Goal: Task Accomplishment & Management: Manage account settings

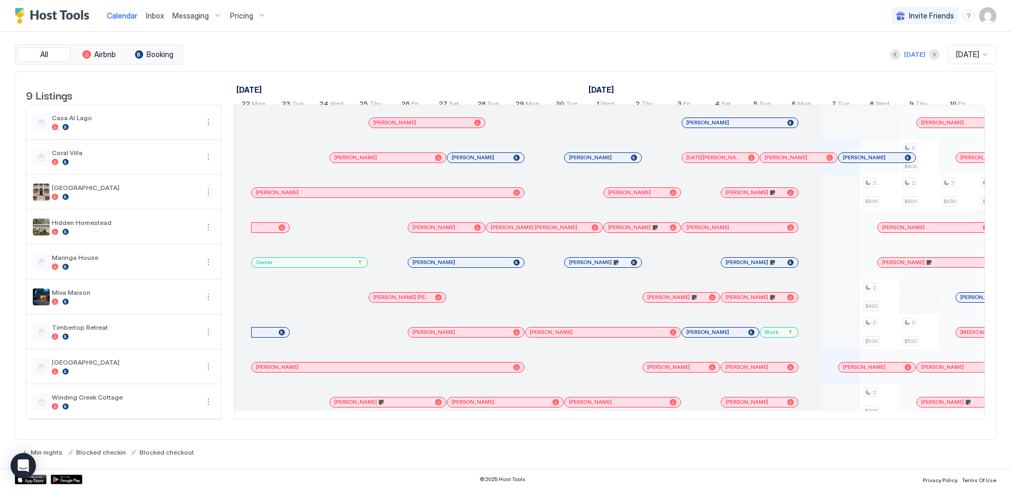
scroll to position [0, 514]
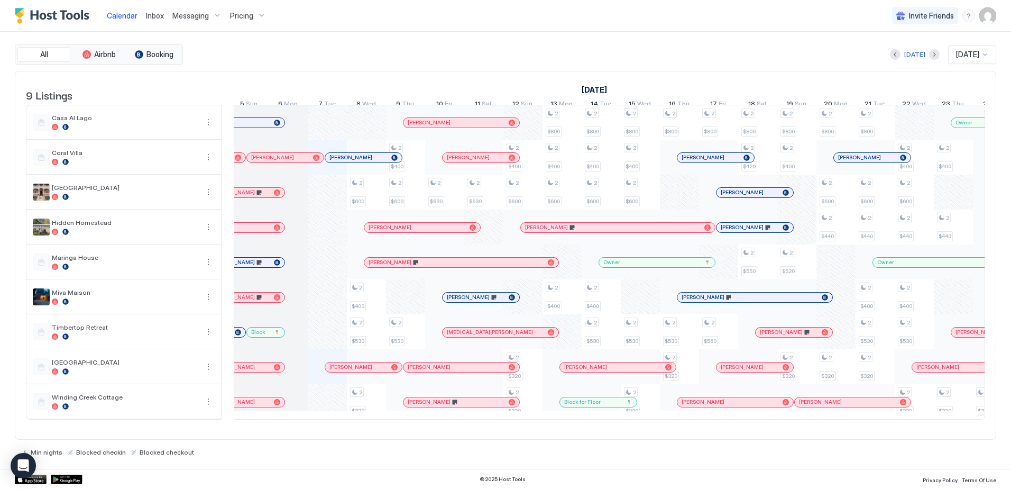
click at [246, 20] on span "Pricing" at bounding box center [241, 16] width 23 height 10
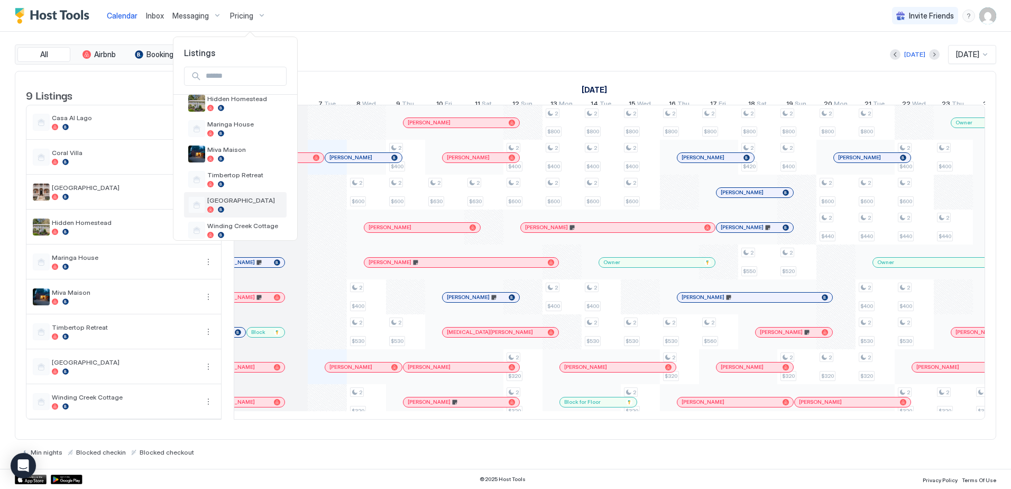
scroll to position [125, 0]
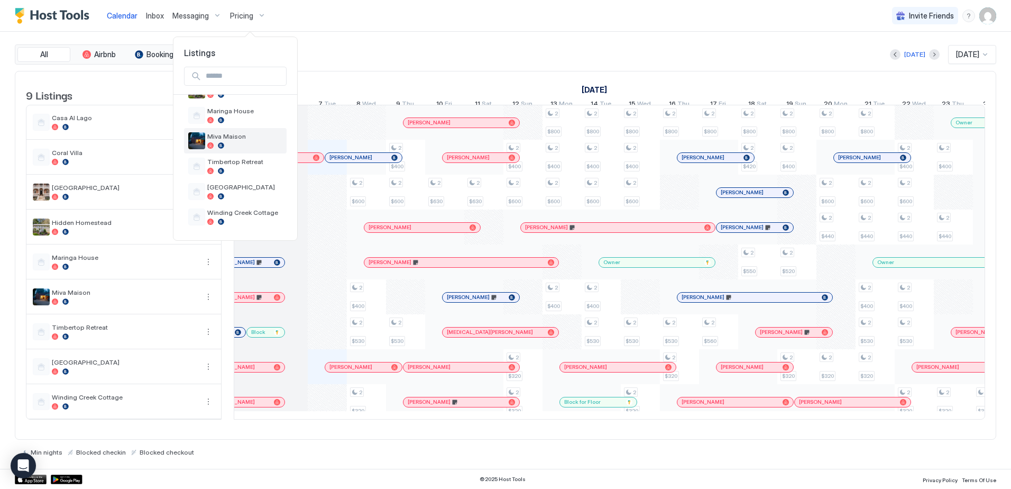
click at [242, 148] on div at bounding box center [244, 145] width 75 height 6
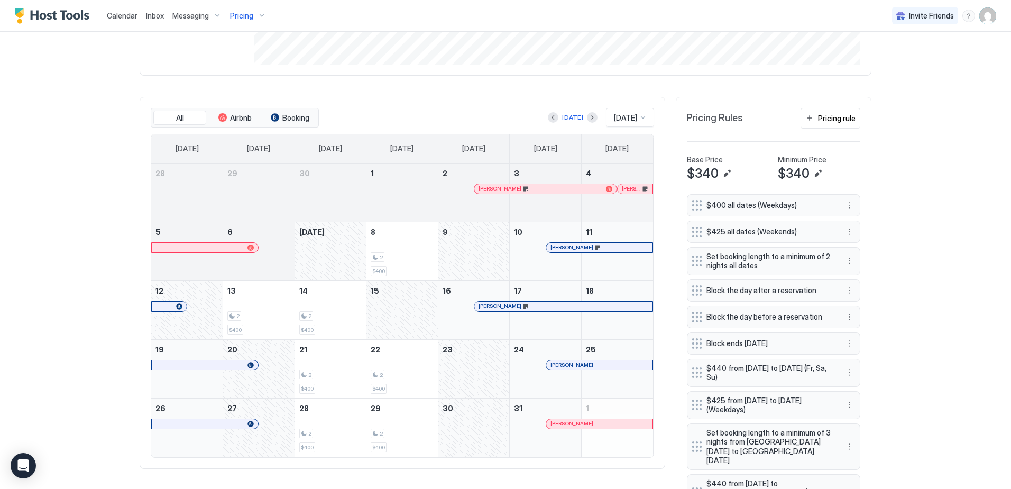
scroll to position [212, 0]
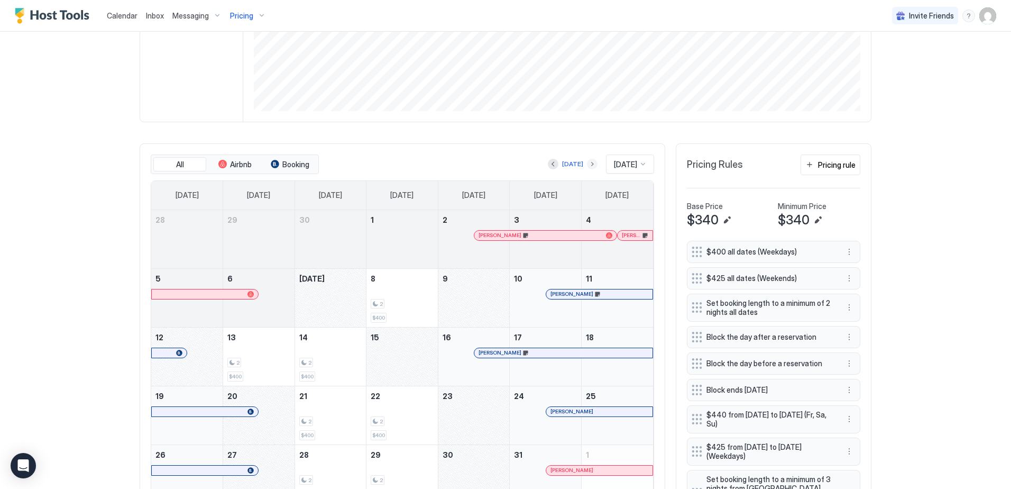
click at [587, 163] on button "Next month" at bounding box center [592, 164] width 11 height 11
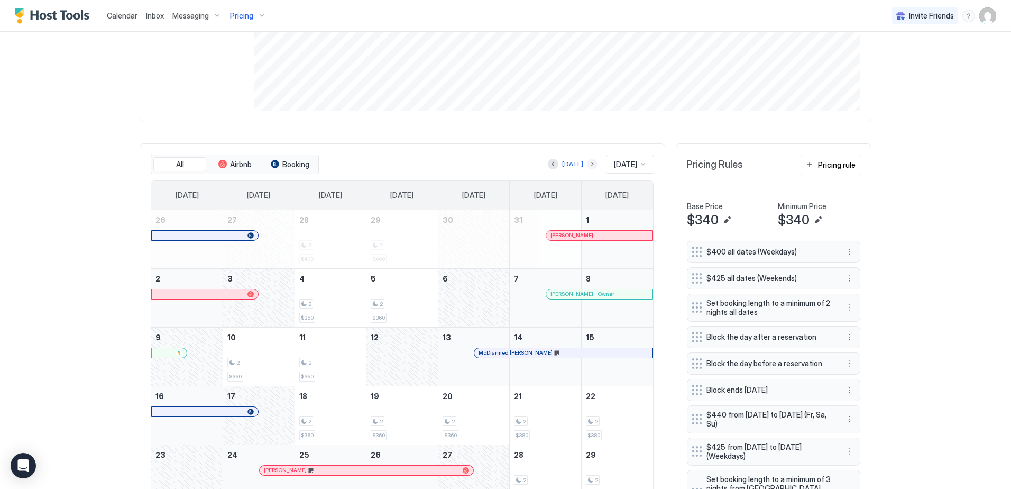
click at [587, 164] on button "Next month" at bounding box center [592, 164] width 11 height 11
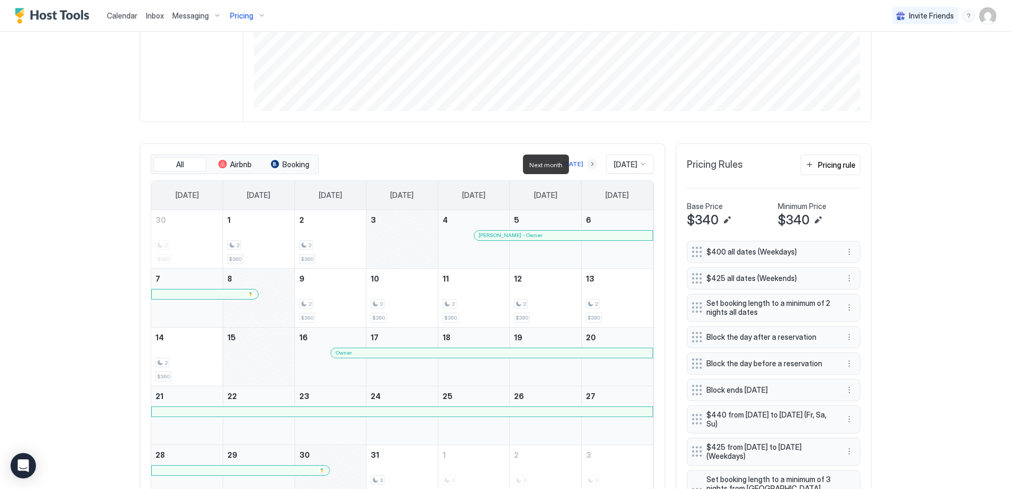
click at [587, 164] on button "Next month" at bounding box center [592, 164] width 11 height 11
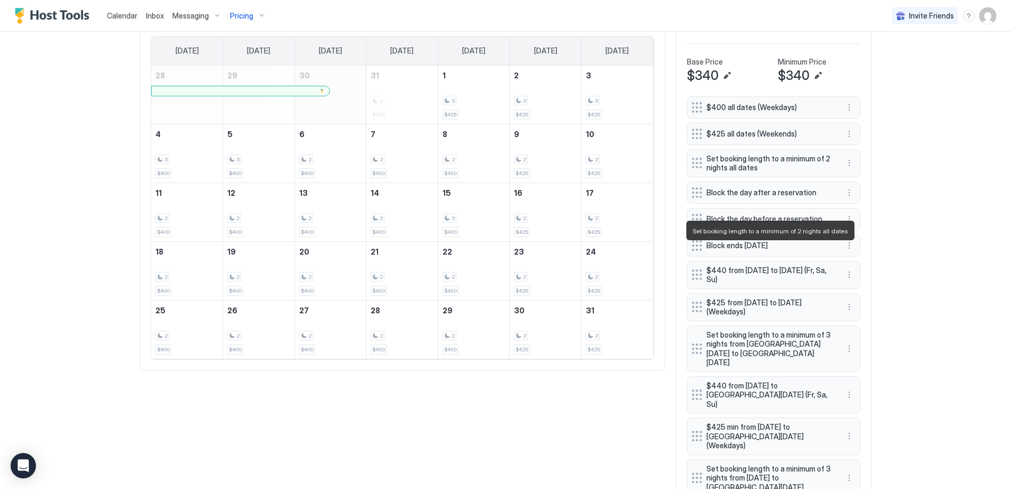
scroll to position [370, 0]
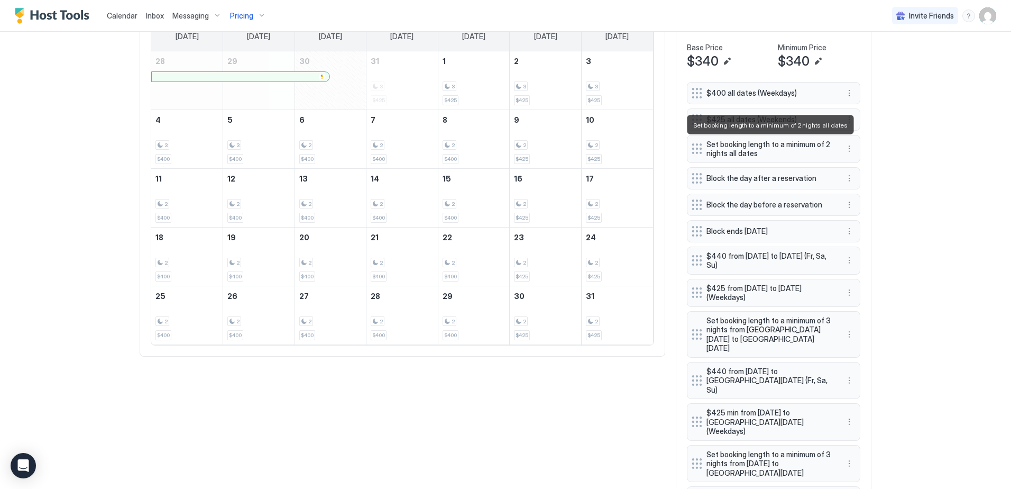
click at [780, 152] on span "Set booking length to a minimum of 2 nights all dates" at bounding box center [770, 149] width 126 height 19
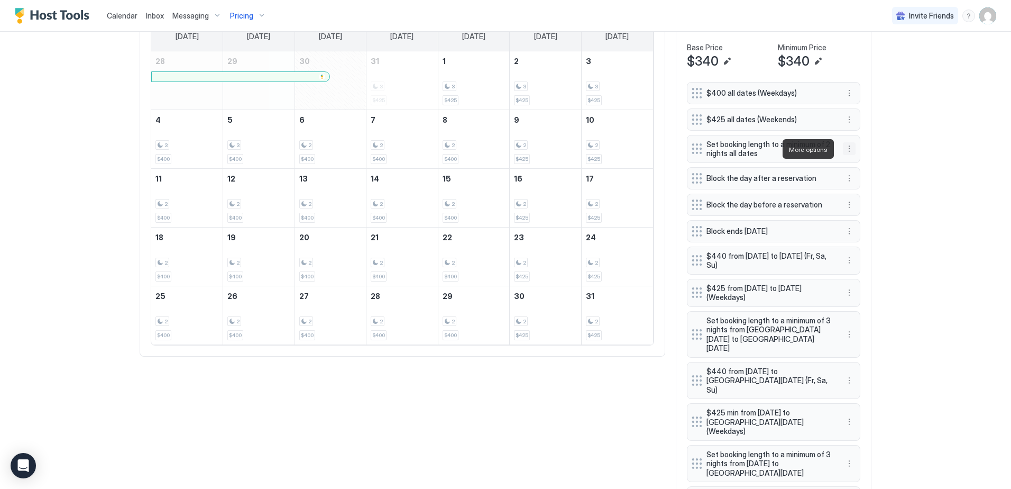
click at [845, 148] on button "More options" at bounding box center [849, 148] width 13 height 13
click at [851, 163] on div "Edit" at bounding box center [855, 164] width 23 height 8
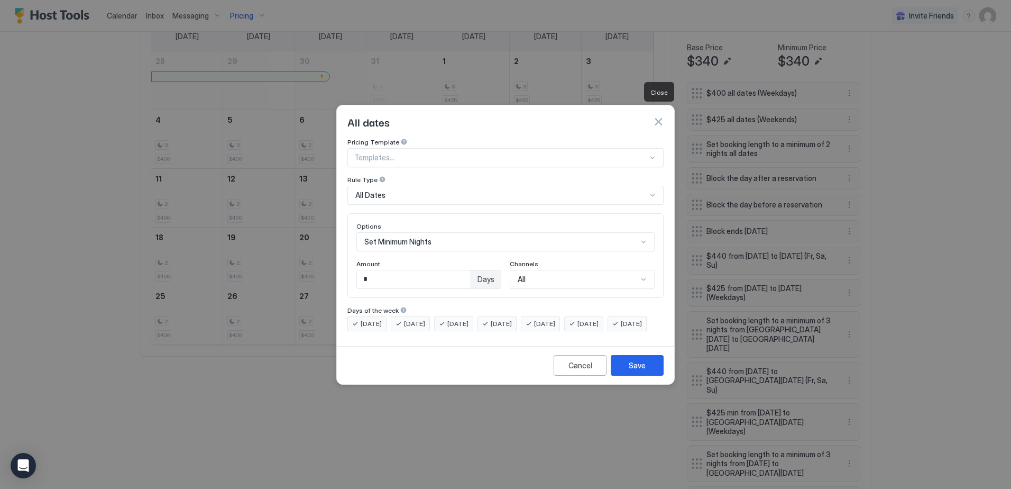
click at [657, 116] on button "button" at bounding box center [658, 121] width 11 height 11
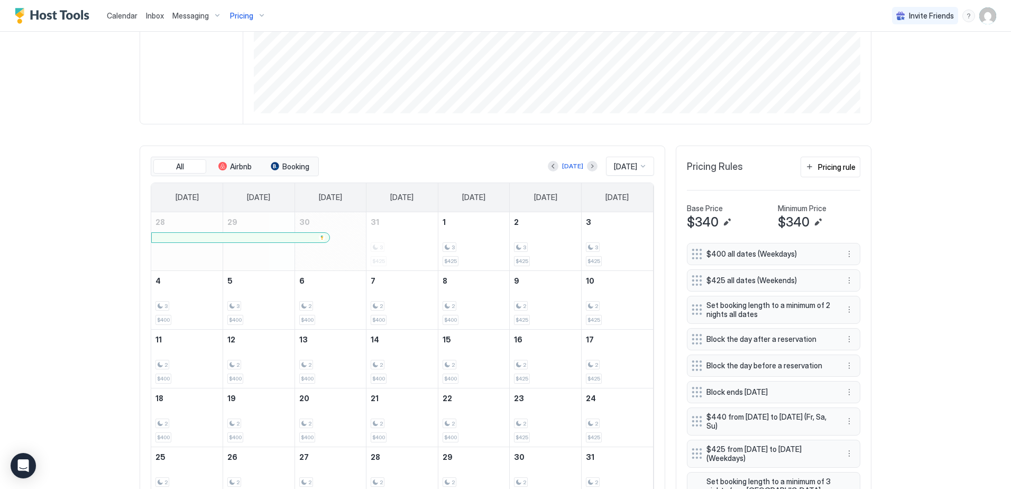
scroll to position [212, 0]
click at [820, 166] on div "Pricing rule" at bounding box center [837, 164] width 38 height 11
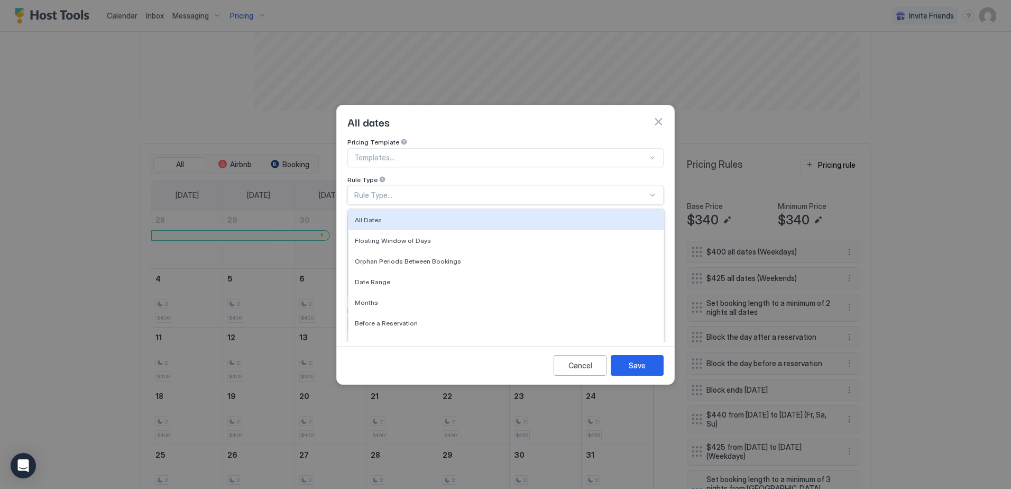
click at [395, 190] on div "Rule Type..." at bounding box center [501, 195] width 294 height 10
drag, startPoint x: 389, startPoint y: 207, endPoint x: 406, endPoint y: 217, distance: 19.9
click at [389, 216] on div "All Dates" at bounding box center [506, 220] width 303 height 8
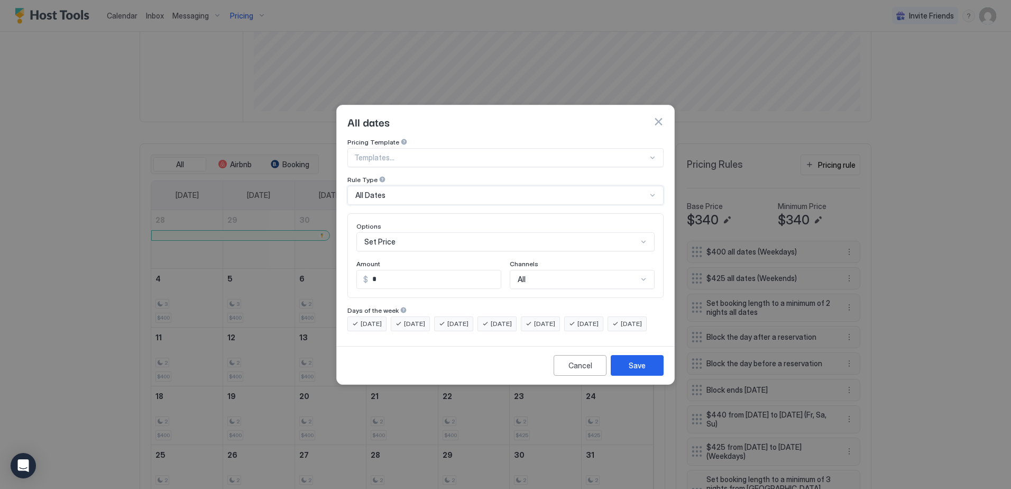
click at [393, 233] on div "Set Price" at bounding box center [505, 241] width 298 height 19
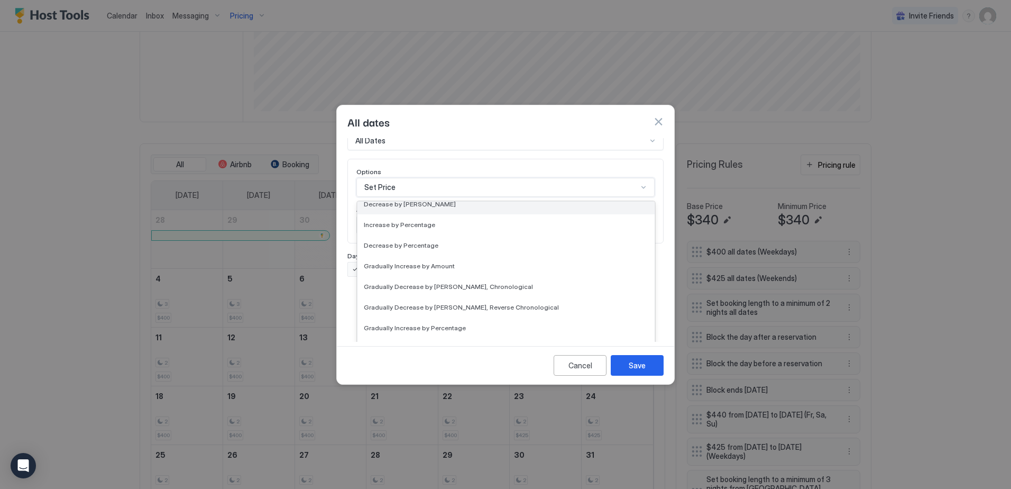
scroll to position [192, 0]
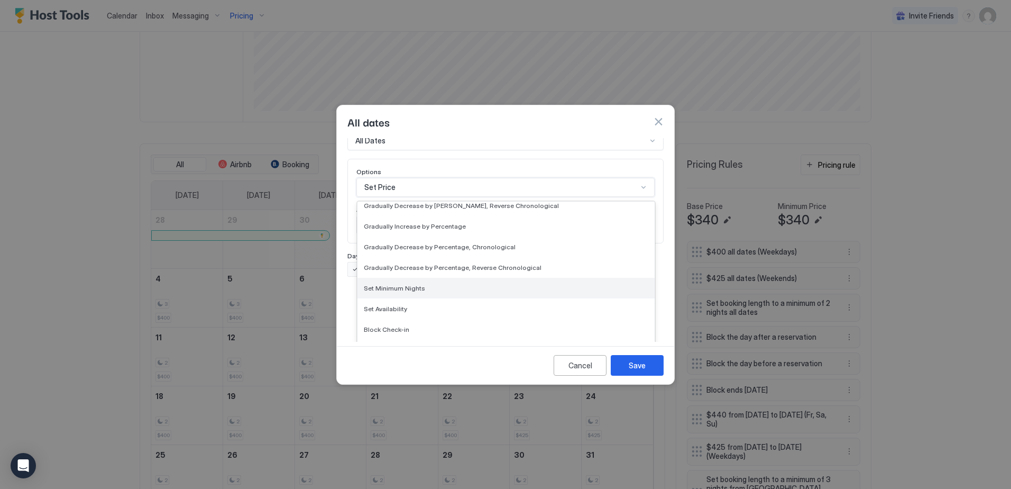
click at [423, 284] on div "Set Minimum Nights" at bounding box center [506, 288] width 285 height 8
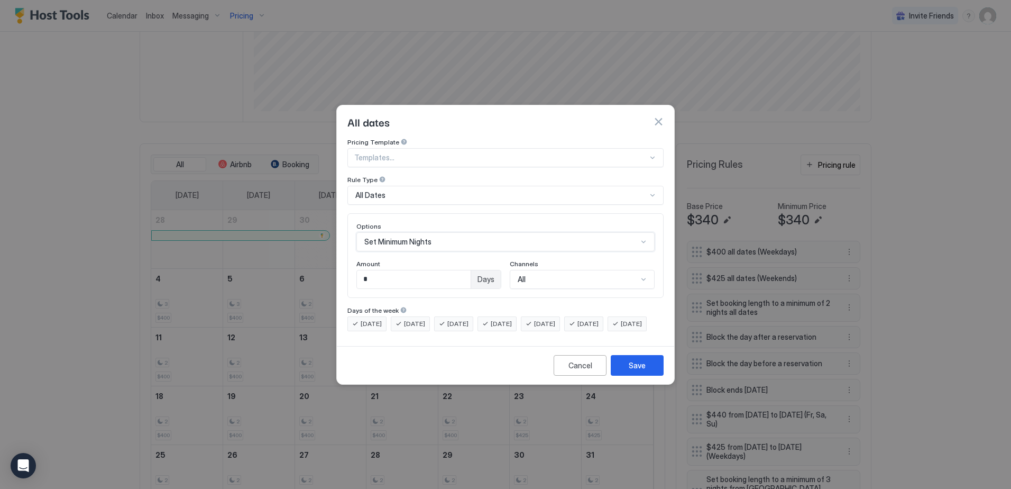
click at [563, 270] on div "All" at bounding box center [582, 279] width 145 height 19
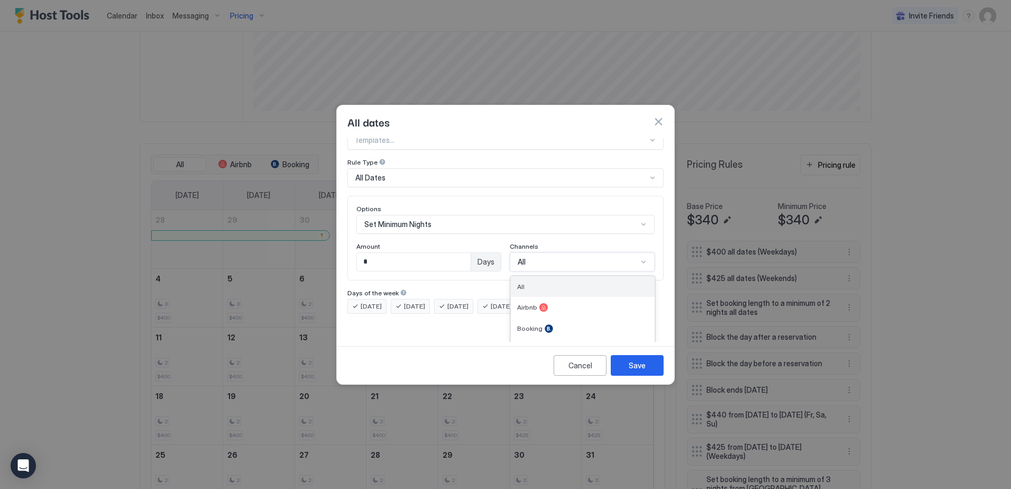
click at [537, 282] on div "All" at bounding box center [582, 286] width 131 height 8
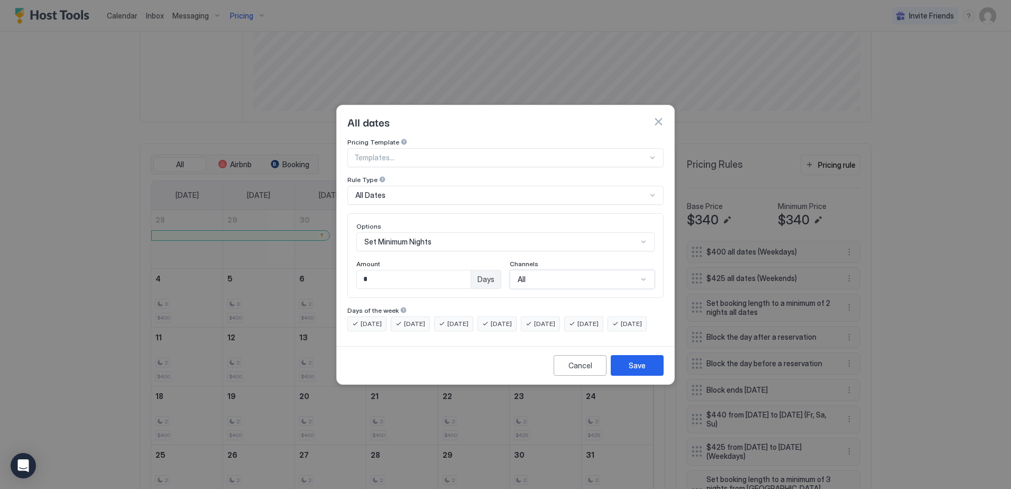
drag, startPoint x: 483, startPoint y: 272, endPoint x: 476, endPoint y: 272, distance: 6.9
click at [482, 274] on span "Days" at bounding box center [486, 279] width 17 height 10
click at [464, 271] on input "*" at bounding box center [414, 279] width 114 height 18
drag, startPoint x: 370, startPoint y: 270, endPoint x: 363, endPoint y: 270, distance: 7.4
click at [363, 270] on input "*" at bounding box center [414, 279] width 114 height 18
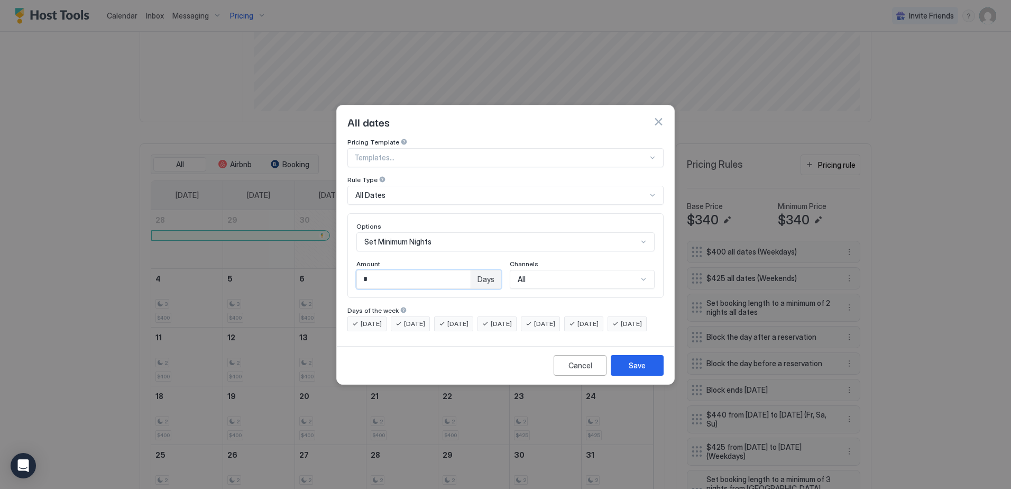
type input "*"
click at [372, 190] on span "All Dates" at bounding box center [370, 195] width 30 height 10
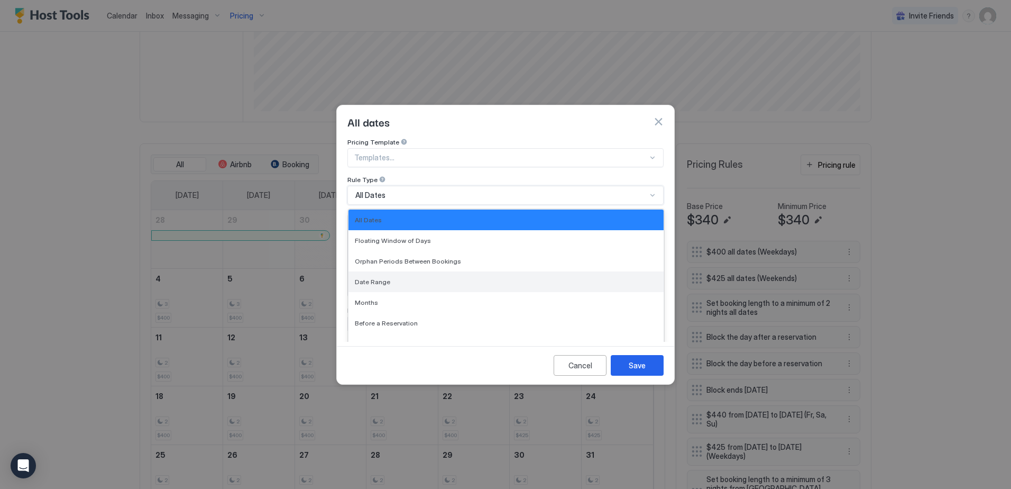
click at [392, 278] on div "Date Range" at bounding box center [506, 282] width 303 height 8
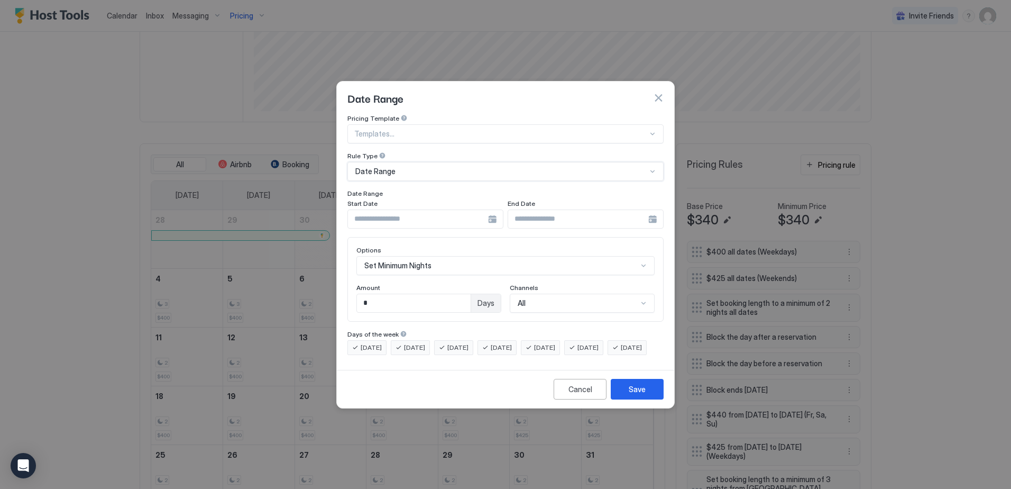
click at [494, 214] on div at bounding box center [425, 218] width 156 height 19
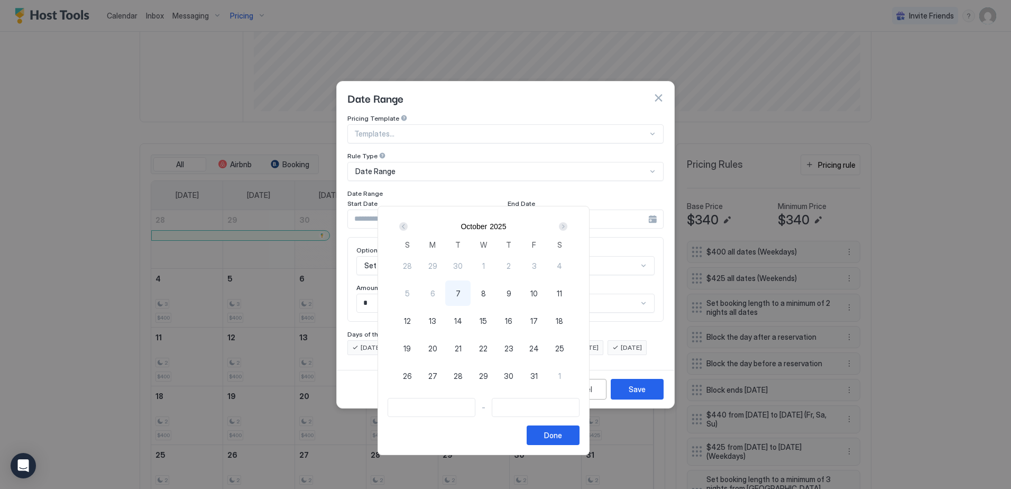
click at [567, 225] on div "Next" at bounding box center [563, 226] width 8 height 8
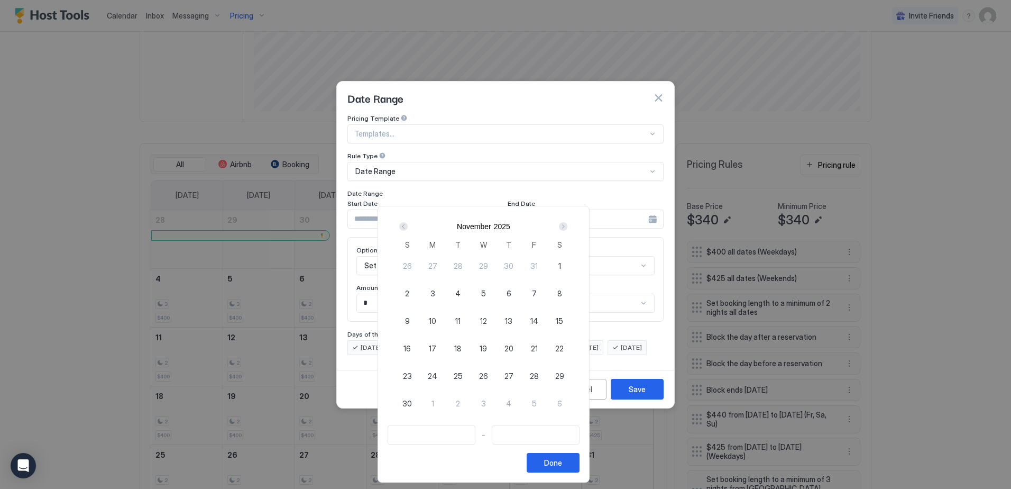
click at [567, 225] on div "Next" at bounding box center [563, 226] width 8 height 8
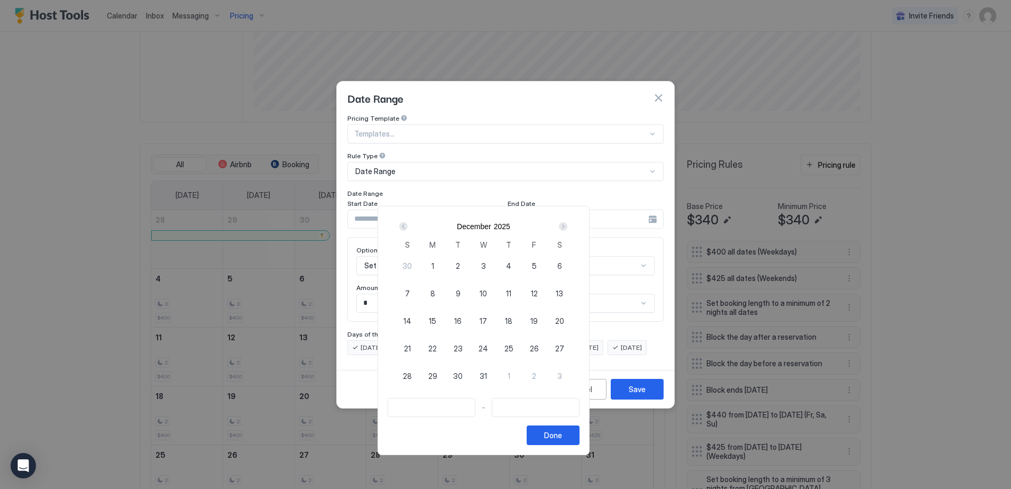
click at [567, 225] on div "Next" at bounding box center [563, 226] width 8 height 8
click at [539, 348] on span "23" at bounding box center [534, 348] width 9 height 11
type input "**********"
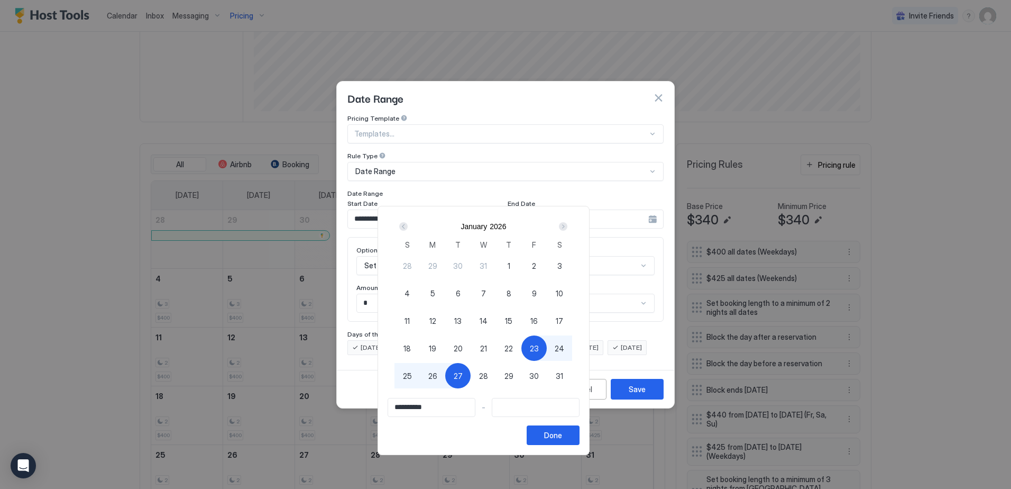
click at [463, 378] on span "27" at bounding box center [458, 375] width 9 height 11
type input "**********"
click at [562, 435] on div "Done" at bounding box center [553, 434] width 18 height 11
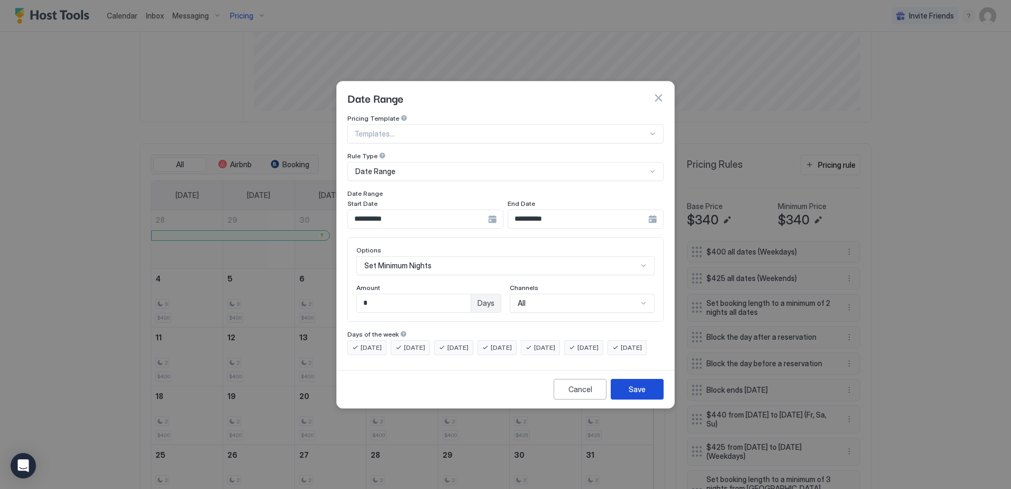
click at [634, 395] on div "Save" at bounding box center [637, 388] width 17 height 11
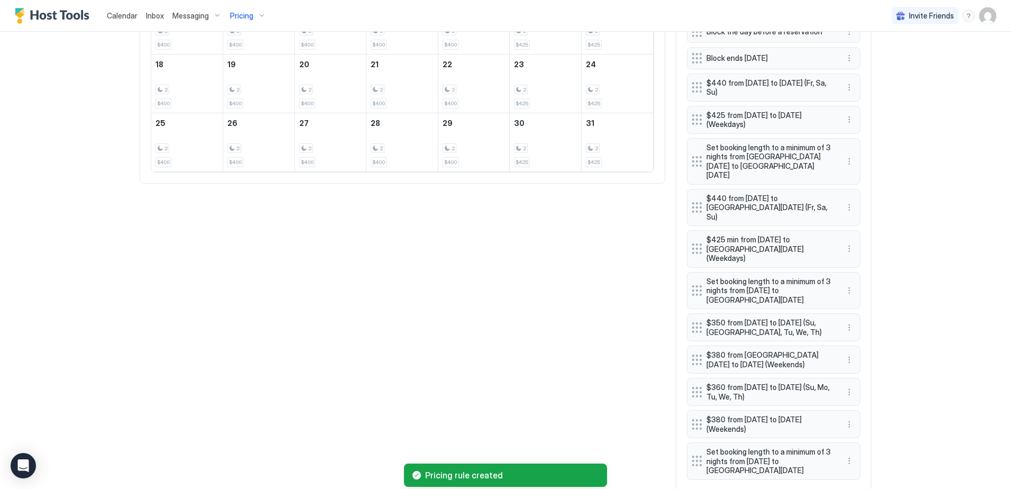
scroll to position [547, 0]
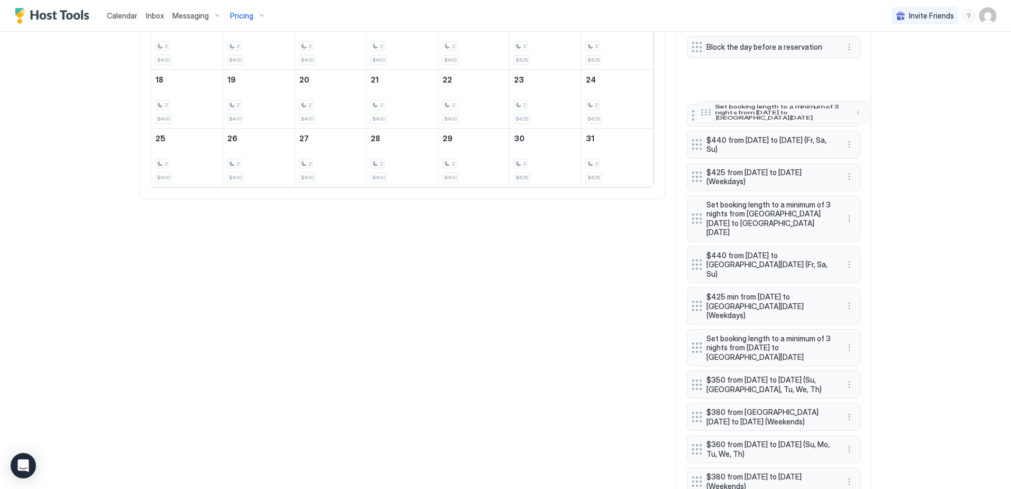
drag, startPoint x: 693, startPoint y: 432, endPoint x: 702, endPoint y: 88, distance: 343.9
click at [702, 109] on div at bounding box center [706, 112] width 11 height 6
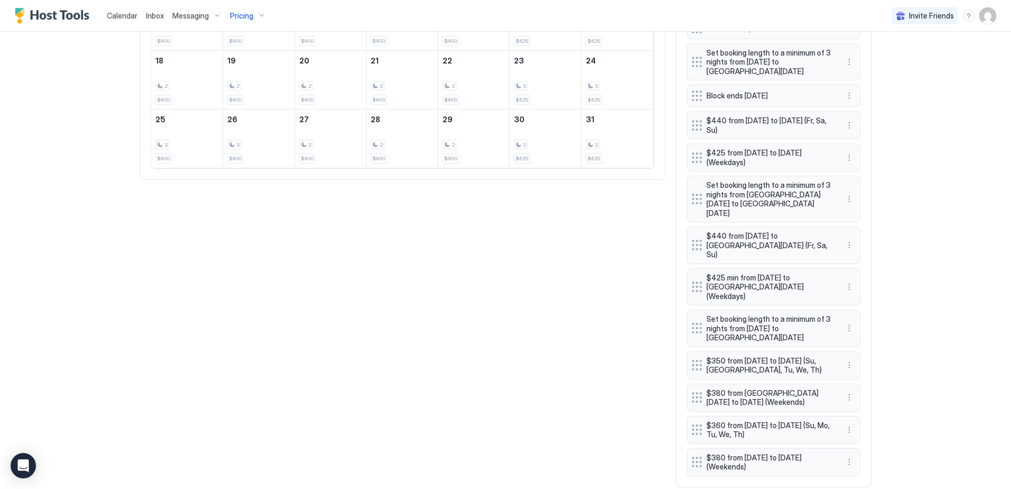
scroll to position [317, 0]
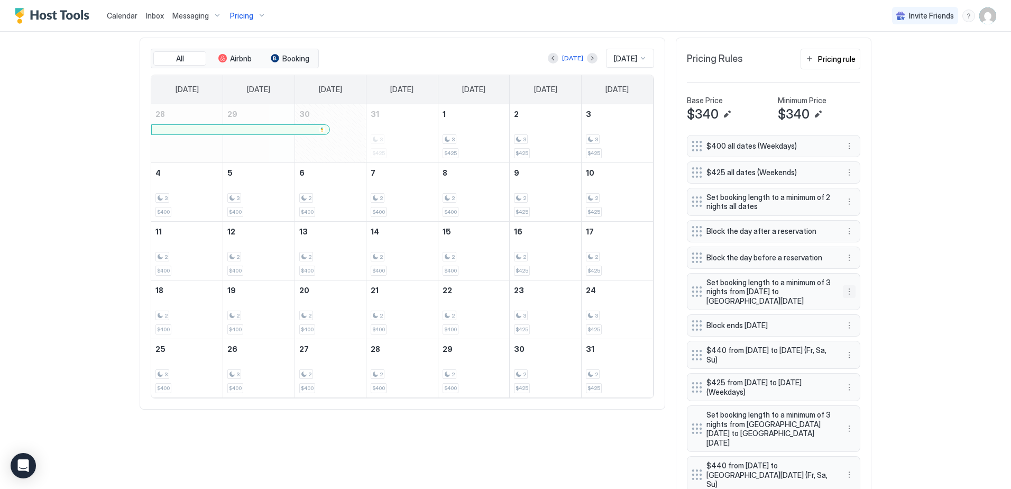
click at [843, 291] on button "More options" at bounding box center [849, 291] width 13 height 13
click at [850, 306] on div "Edit" at bounding box center [855, 306] width 23 height 8
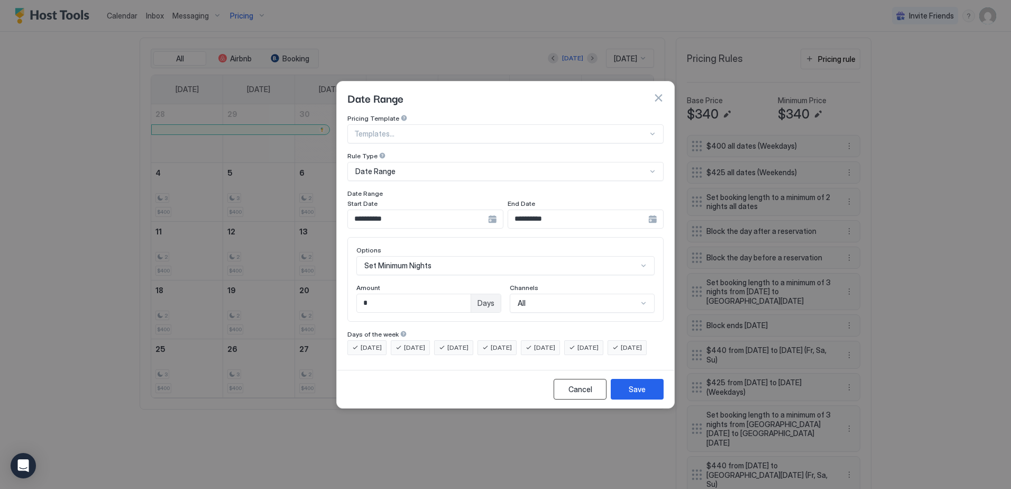
click at [572, 395] on div "Cancel" at bounding box center [581, 388] width 24 height 11
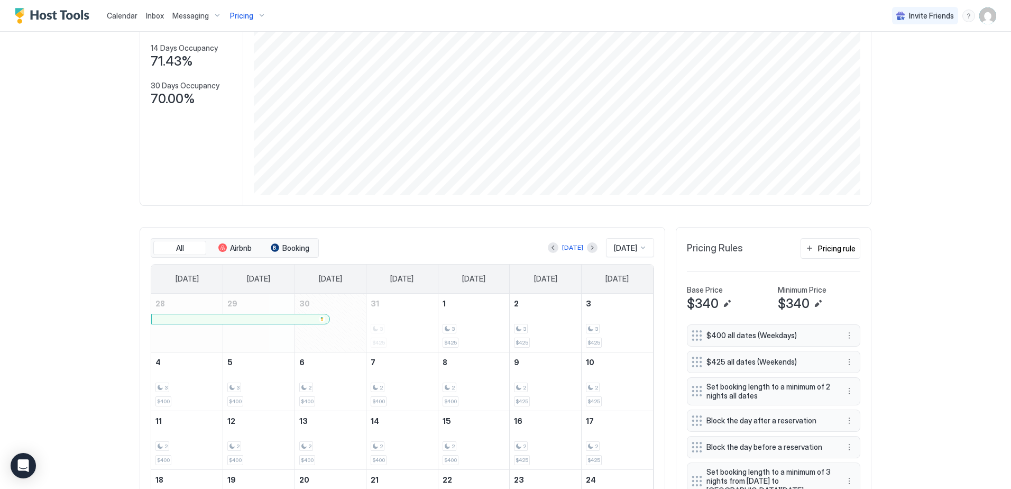
scroll to position [124, 0]
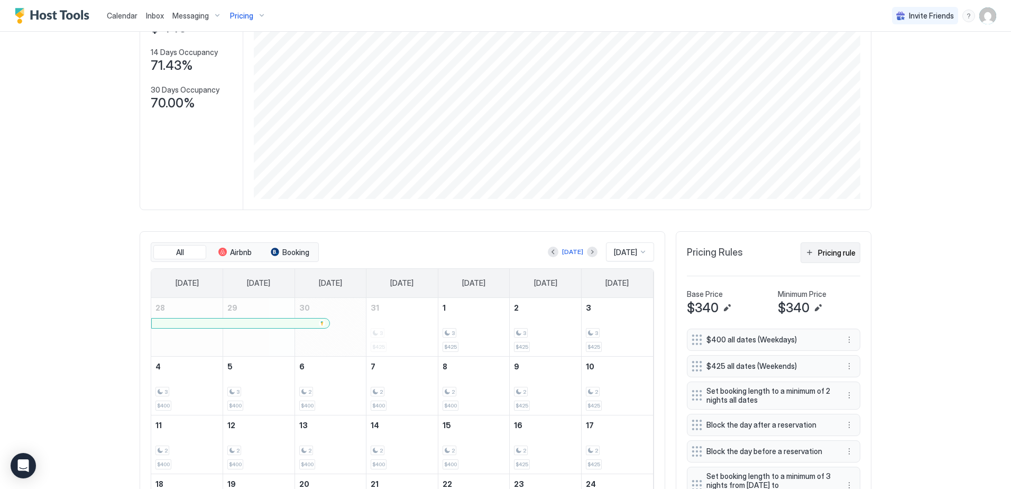
click at [826, 254] on div "Pricing rule" at bounding box center [837, 252] width 38 height 11
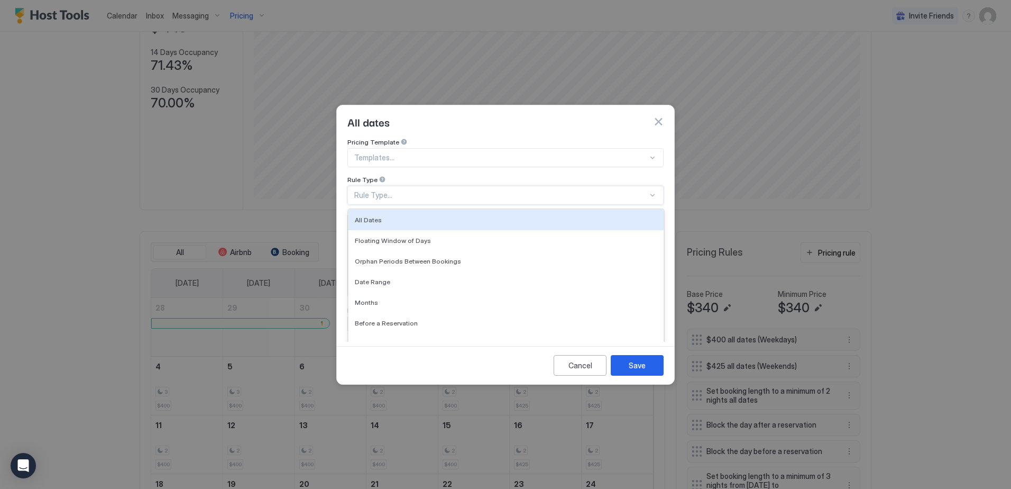
click at [388, 190] on div "Rule Type..." at bounding box center [501, 195] width 294 height 10
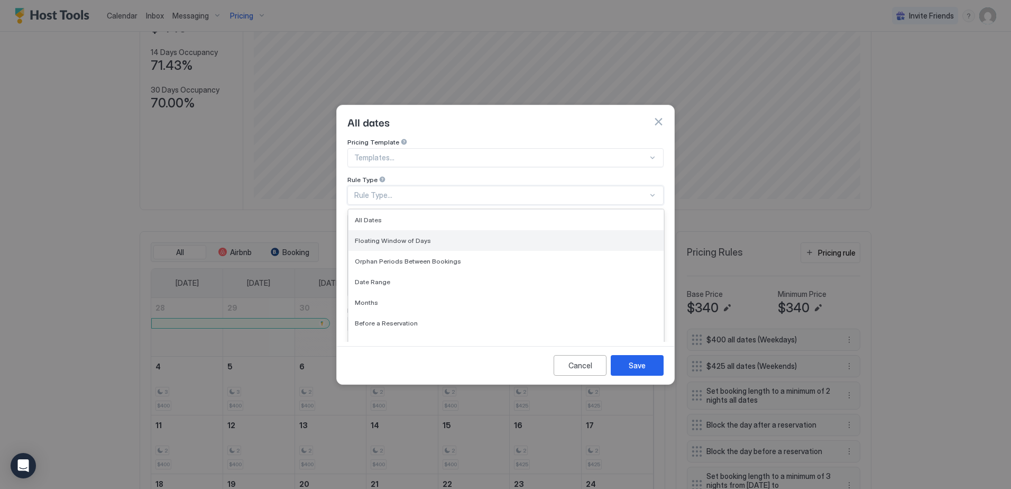
click at [416, 236] on span "Floating Window of Days" at bounding box center [393, 240] width 76 height 8
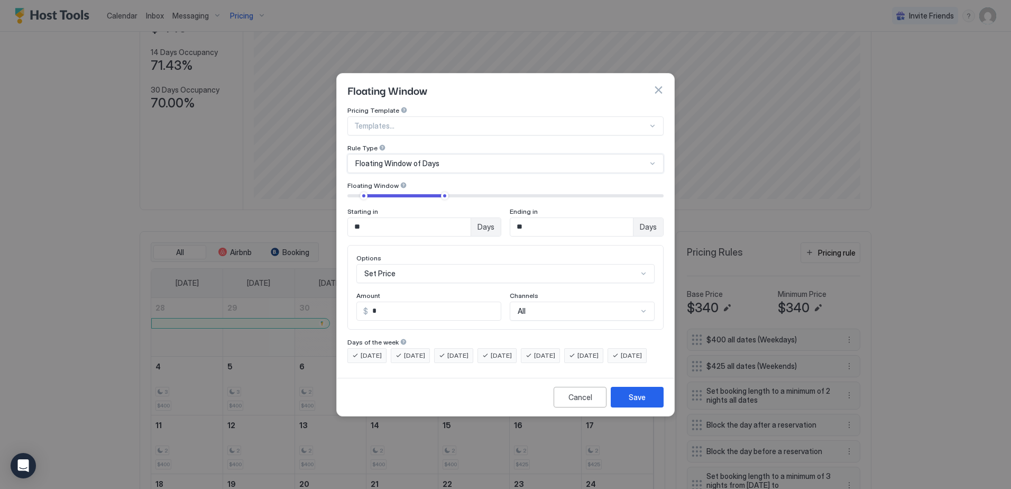
click at [407, 159] on span "Floating Window of Days" at bounding box center [397, 164] width 84 height 10
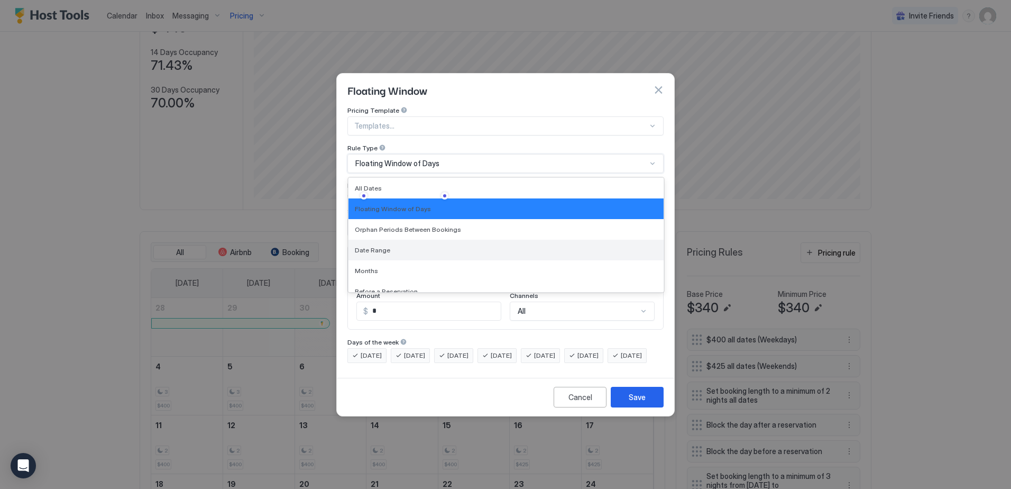
click at [389, 246] on div "Date Range" at bounding box center [506, 250] width 303 height 8
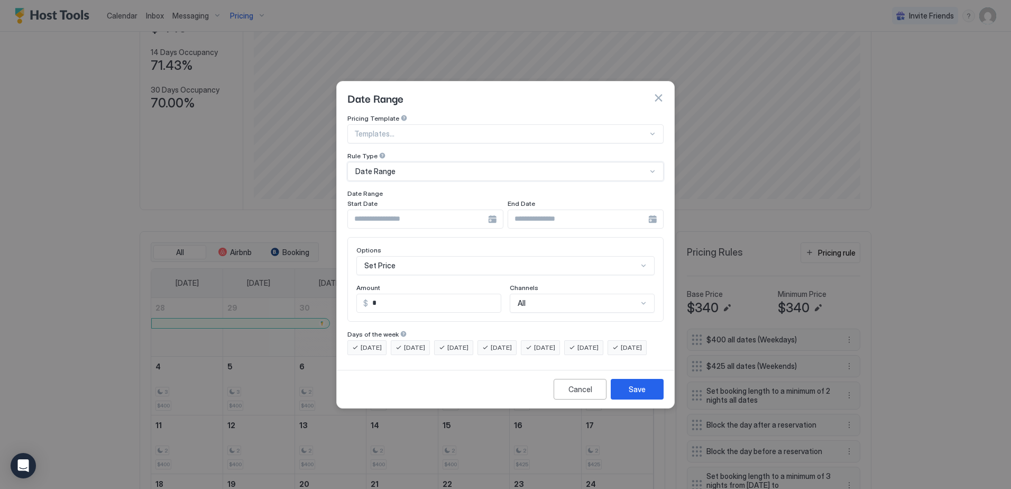
click at [493, 210] on div at bounding box center [425, 218] width 156 height 19
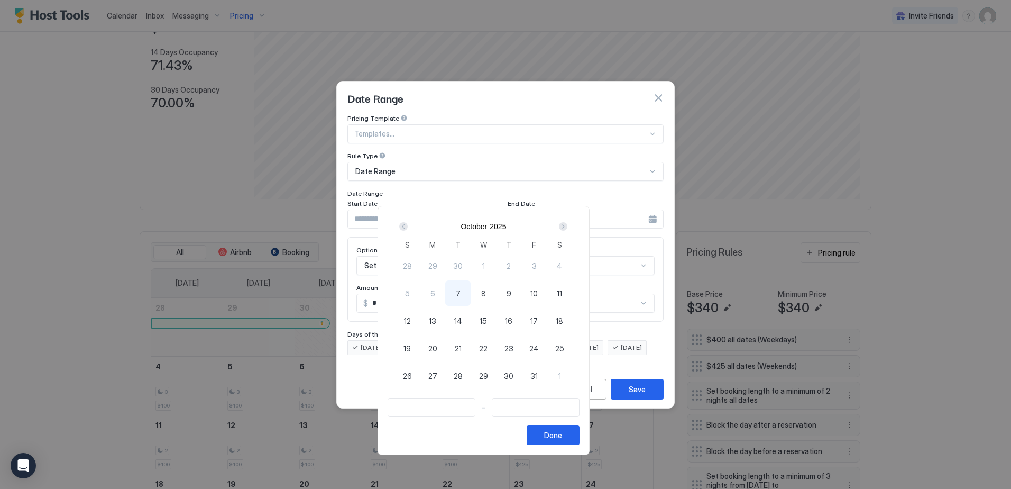
click at [567, 227] on div "Next" at bounding box center [563, 226] width 8 height 8
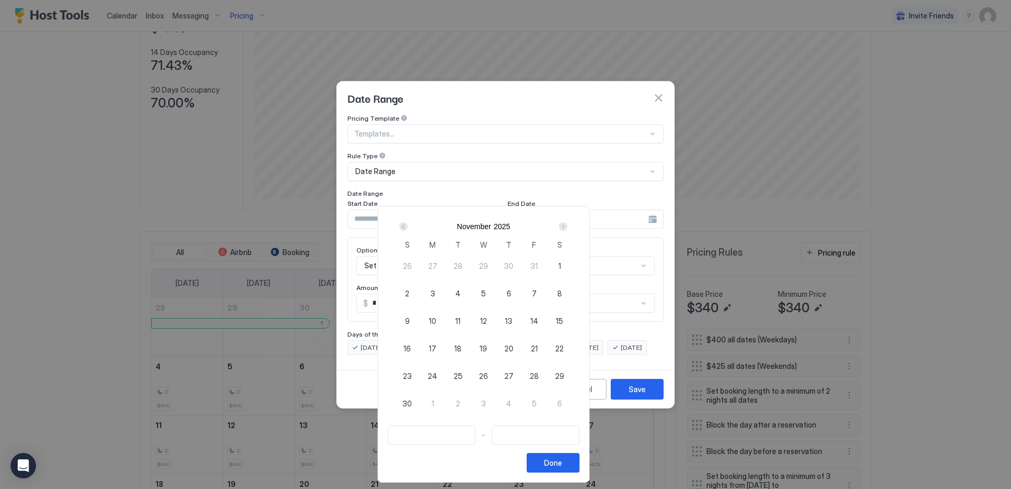
click at [567, 227] on div "Next" at bounding box center [563, 226] width 8 height 8
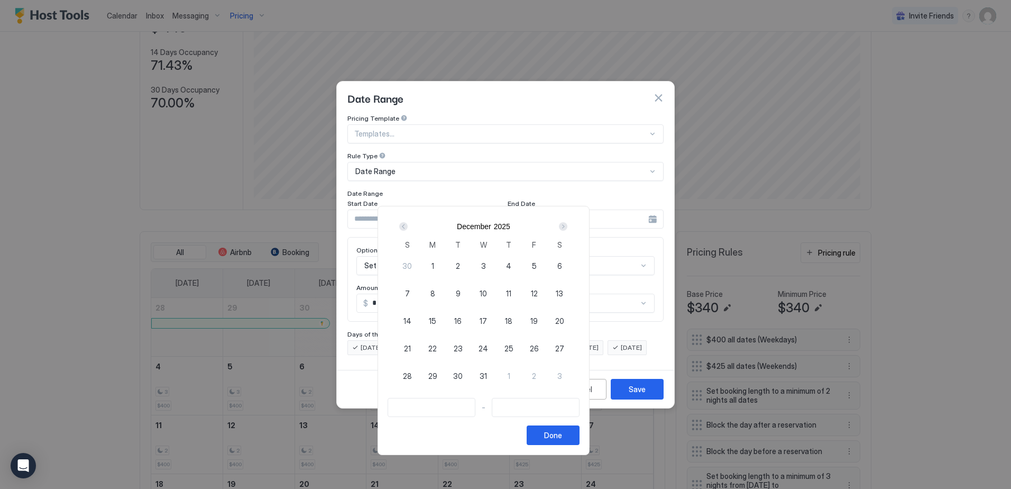
click at [567, 227] on div "Next" at bounding box center [563, 226] width 8 height 8
click at [539, 346] on span "23" at bounding box center [534, 348] width 9 height 11
type input "**********"
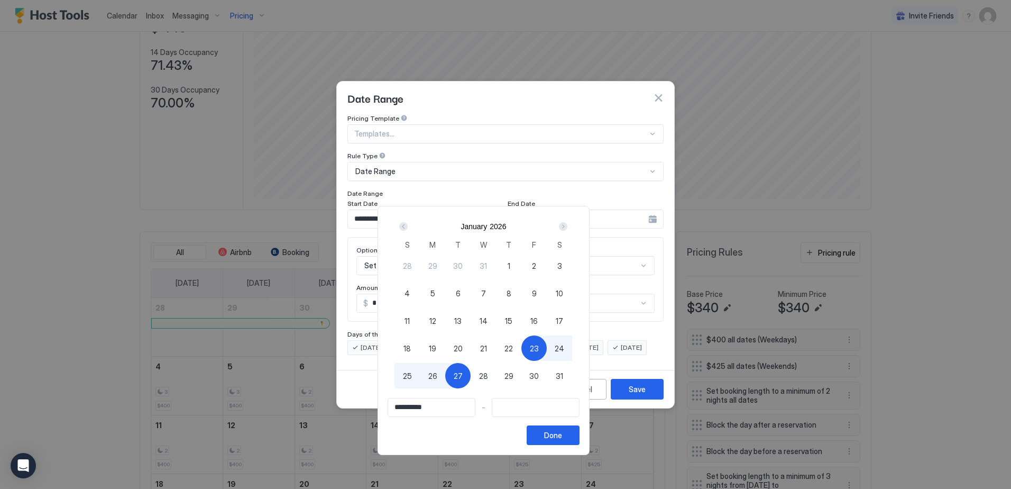
click at [463, 381] on span "27" at bounding box center [458, 375] width 9 height 11
type input "**********"
click at [562, 435] on div "Done" at bounding box center [553, 434] width 18 height 11
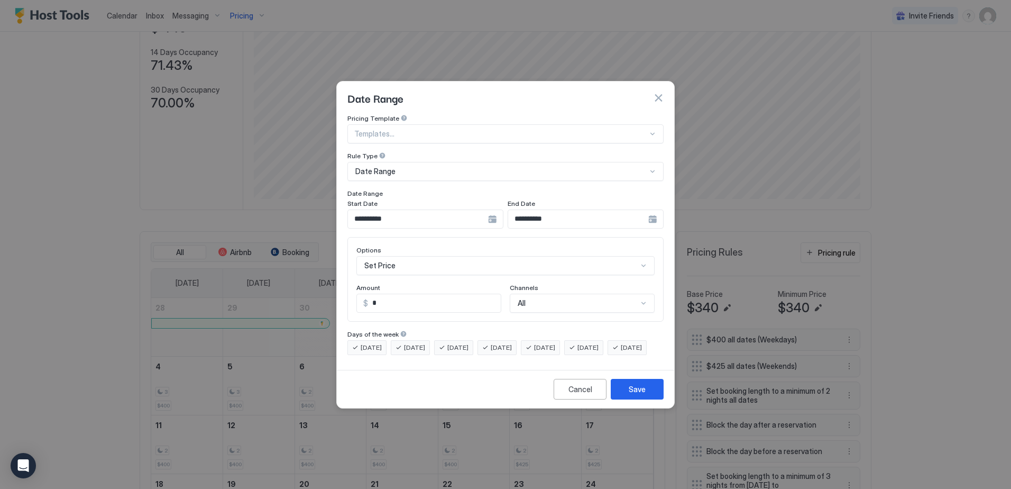
click at [388, 256] on div "Set Price" at bounding box center [505, 265] width 298 height 19
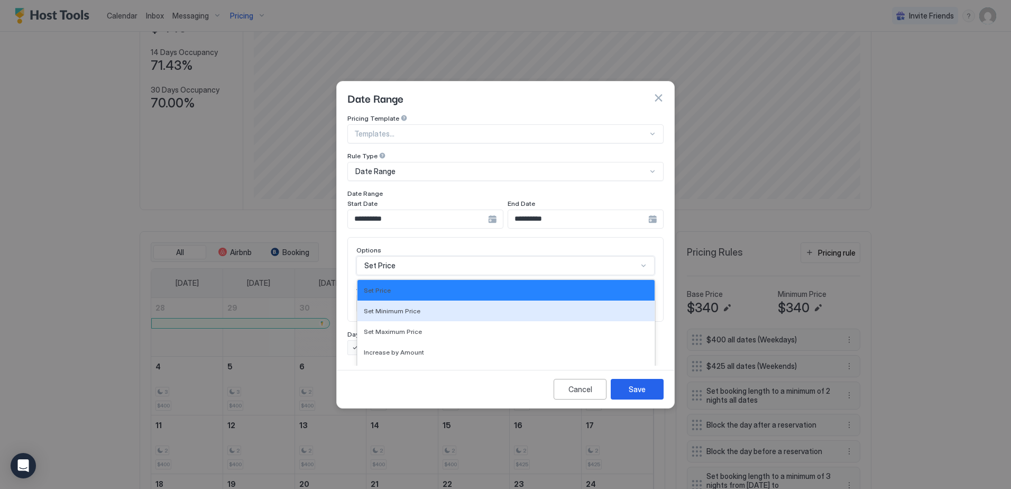
scroll to position [54, 0]
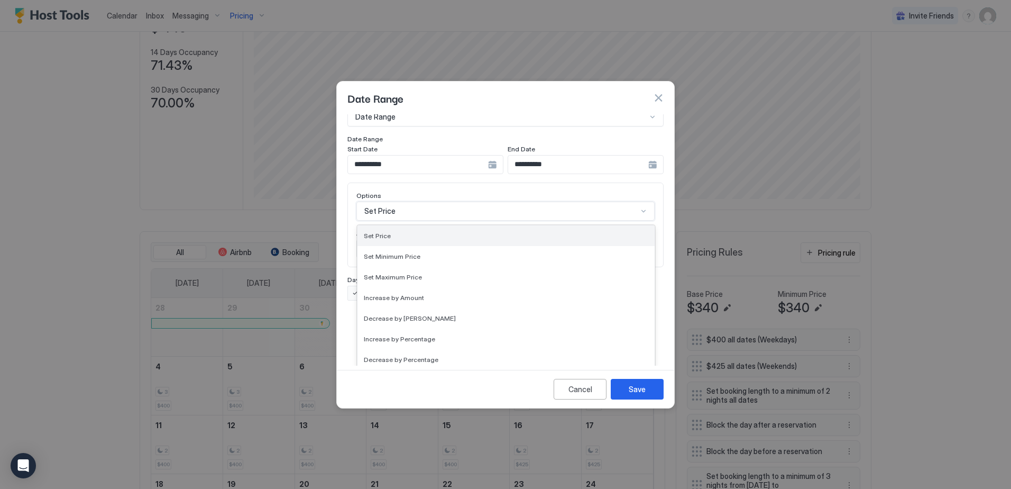
click at [393, 225] on div "Set Price" at bounding box center [506, 235] width 297 height 21
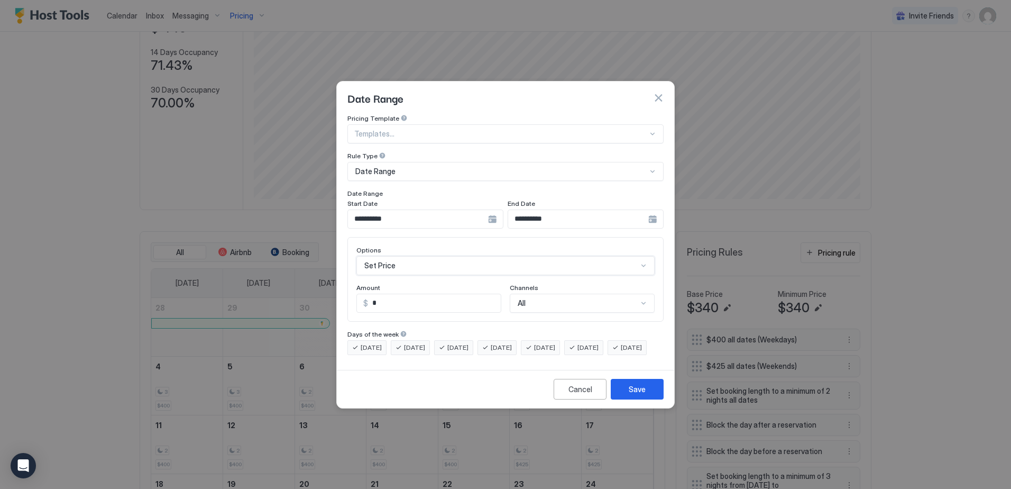
click at [388, 294] on input "*" at bounding box center [434, 303] width 133 height 18
drag, startPoint x: 394, startPoint y: 293, endPoint x: 365, endPoint y: 292, distance: 29.1
click at [365, 294] on div "$ *" at bounding box center [428, 303] width 145 height 19
type input "***"
click at [555, 343] on span "[DATE]" at bounding box center [544, 348] width 21 height 10
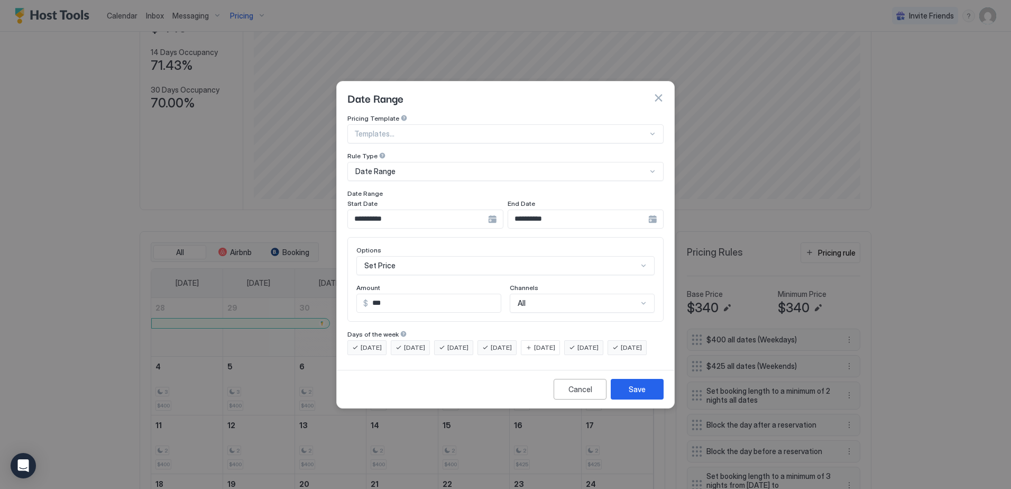
click at [599, 343] on span "[DATE]" at bounding box center [588, 348] width 21 height 10
click at [621, 352] on span "[DATE]" at bounding box center [631, 348] width 21 height 10
click at [638, 395] on div "Save" at bounding box center [637, 388] width 17 height 11
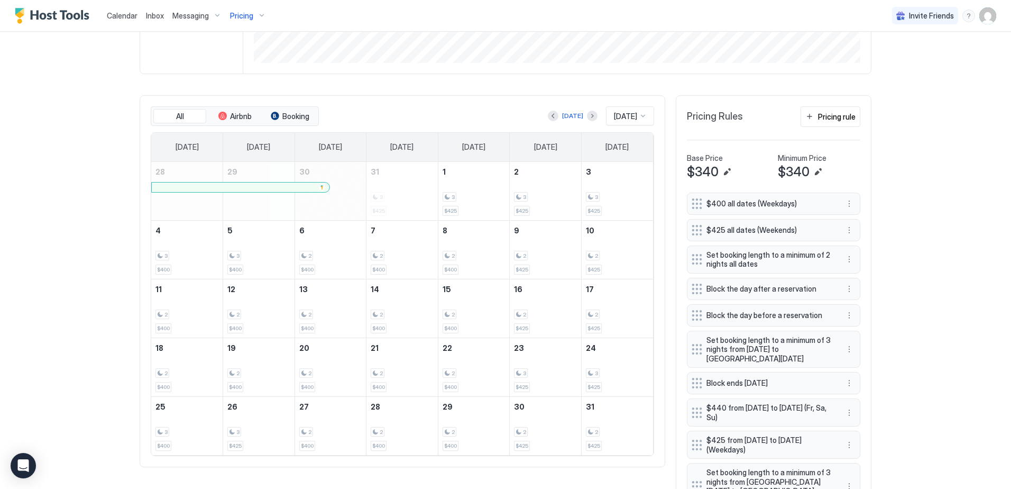
scroll to position [156, 0]
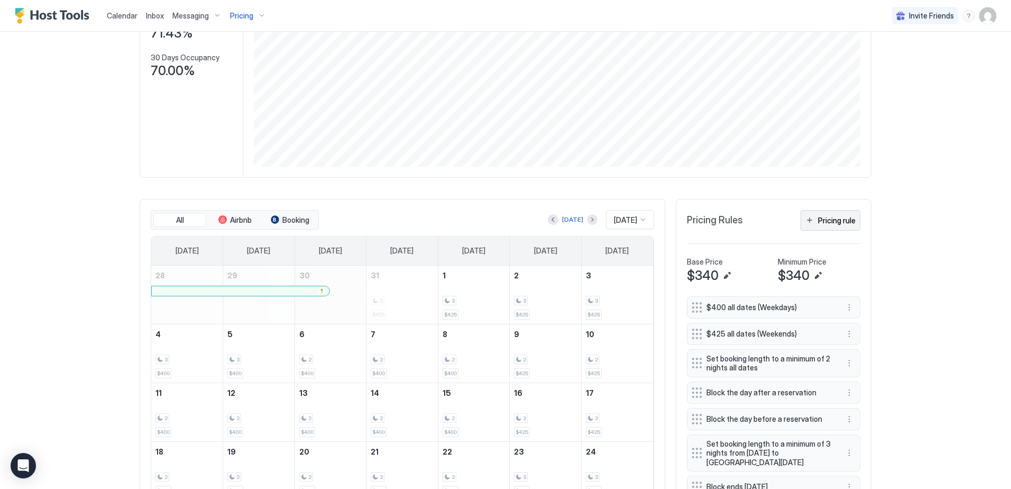
click at [827, 222] on div "Pricing rule" at bounding box center [837, 220] width 38 height 11
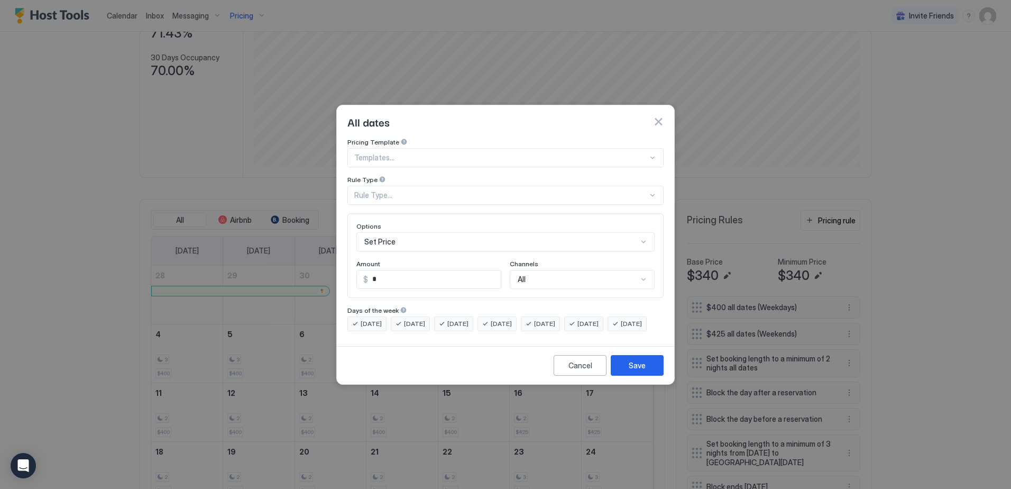
click at [379, 190] on div "Rule Type..." at bounding box center [501, 195] width 294 height 10
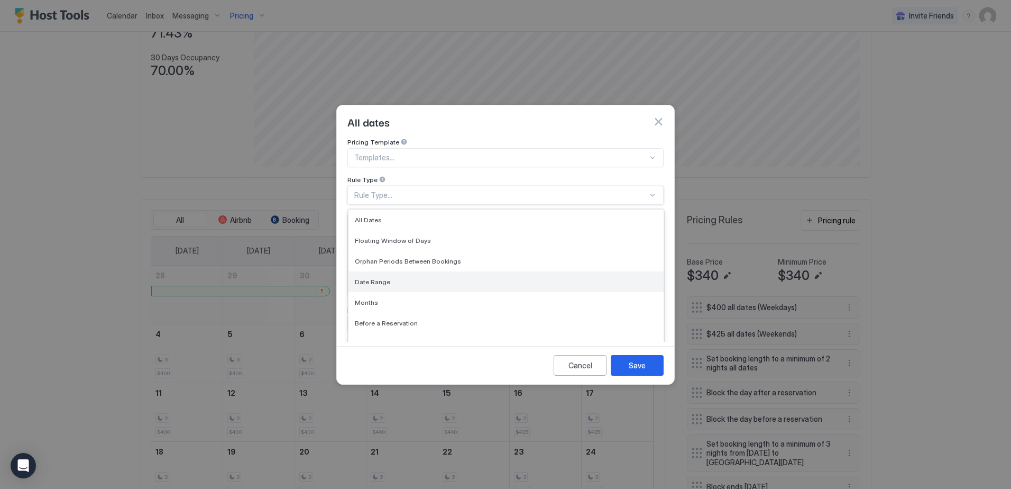
click at [396, 278] on div "Date Range" at bounding box center [506, 282] width 303 height 8
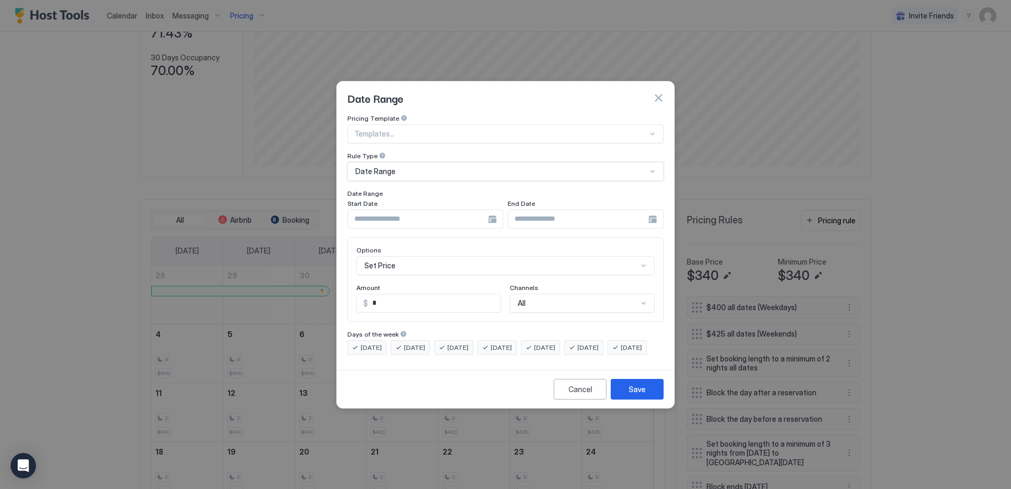
click at [491, 209] on div at bounding box center [425, 218] width 156 height 19
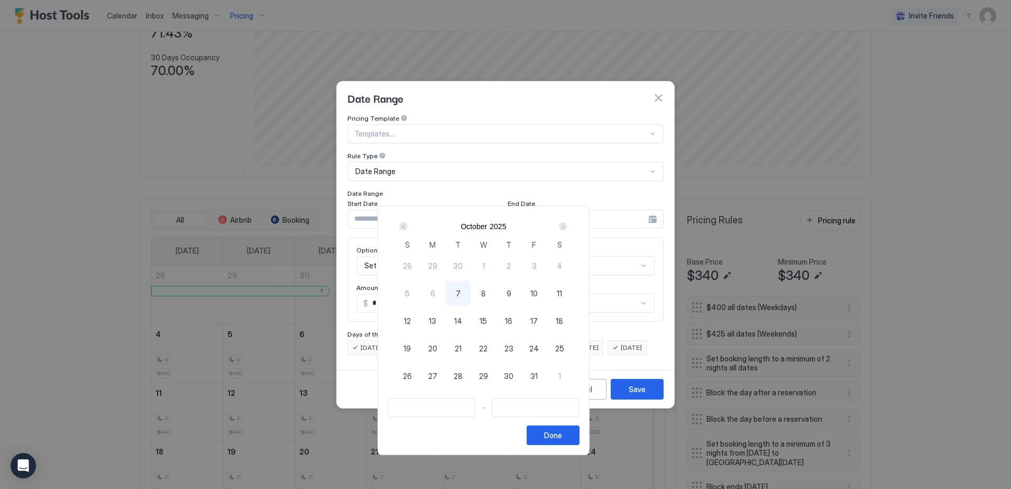
click at [567, 226] on div "Next" at bounding box center [563, 226] width 8 height 8
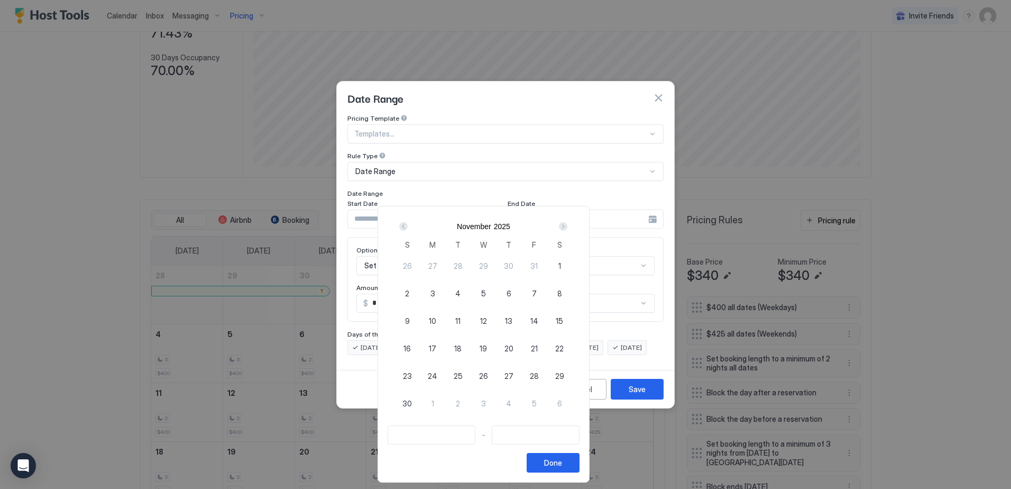
click at [567, 226] on div "Next" at bounding box center [563, 226] width 8 height 8
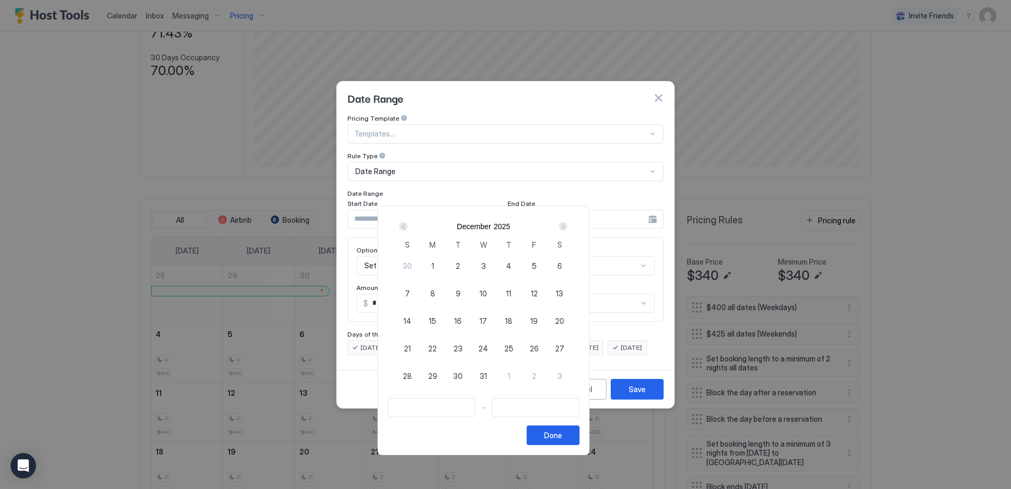
click at [567, 226] on div "Next" at bounding box center [563, 226] width 8 height 8
click at [539, 349] on span "23" at bounding box center [534, 348] width 9 height 11
type input "**********"
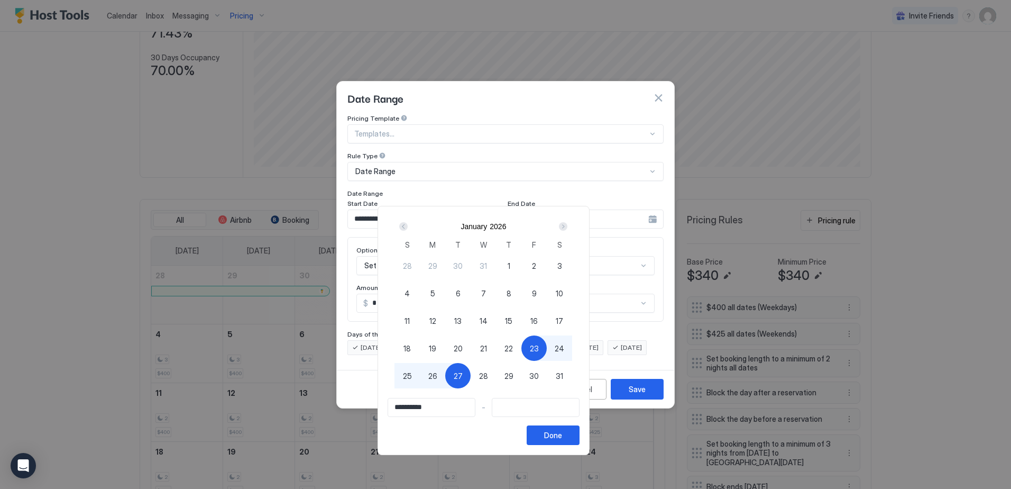
click at [463, 374] on span "27" at bounding box center [458, 375] width 9 height 11
type input "**********"
click at [562, 439] on div "Done" at bounding box center [553, 434] width 18 height 11
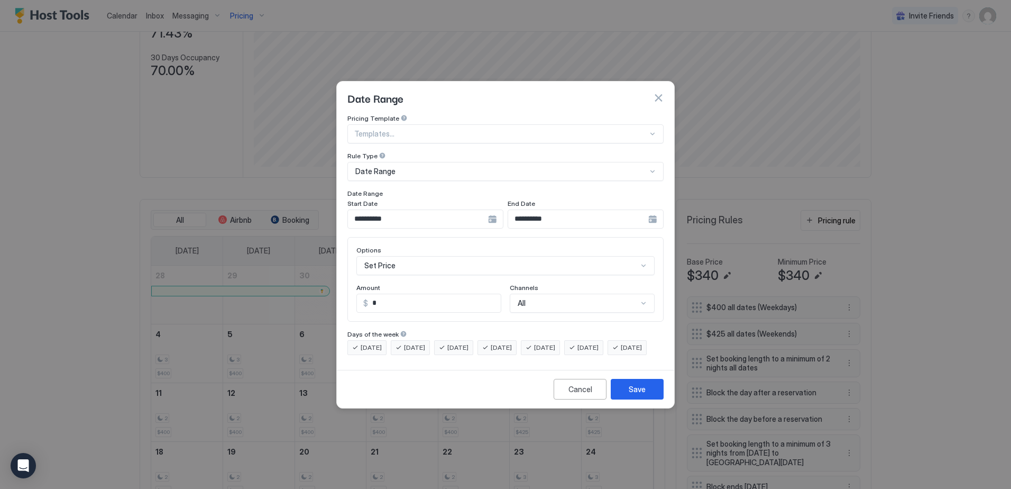
scroll to position [54, 0]
click at [407, 256] on div "Set Price" at bounding box center [505, 265] width 298 height 19
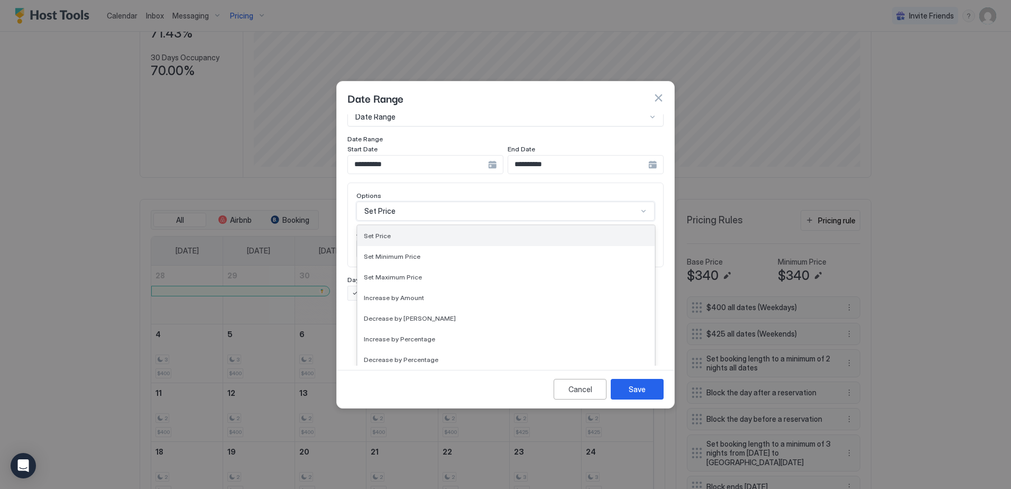
click at [399, 232] on div "Set Price" at bounding box center [506, 236] width 285 height 8
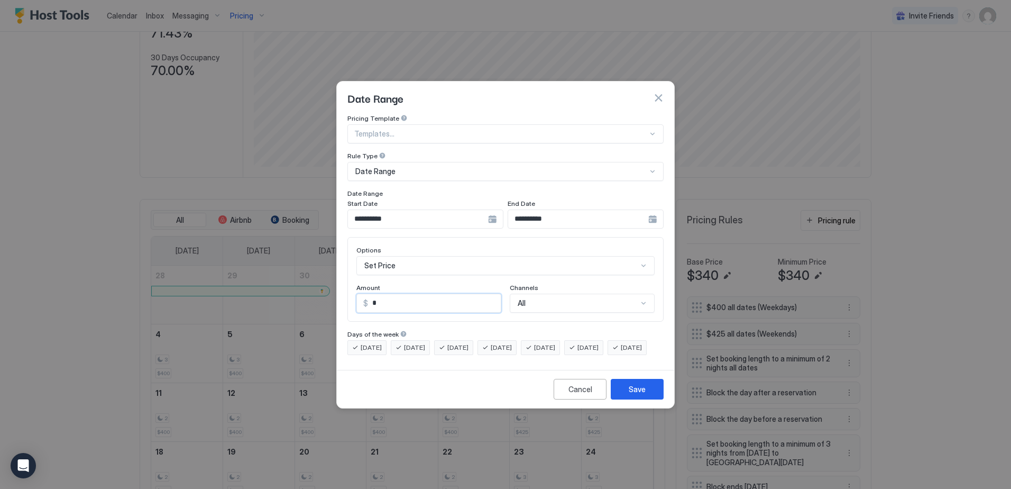
click at [366, 294] on div "$ *" at bounding box center [428, 303] width 145 height 19
type input "***"
click at [374, 343] on span "[DATE]" at bounding box center [371, 348] width 21 height 10
click at [417, 343] on span "[DATE]" at bounding box center [414, 348] width 21 height 10
click at [457, 343] on span "[DATE]" at bounding box center [457, 348] width 21 height 10
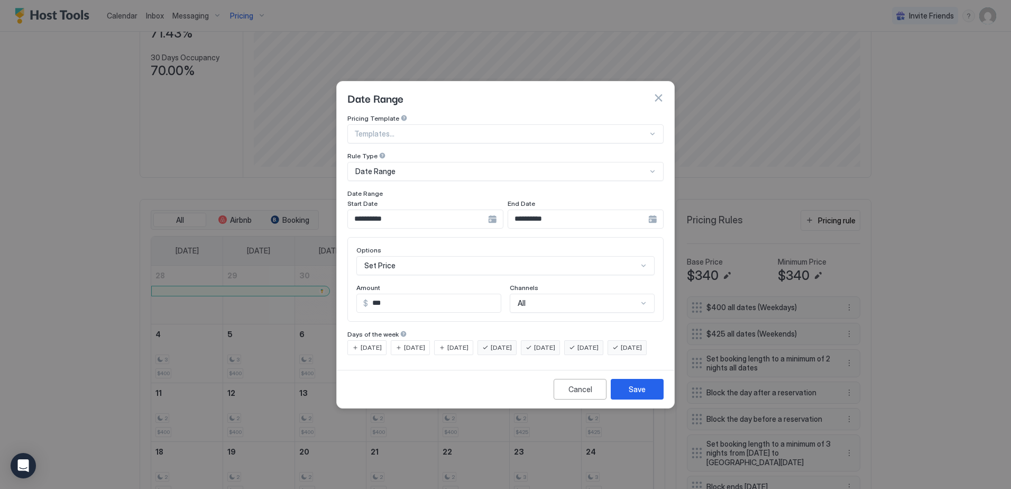
click at [512, 343] on span "[DATE]" at bounding box center [501, 348] width 21 height 10
click at [630, 395] on div "Save" at bounding box center [637, 388] width 17 height 11
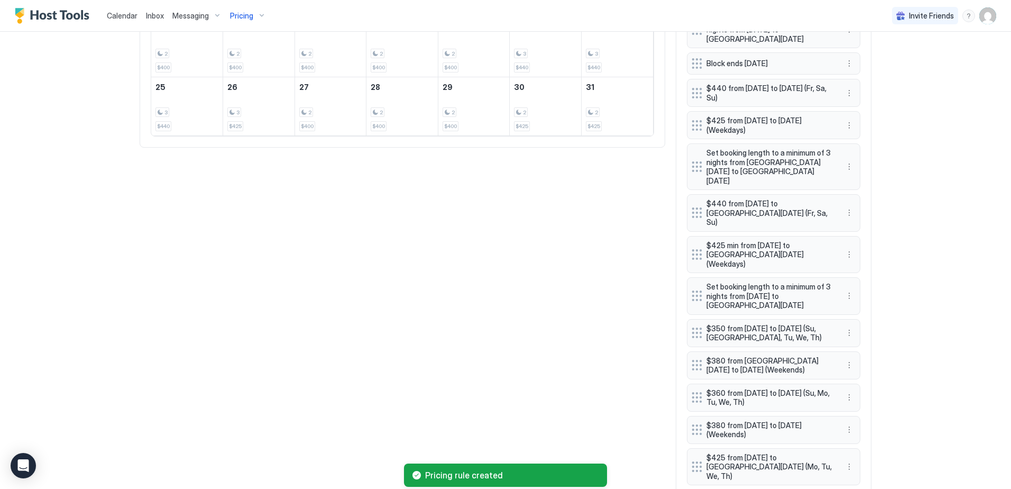
scroll to position [611, 0]
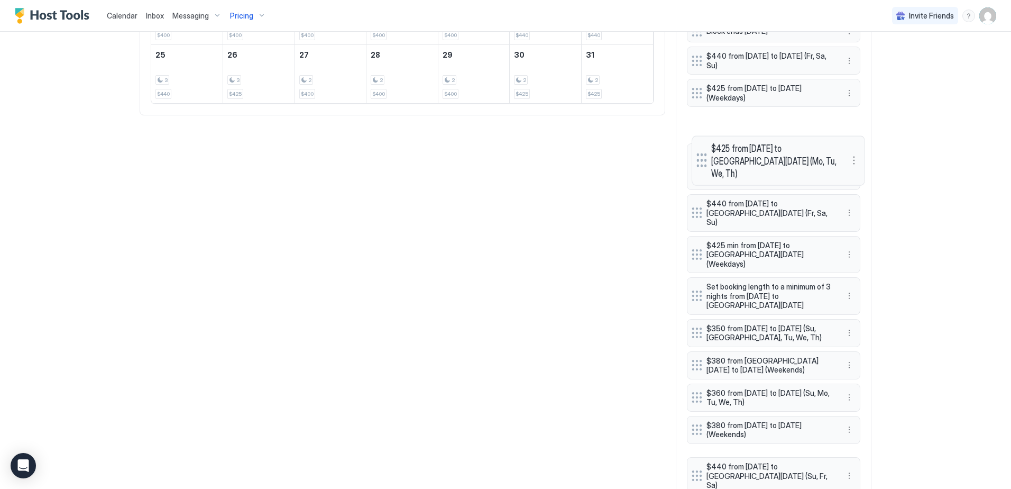
drag, startPoint x: 692, startPoint y: 401, endPoint x: 697, endPoint y: 127, distance: 274.0
click at [697, 153] on div at bounding box center [702, 160] width 11 height 14
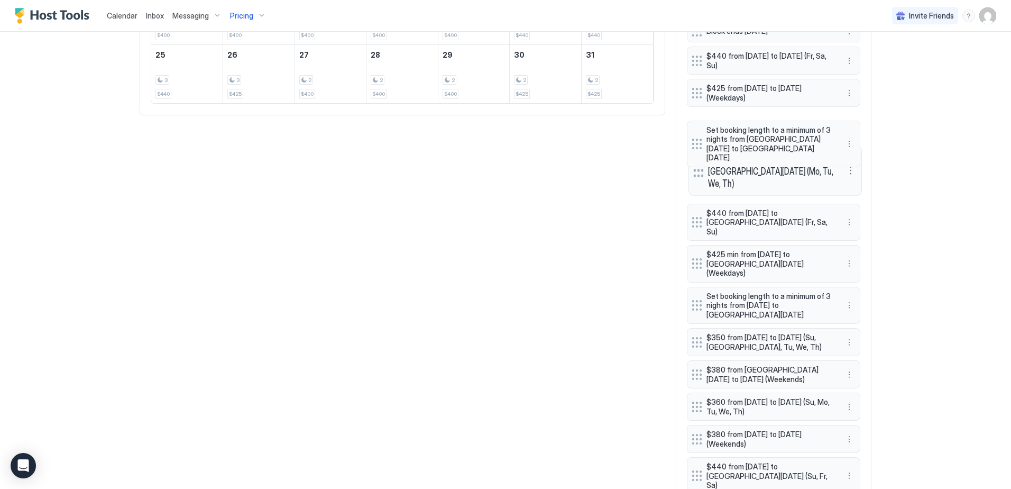
drag, startPoint x: 690, startPoint y: 125, endPoint x: 692, endPoint y: 165, distance: 40.2
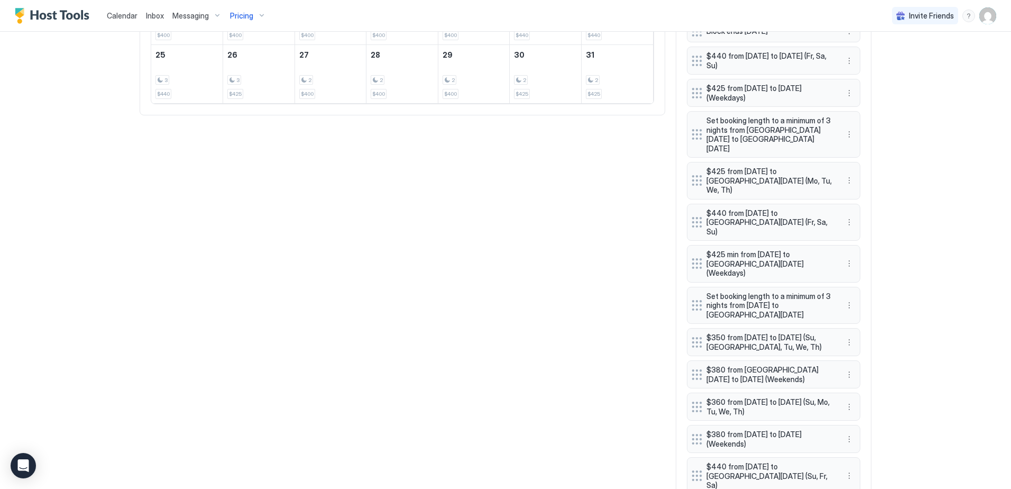
drag, startPoint x: 697, startPoint y: 246, endPoint x: 696, endPoint y: 438, distance: 192.5
click at [693, 183] on div "$400 all dates (Weekdays) $425 all dates (Weekends) Set booking length to a min…" at bounding box center [773, 168] width 173 height 654
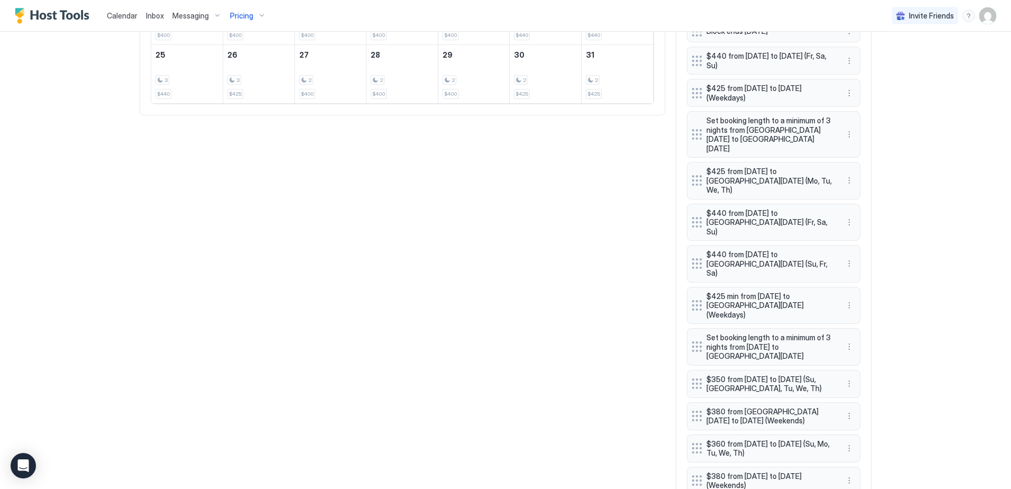
click at [694, 475] on div at bounding box center [697, 480] width 11 height 11
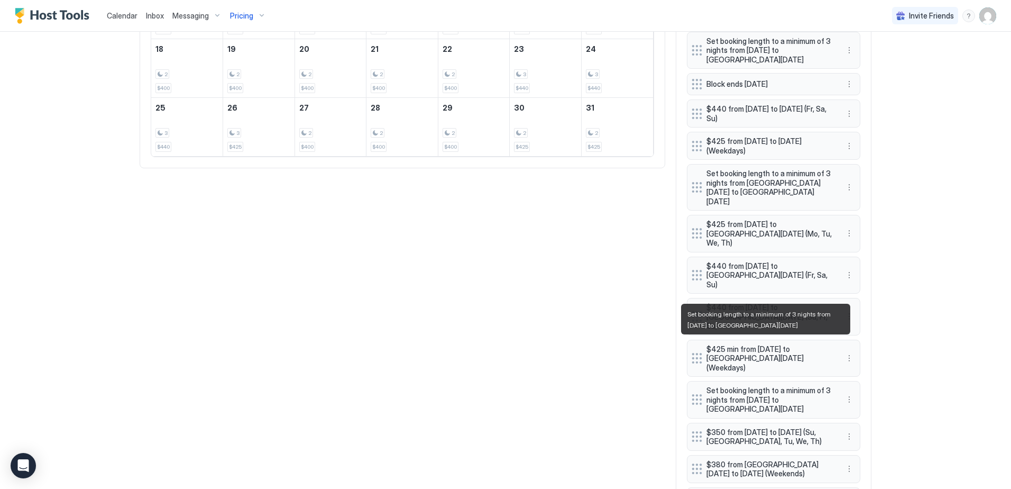
scroll to position [506, 0]
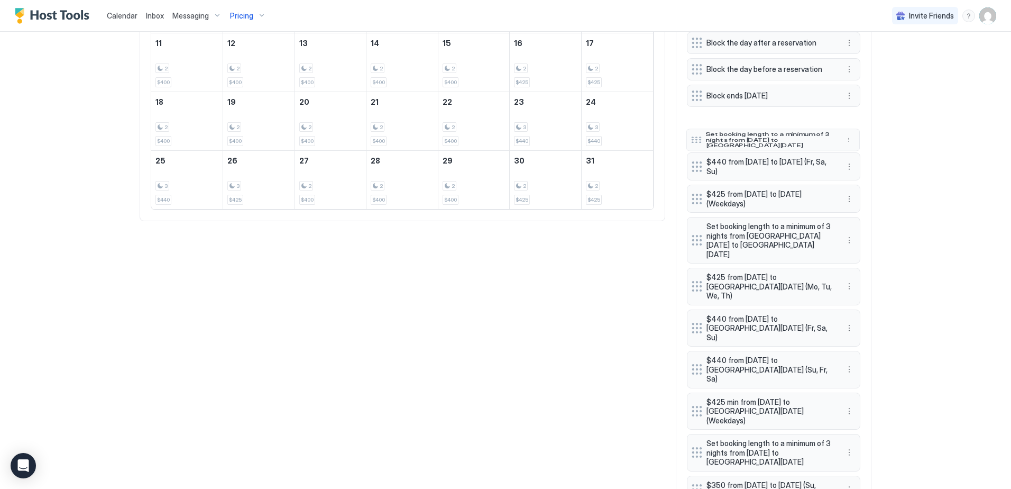
drag, startPoint x: 692, startPoint y: 103, endPoint x: 691, endPoint y: 141, distance: 38.6
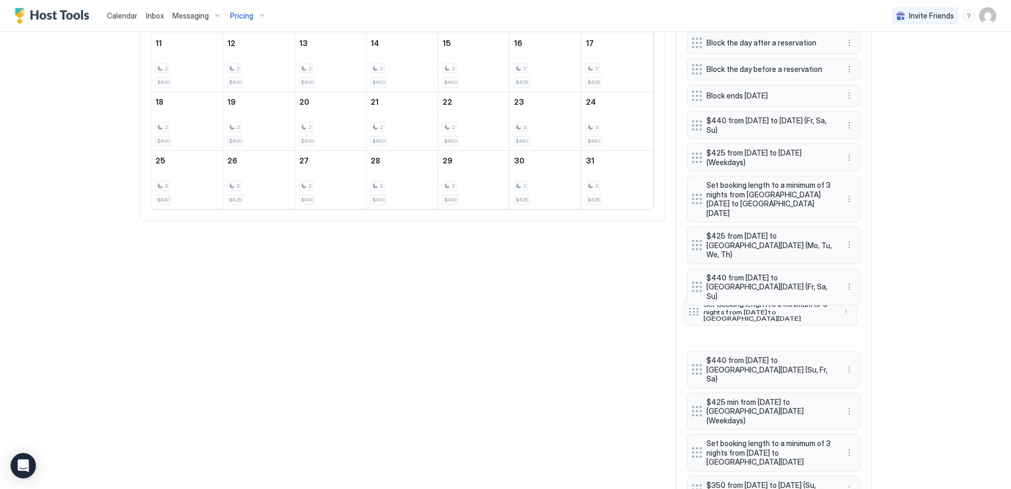
drag, startPoint x: 693, startPoint y: 130, endPoint x: 690, endPoint y: 312, distance: 182.0
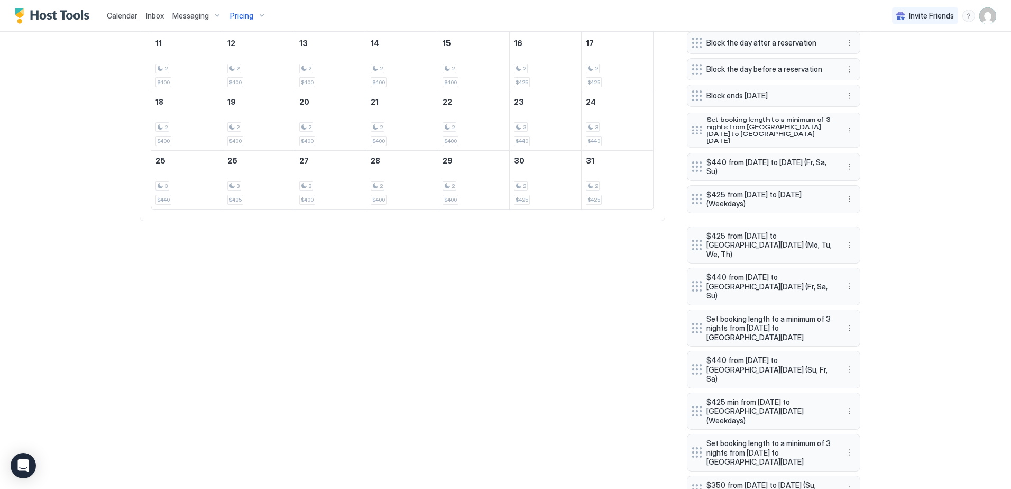
drag, startPoint x: 691, startPoint y: 195, endPoint x: 691, endPoint y: 126, distance: 68.8
click at [692, 126] on div at bounding box center [697, 130] width 11 height 8
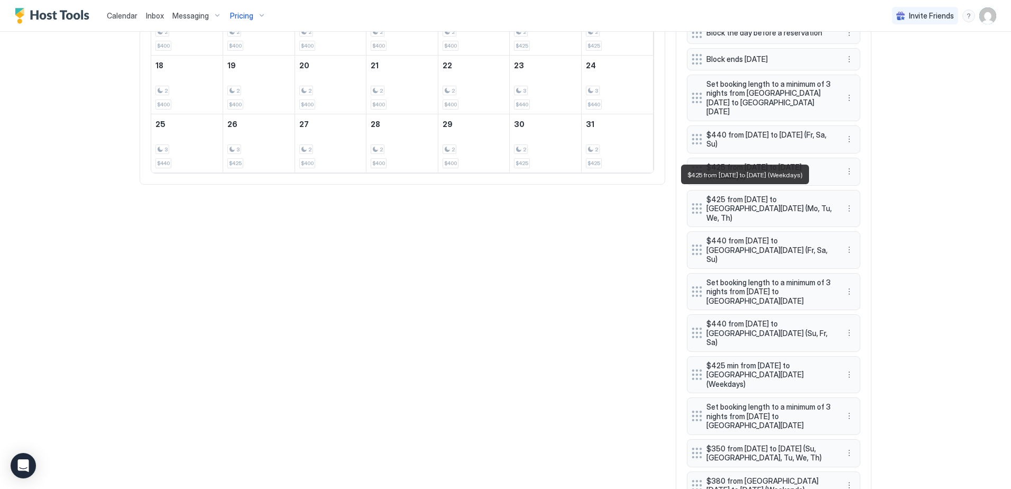
scroll to position [558, 0]
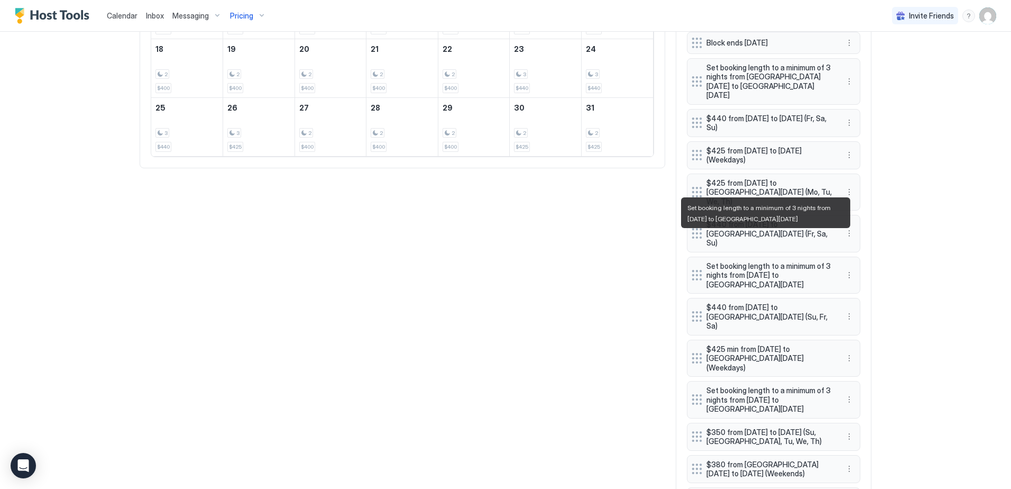
click at [776, 261] on span "Set booking length to a minimum of 3 nights from [DATE] to [GEOGRAPHIC_DATA][DA…" at bounding box center [770, 275] width 126 height 28
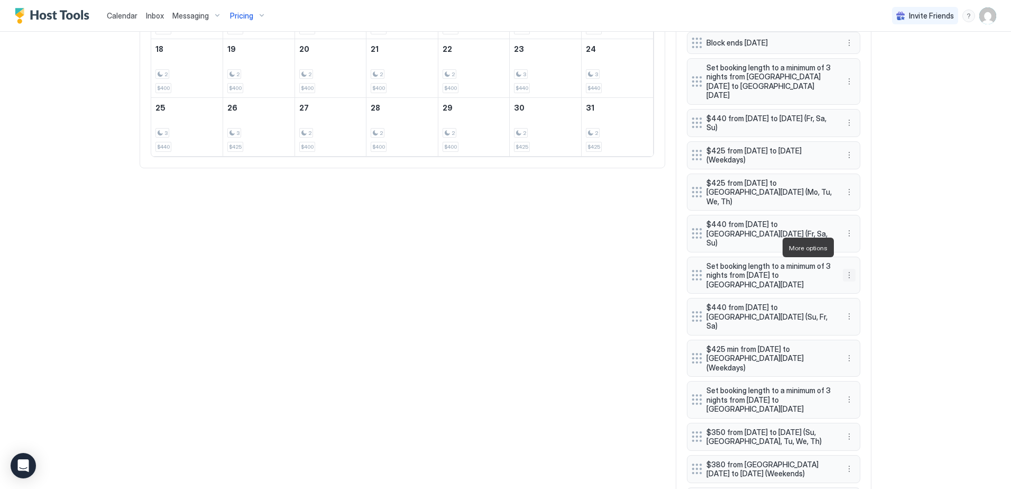
click at [845, 269] on button "More options" at bounding box center [849, 275] width 13 height 13
click at [853, 263] on div "Edit" at bounding box center [855, 262] width 23 height 8
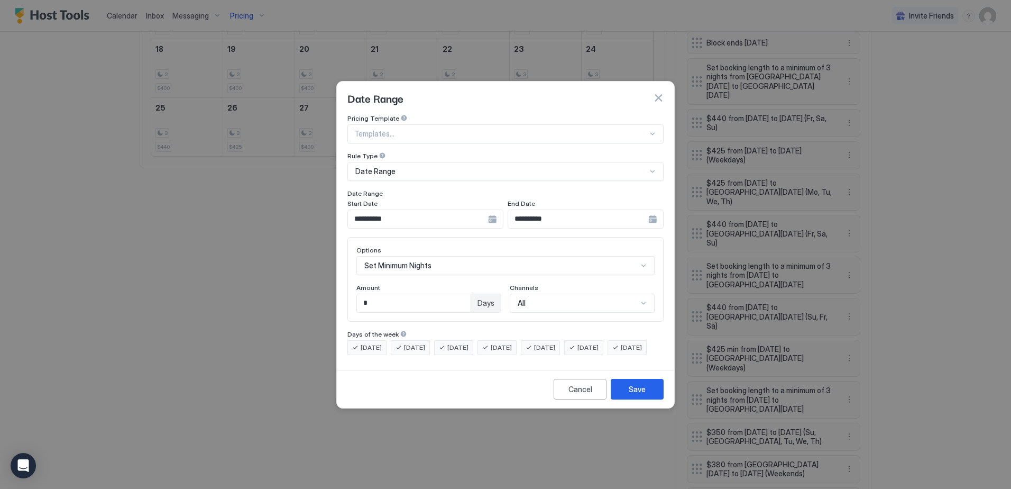
click at [375, 294] on input "*" at bounding box center [414, 303] width 114 height 18
drag, startPoint x: 376, startPoint y: 294, endPoint x: 355, endPoint y: 291, distance: 20.7
click at [355, 291] on div "Options Set Minimum Nights Amount * Days Channels All" at bounding box center [505, 279] width 316 height 85
type input "*"
click at [581, 395] on div "Cancel" at bounding box center [581, 388] width 24 height 11
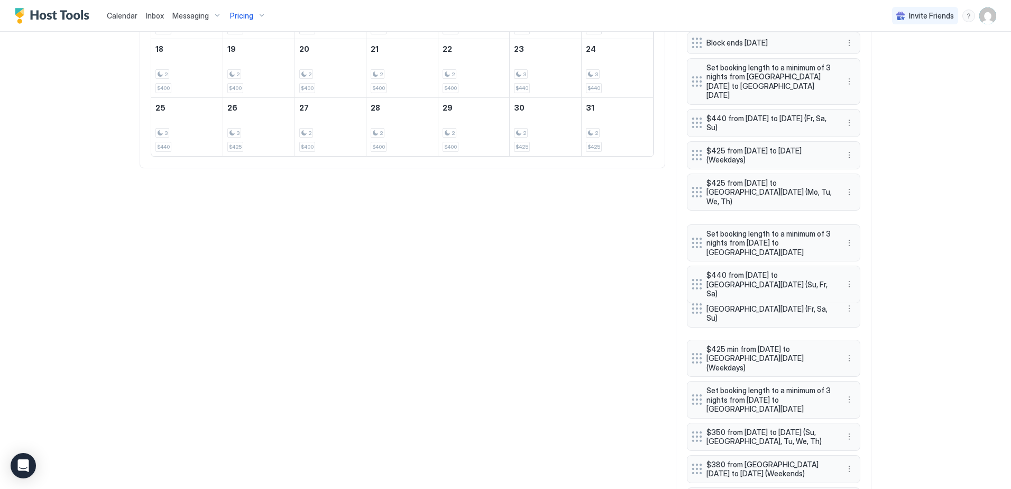
drag, startPoint x: 691, startPoint y: 209, endPoint x: 691, endPoint y: 285, distance: 75.1
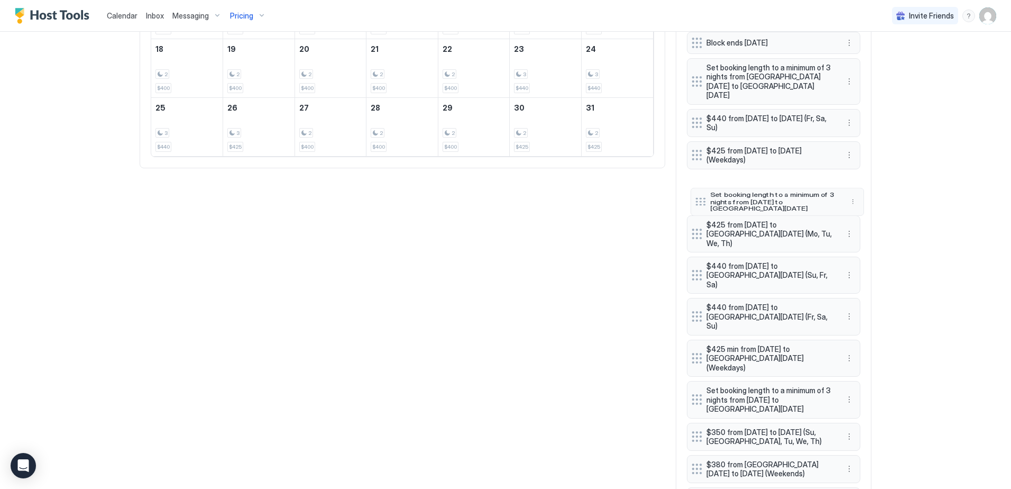
drag, startPoint x: 694, startPoint y: 218, endPoint x: 698, endPoint y: 184, distance: 34.0
click at [698, 198] on div at bounding box center [700, 202] width 11 height 8
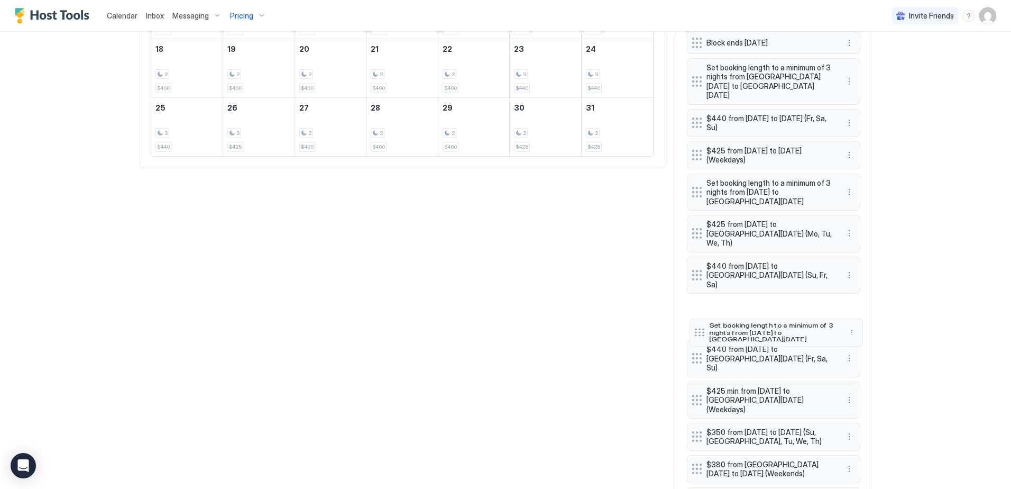
drag, startPoint x: 693, startPoint y: 352, endPoint x: 696, endPoint y: 285, distance: 67.2
click at [696, 328] on div at bounding box center [699, 332] width 11 height 8
click at [847, 310] on button "More options" at bounding box center [849, 316] width 13 height 13
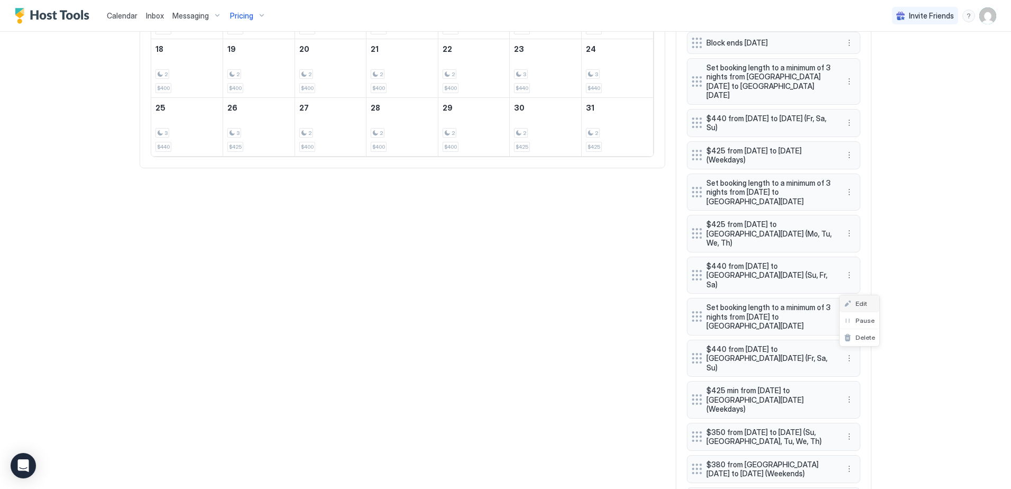
click at [854, 302] on div "Edit" at bounding box center [855, 303] width 23 height 8
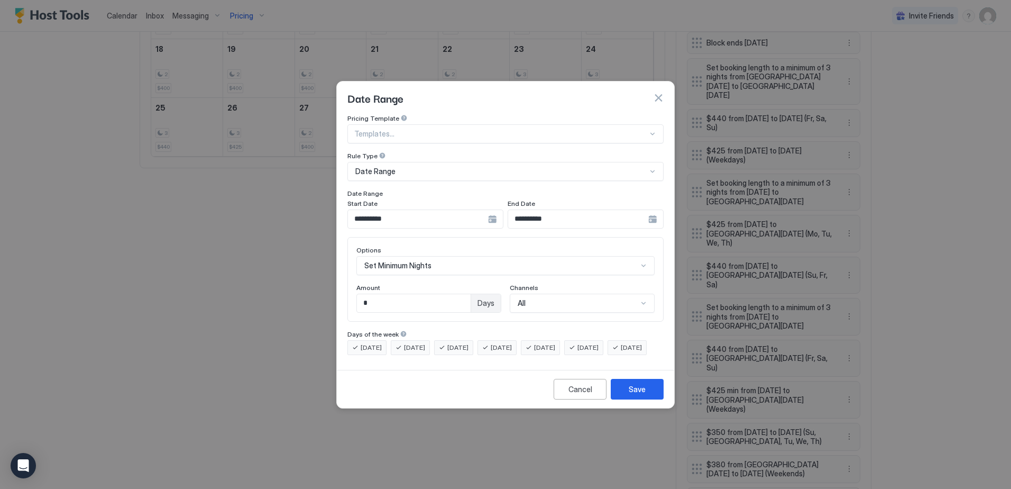
click at [492, 211] on div "**********" at bounding box center [425, 218] width 156 height 19
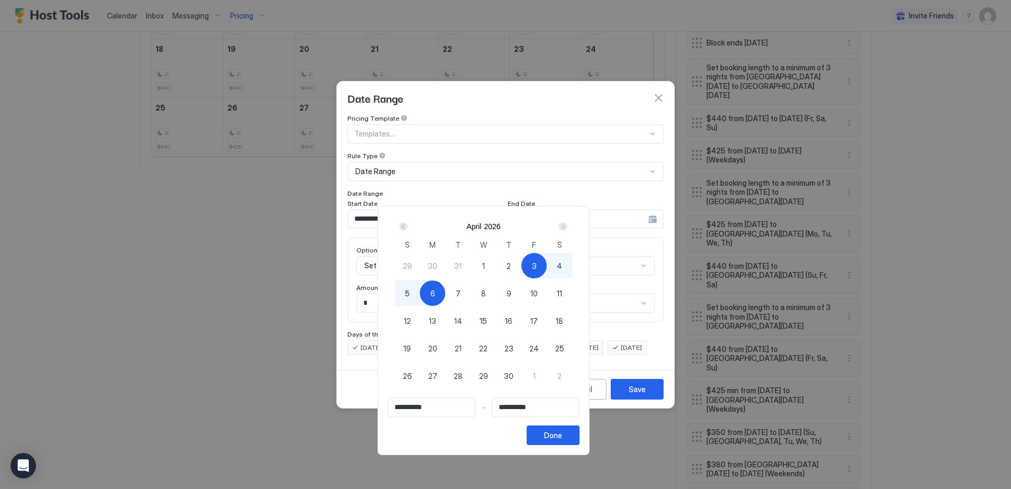
click at [512, 157] on div at bounding box center [505, 244] width 1011 height 489
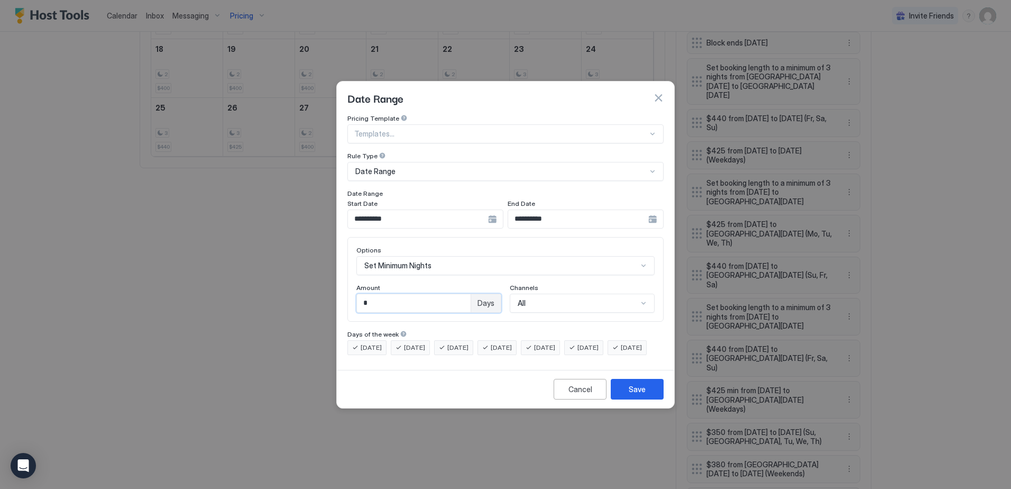
drag, startPoint x: 369, startPoint y: 293, endPoint x: 358, endPoint y: 292, distance: 10.6
click at [358, 294] on input "*" at bounding box center [414, 303] width 114 height 18
type input "*"
click at [646, 399] on button "Save" at bounding box center [637, 389] width 53 height 21
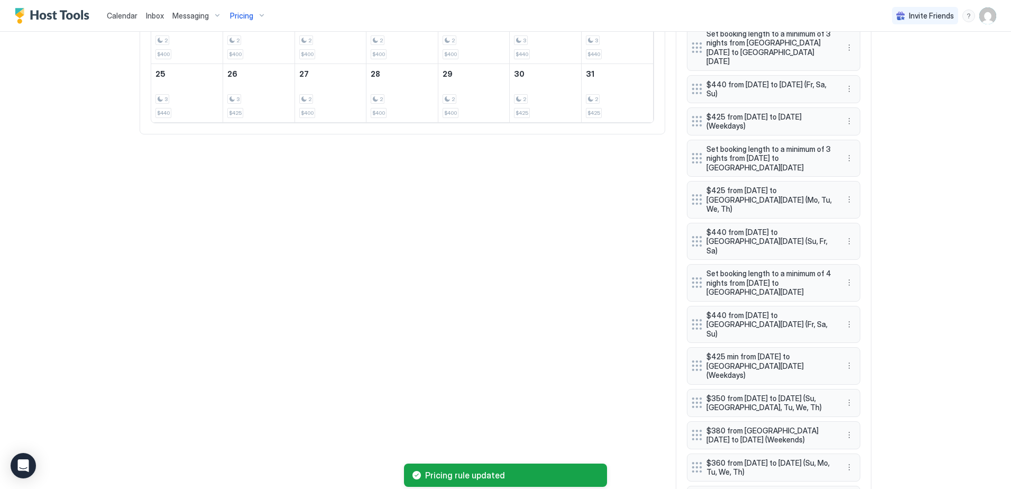
scroll to position [611, 0]
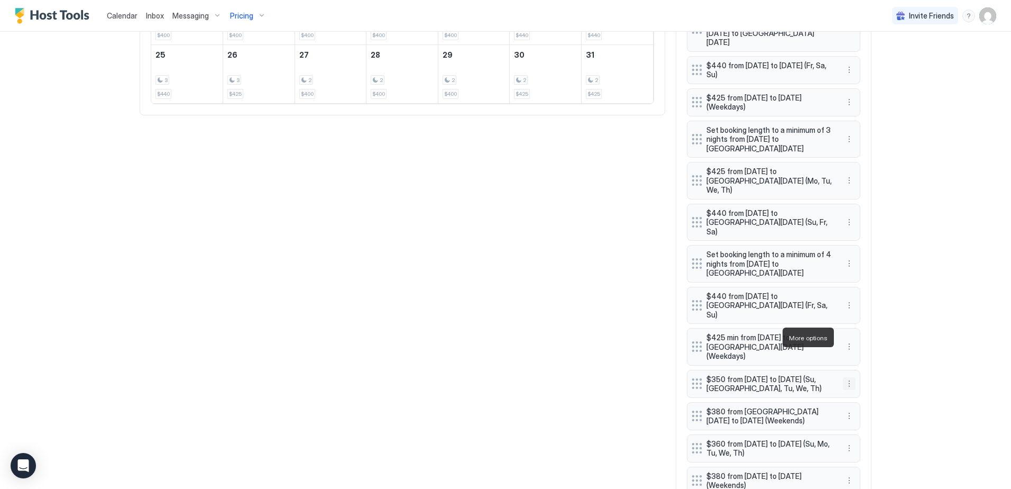
click at [845, 377] on button "More options" at bounding box center [849, 383] width 13 height 13
click at [854, 352] on div "Edit" at bounding box center [855, 352] width 23 height 8
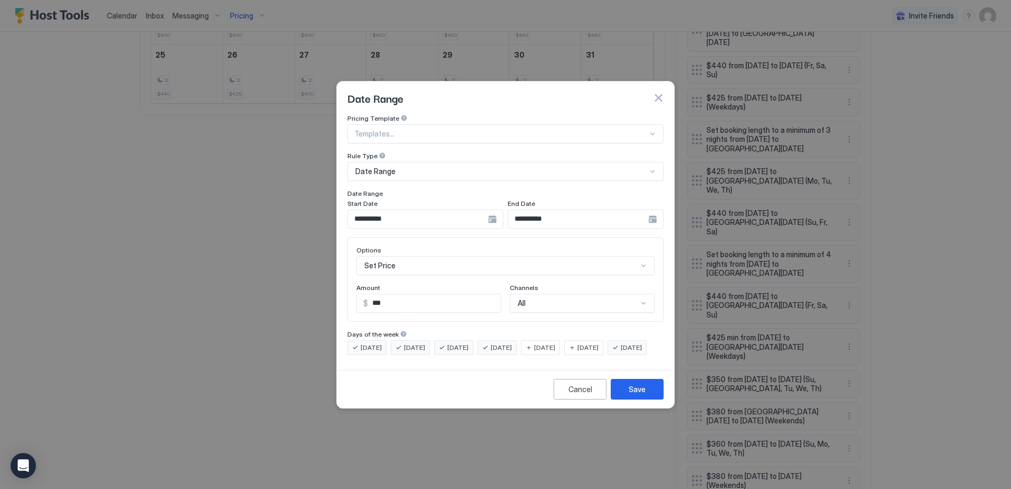
click at [493, 212] on div "**********" at bounding box center [425, 218] width 156 height 19
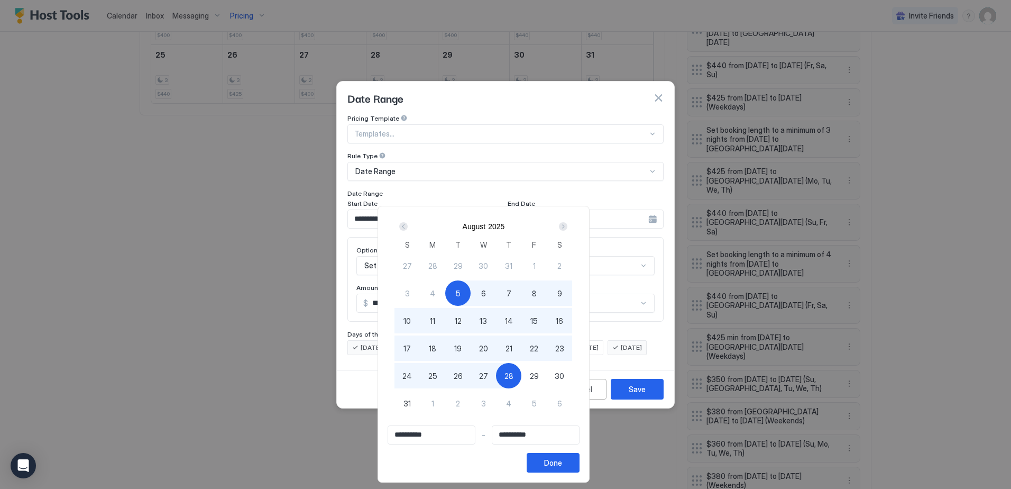
click at [567, 227] on div "Next" at bounding box center [563, 226] width 8 height 8
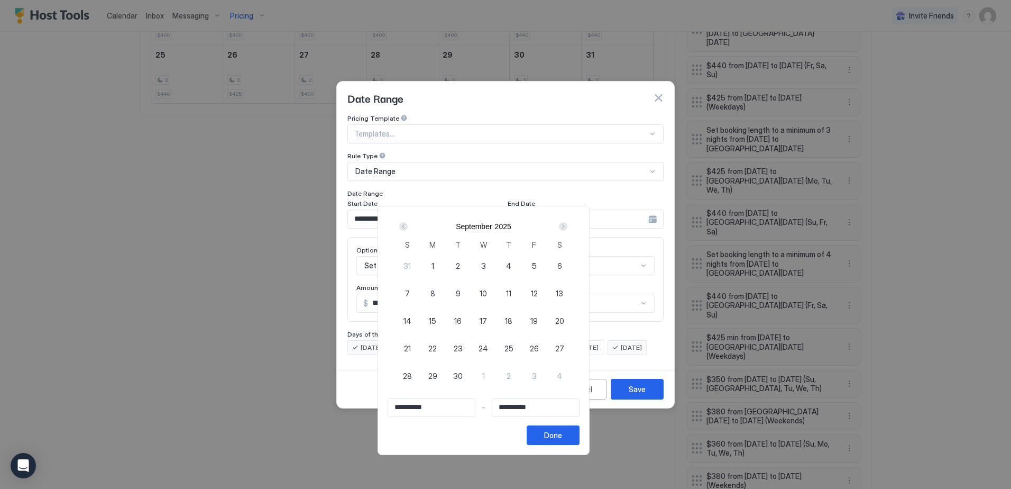
click at [567, 227] on div "Next" at bounding box center [563, 226] width 8 height 8
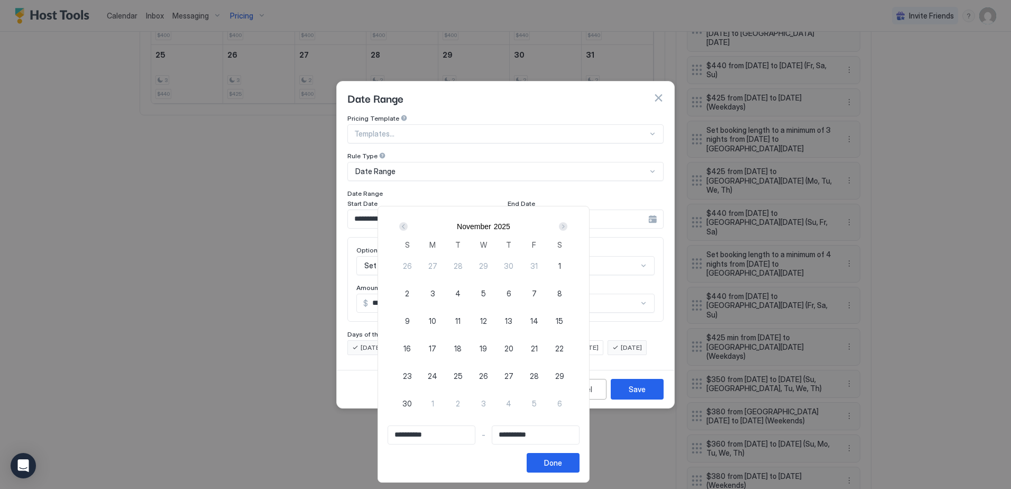
click at [567, 227] on div "Next" at bounding box center [563, 226] width 8 height 8
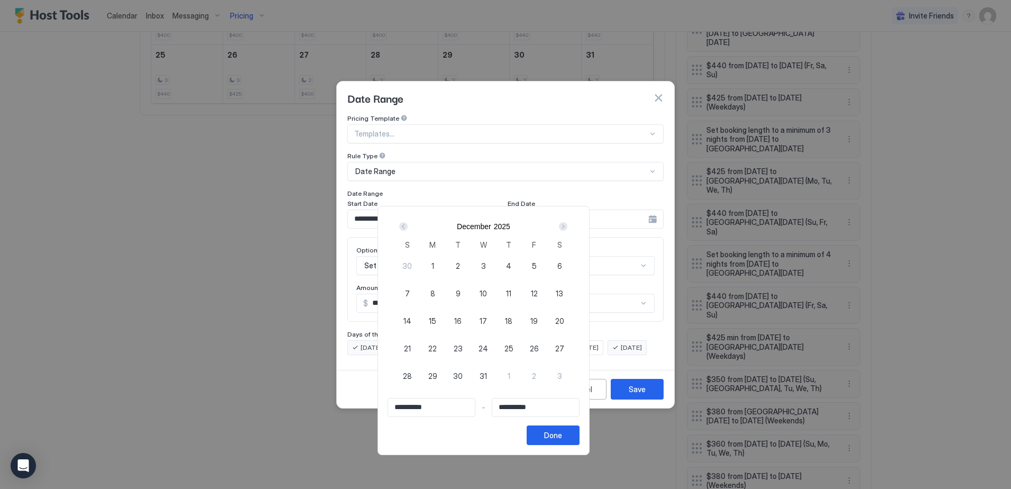
click at [567, 227] on div "Next" at bounding box center [563, 226] width 8 height 8
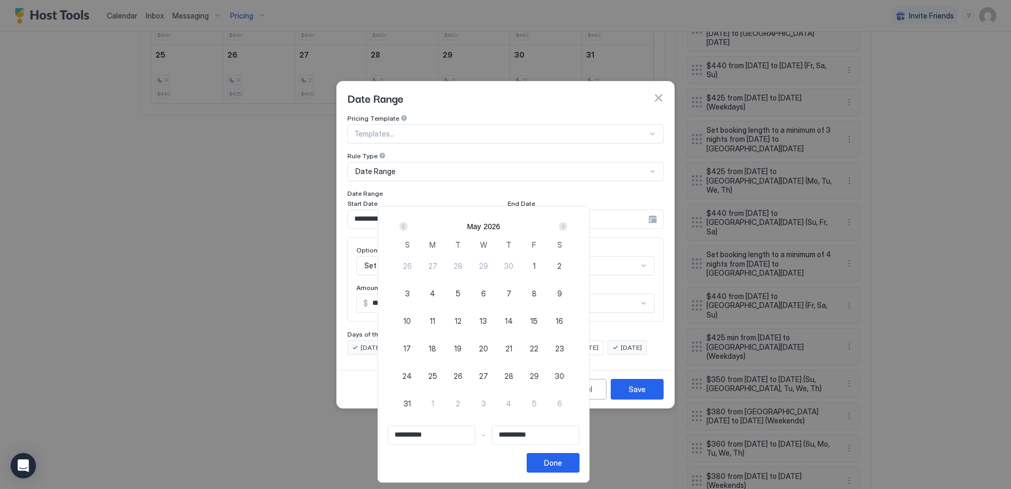
click at [408, 226] on div "Prev" at bounding box center [403, 226] width 8 height 8
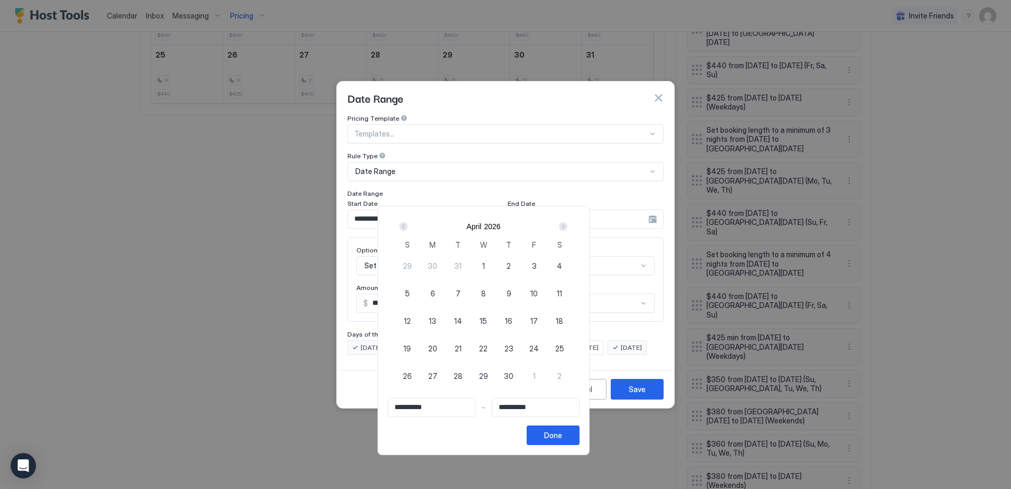
click at [539, 347] on span "24" at bounding box center [534, 348] width 10 height 11
type input "**********"
click at [445, 378] on div "27" at bounding box center [432, 375] width 25 height 25
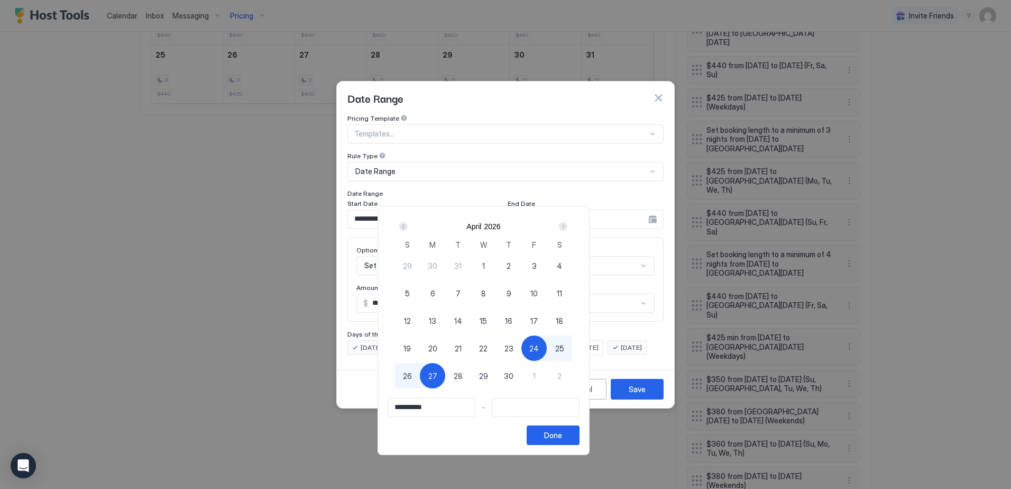
type input "**********"
click at [562, 434] on div "Done" at bounding box center [553, 434] width 18 height 11
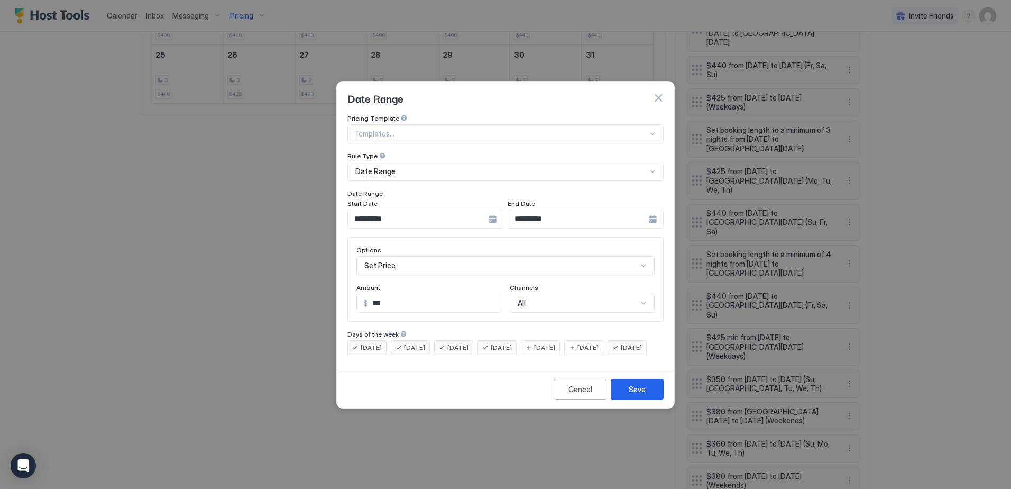
click at [392, 295] on input "***" at bounding box center [434, 303] width 133 height 18
drag, startPoint x: 398, startPoint y: 294, endPoint x: 366, endPoint y: 292, distance: 31.8
click at [366, 294] on div "$ ***" at bounding box center [428, 303] width 145 height 19
type input "***"
click at [555, 343] on span "[DATE]" at bounding box center [544, 348] width 21 height 10
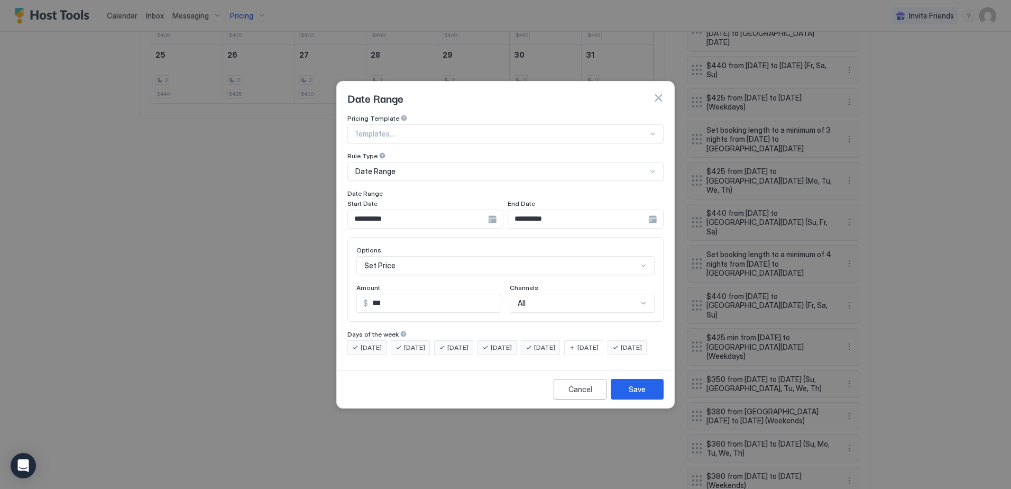
click at [555, 343] on span "[DATE]" at bounding box center [544, 348] width 21 height 10
click at [621, 352] on span "[DATE]" at bounding box center [631, 348] width 21 height 10
click at [640, 395] on div "Save" at bounding box center [637, 388] width 17 height 11
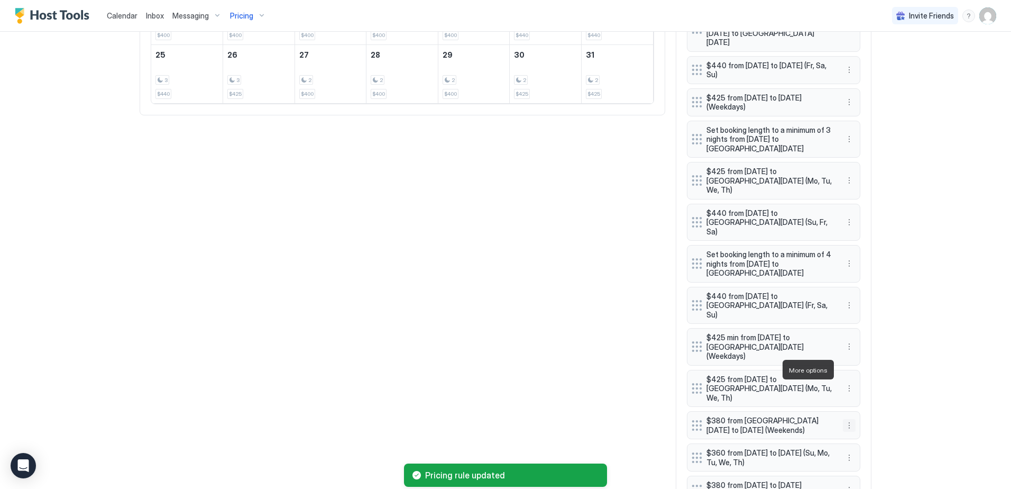
click at [844, 419] on button "More options" at bounding box center [849, 425] width 13 height 13
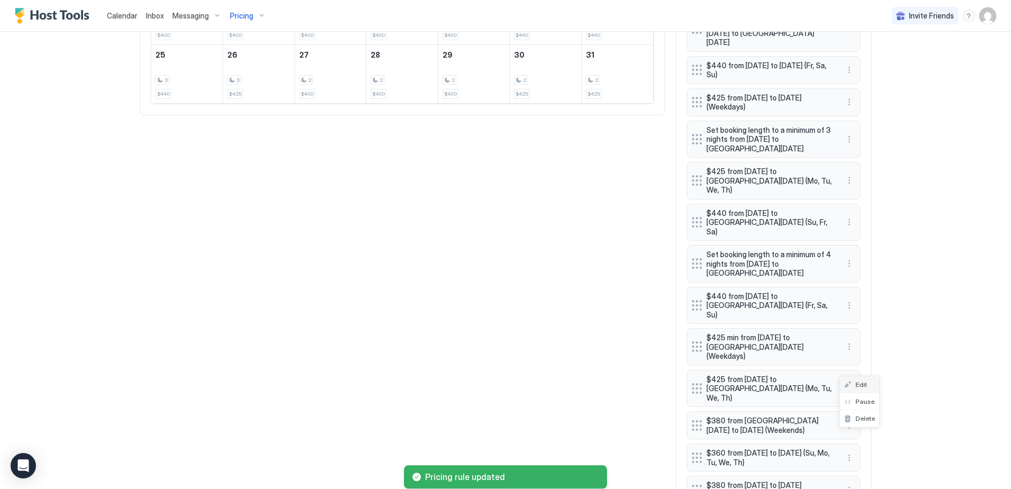
click at [864, 386] on span "Edit" at bounding box center [862, 384] width 12 height 8
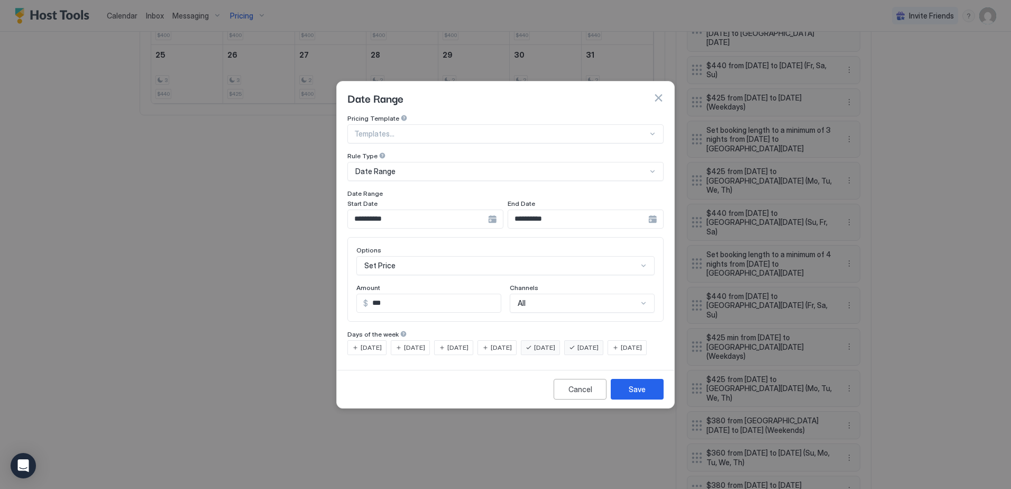
click at [488, 213] on div "**********" at bounding box center [425, 218] width 156 height 19
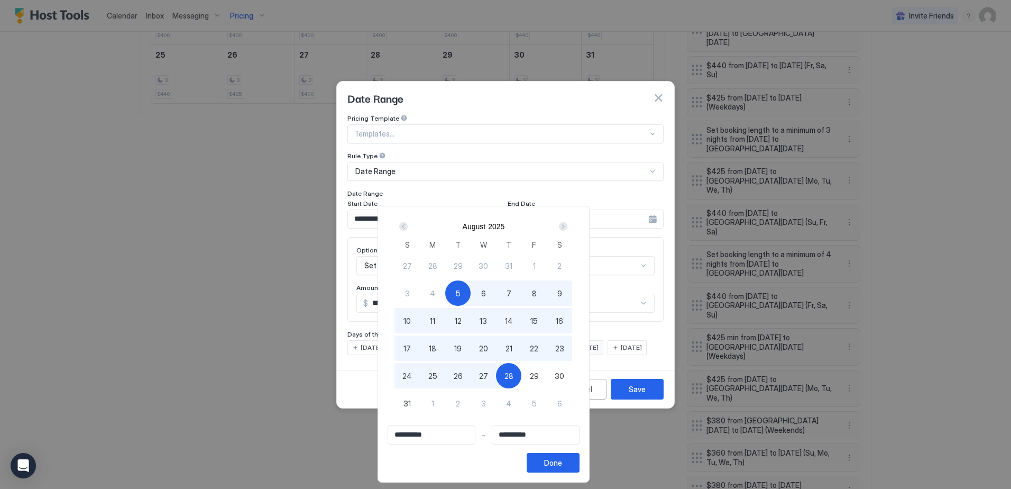
click at [567, 226] on div "Next" at bounding box center [563, 226] width 8 height 8
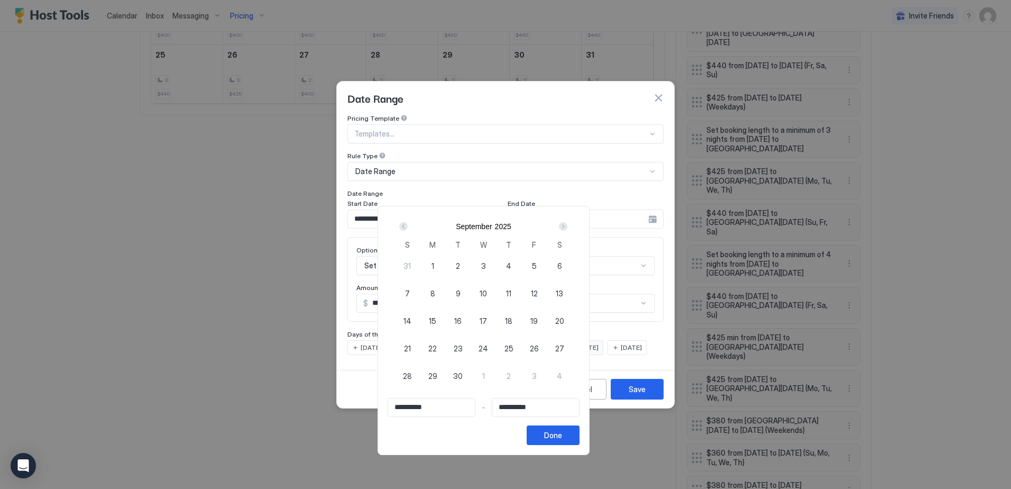
click at [567, 226] on div "Next" at bounding box center [563, 226] width 8 height 8
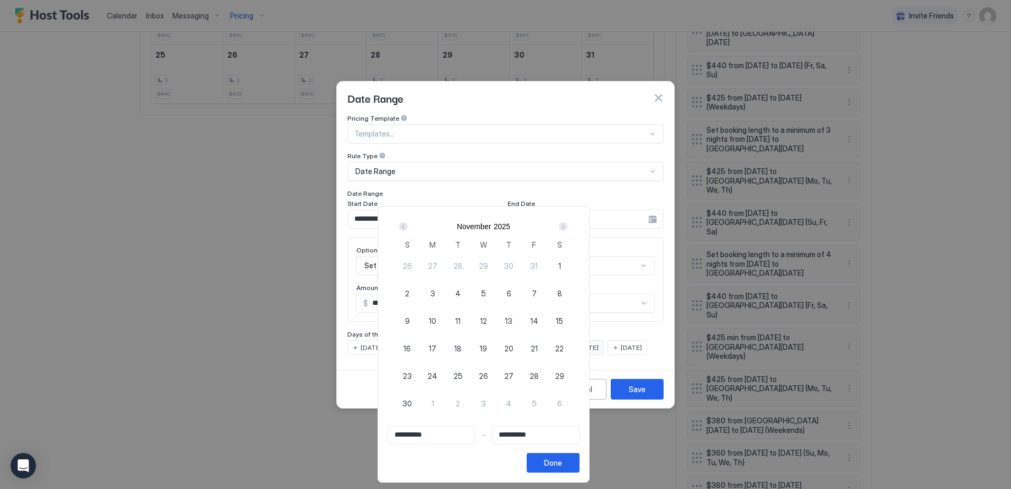
click at [567, 226] on div "Next" at bounding box center [563, 226] width 8 height 8
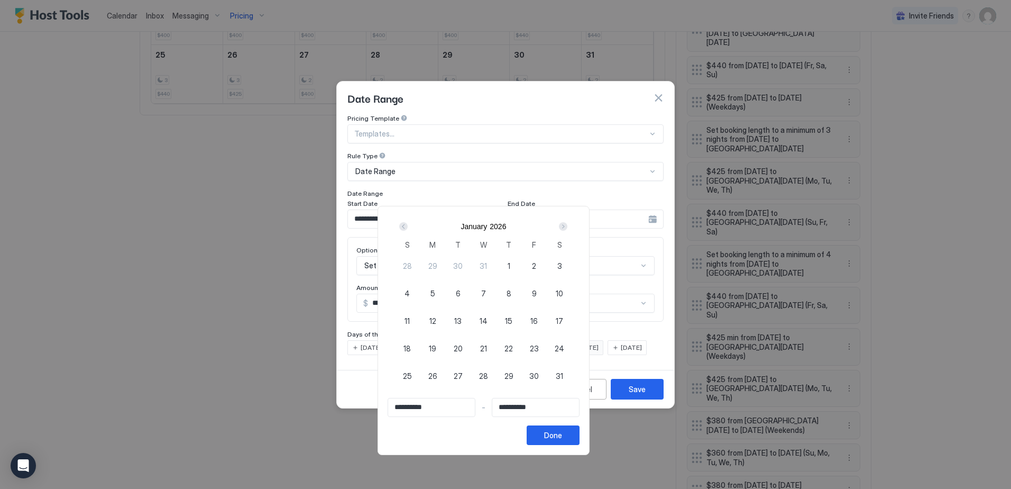
click at [567, 226] on div "Next" at bounding box center [563, 226] width 8 height 8
click at [539, 347] on span "24" at bounding box center [534, 348] width 10 height 11
type input "**********"
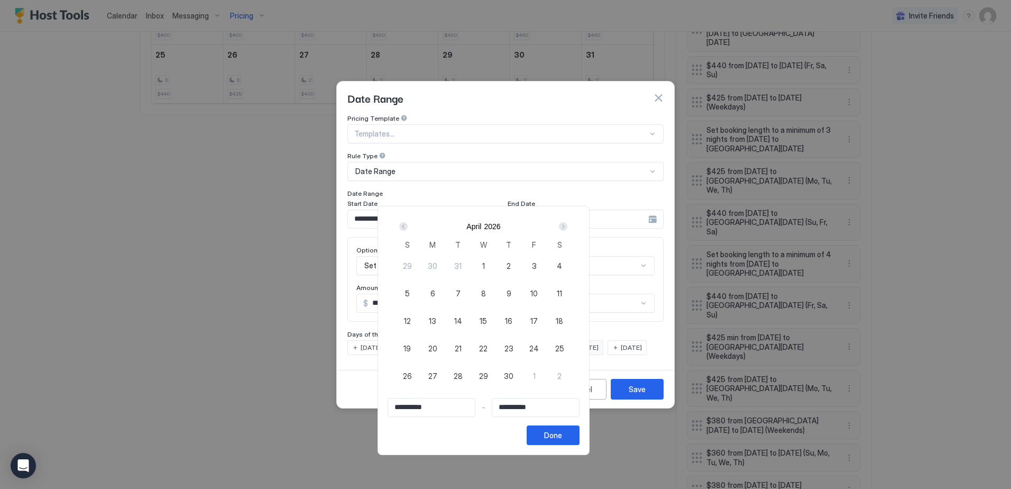
type input "**********"
click at [445, 375] on div "27" at bounding box center [432, 375] width 25 height 25
type input "**********"
click at [580, 437] on button "Done" at bounding box center [553, 435] width 53 height 20
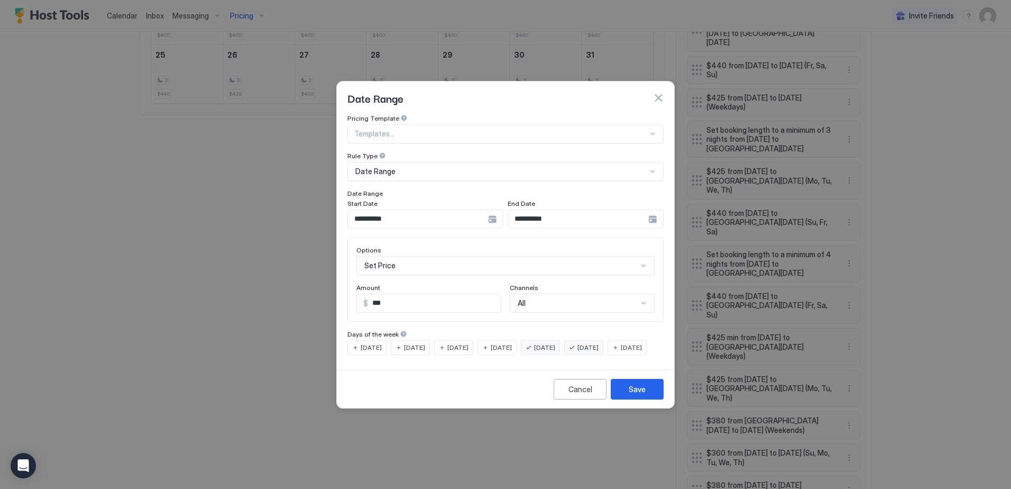
click at [410, 256] on div "Set Price" at bounding box center [505, 265] width 298 height 19
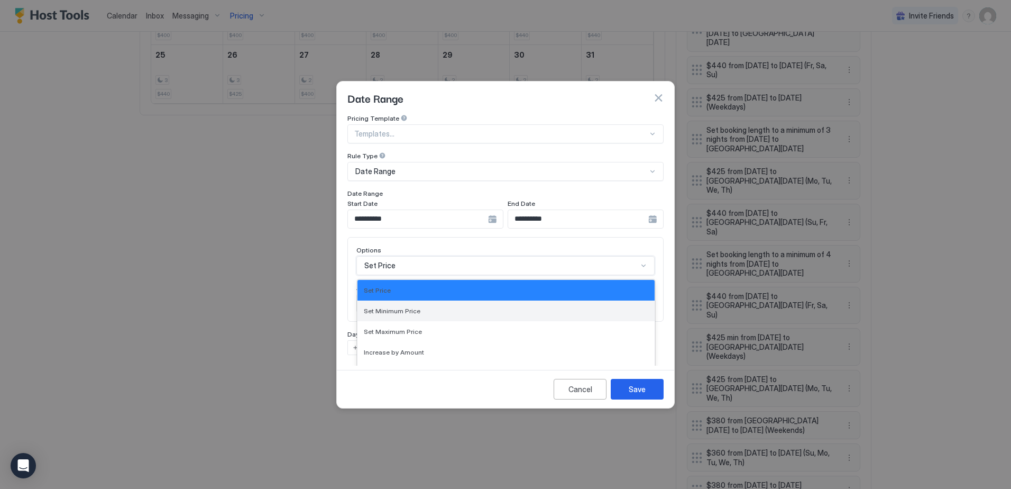
scroll to position [54, 0]
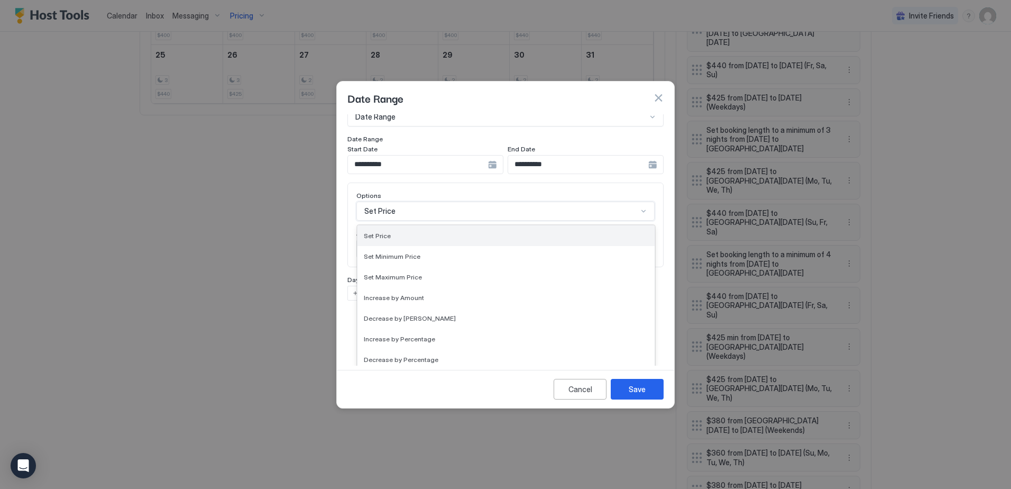
click at [401, 232] on div "Set Price" at bounding box center [506, 236] width 285 height 8
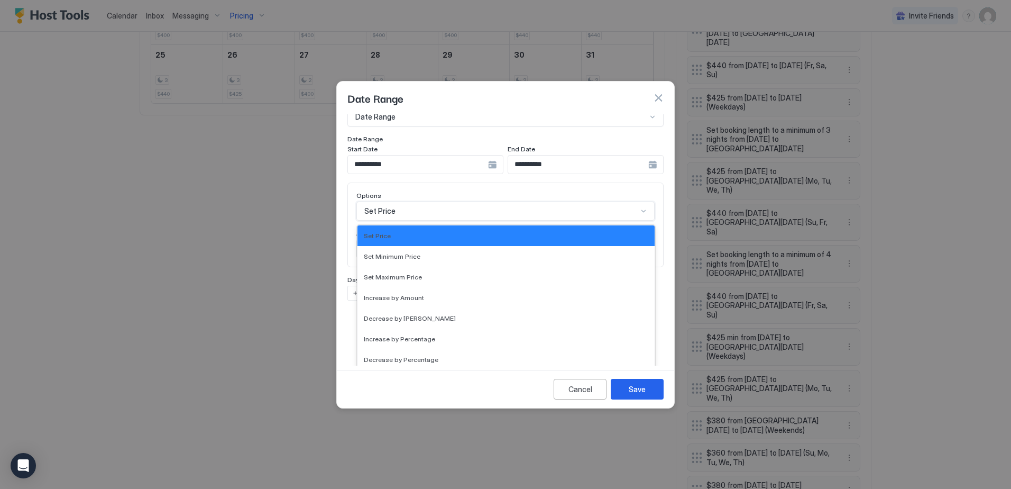
scroll to position [0, 0]
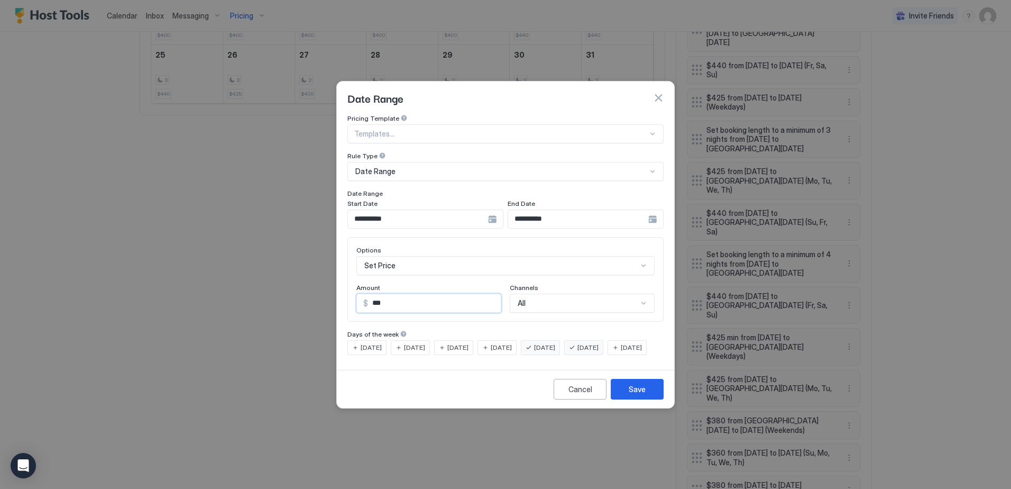
drag, startPoint x: 386, startPoint y: 299, endPoint x: 362, endPoint y: 289, distance: 26.1
click at [362, 294] on div "$ ***" at bounding box center [428, 303] width 145 height 19
type input "***"
drag, startPoint x: 363, startPoint y: 356, endPoint x: 372, endPoint y: 361, distance: 10.6
click at [621, 352] on span "[DATE]" at bounding box center [631, 348] width 21 height 10
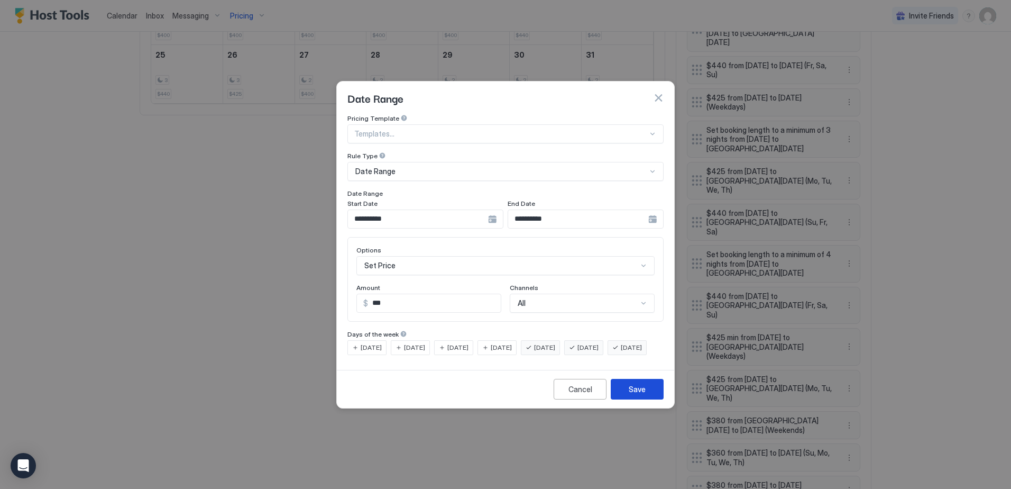
click at [629, 395] on div "Save" at bounding box center [637, 388] width 17 height 11
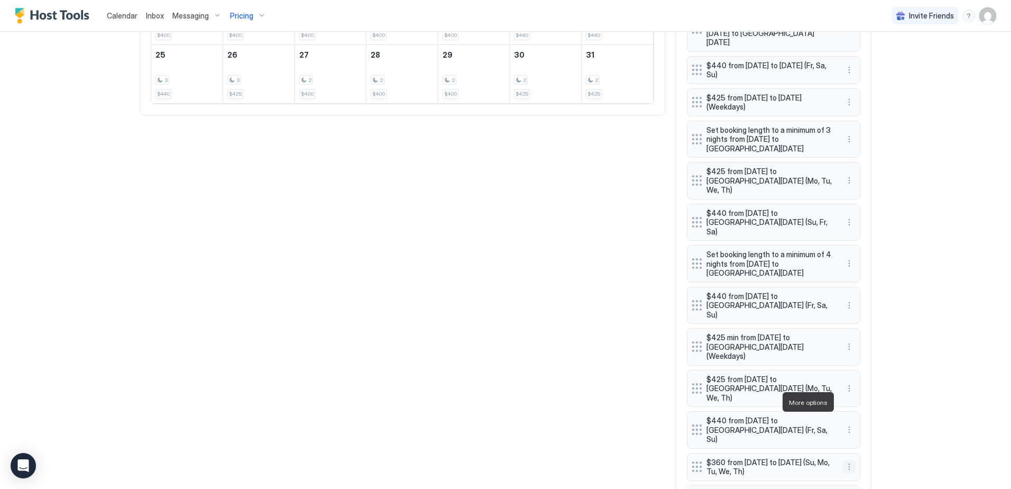
click at [845, 460] on button "More options" at bounding box center [849, 466] width 13 height 13
click at [850, 415] on div "Edit" at bounding box center [855, 417] width 23 height 8
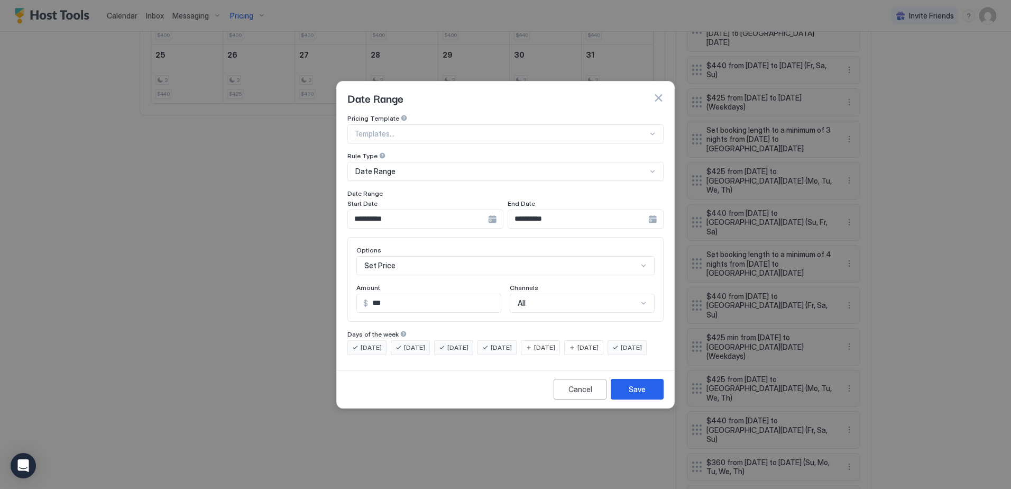
click at [491, 210] on div "**********" at bounding box center [425, 218] width 156 height 19
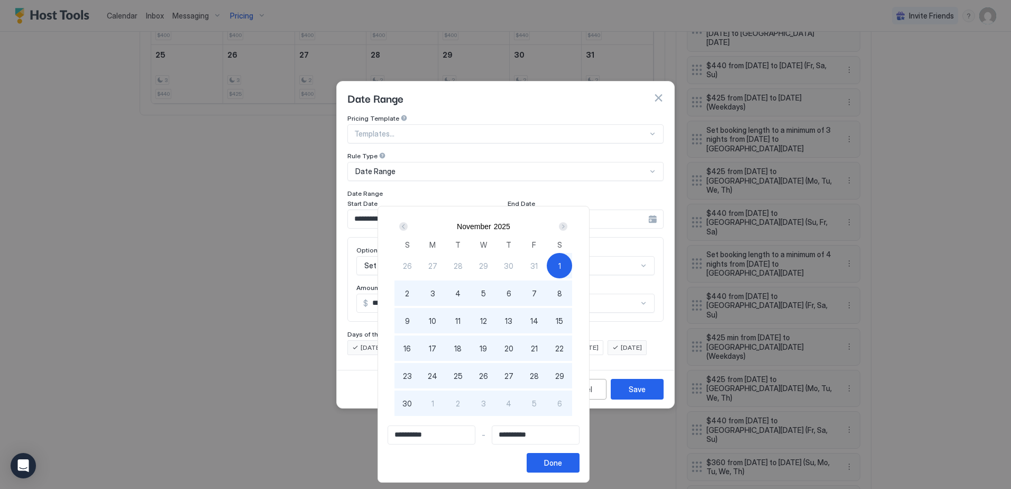
click at [567, 226] on div "Next" at bounding box center [563, 226] width 8 height 8
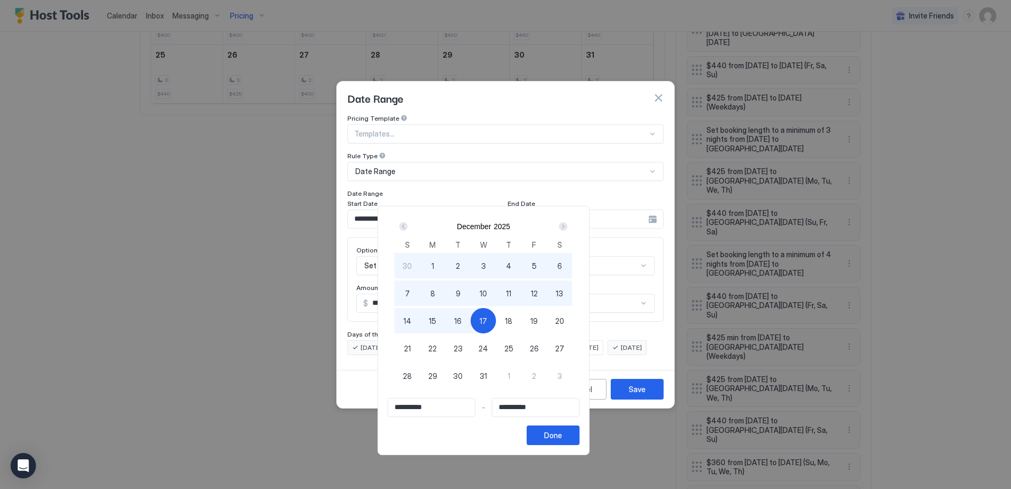
click at [567, 226] on div "Next" at bounding box center [563, 226] width 8 height 8
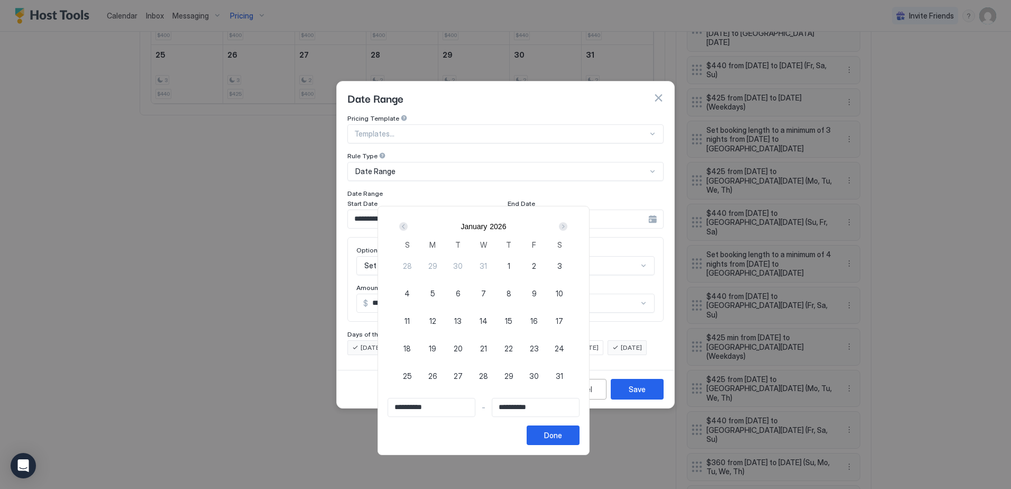
click at [567, 226] on div "Next" at bounding box center [563, 226] width 8 height 8
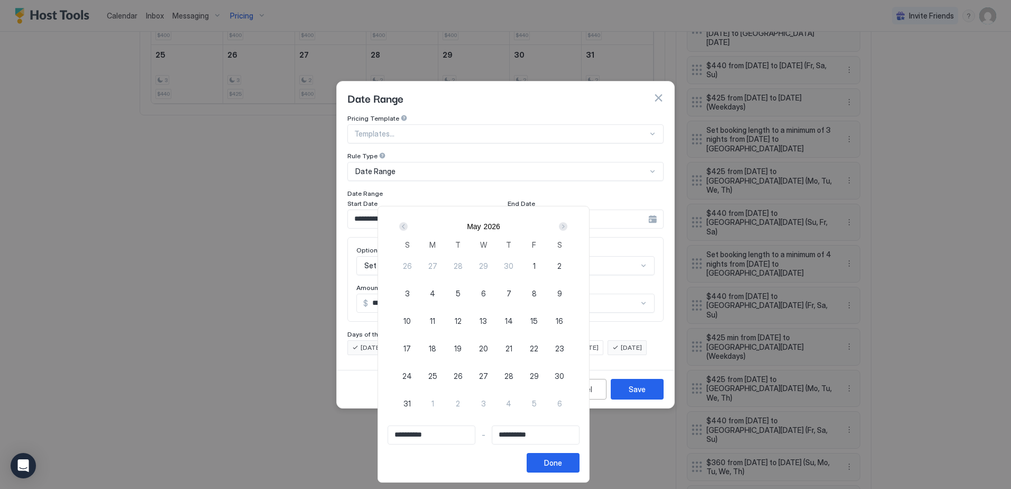
click at [514, 267] on span "30" at bounding box center [509, 265] width 10 height 11
type input "**********"
click at [445, 296] on div "4" at bounding box center [432, 292] width 25 height 25
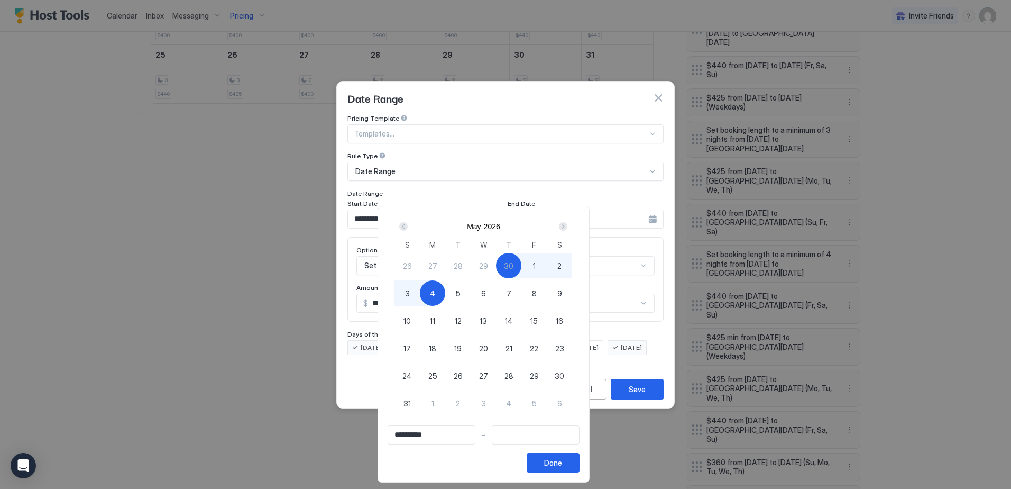
type input "**********"
click at [580, 463] on button "Done" at bounding box center [553, 463] width 53 height 20
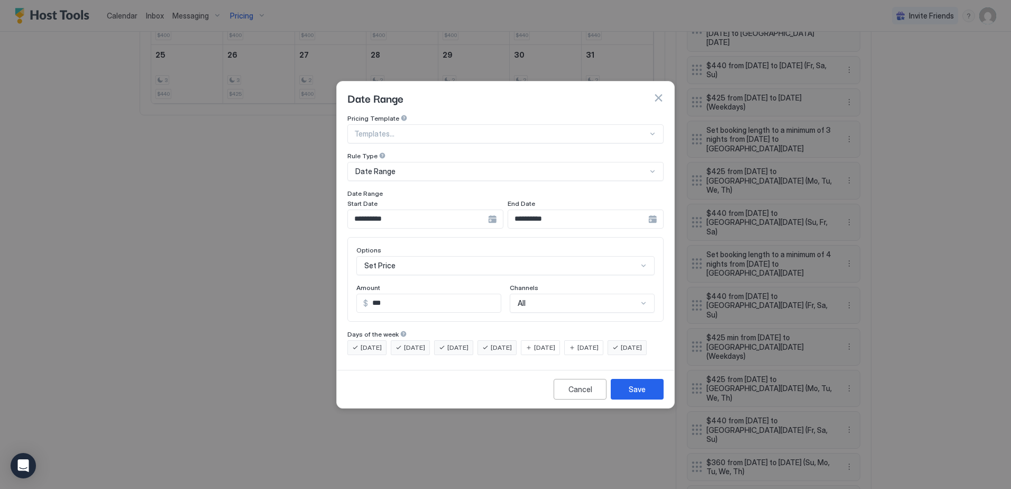
click at [390, 294] on input "***" at bounding box center [434, 303] width 133 height 18
drag, startPoint x: 401, startPoint y: 292, endPoint x: 371, endPoint y: 294, distance: 30.2
click at [371, 294] on input "***" at bounding box center [434, 303] width 133 height 18
type input "***"
click at [630, 395] on div "Save" at bounding box center [637, 388] width 17 height 11
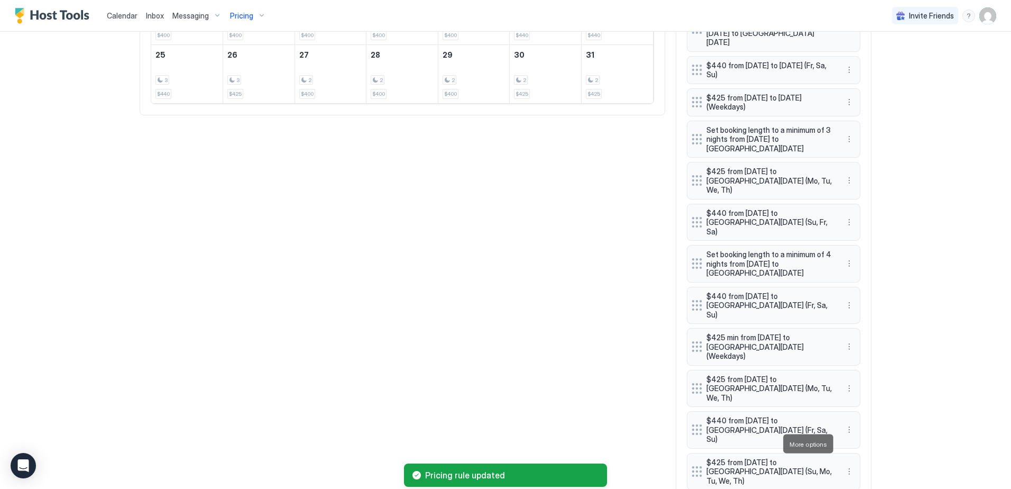
click at [857, 395] on span "Edit" at bounding box center [862, 394] width 12 height 8
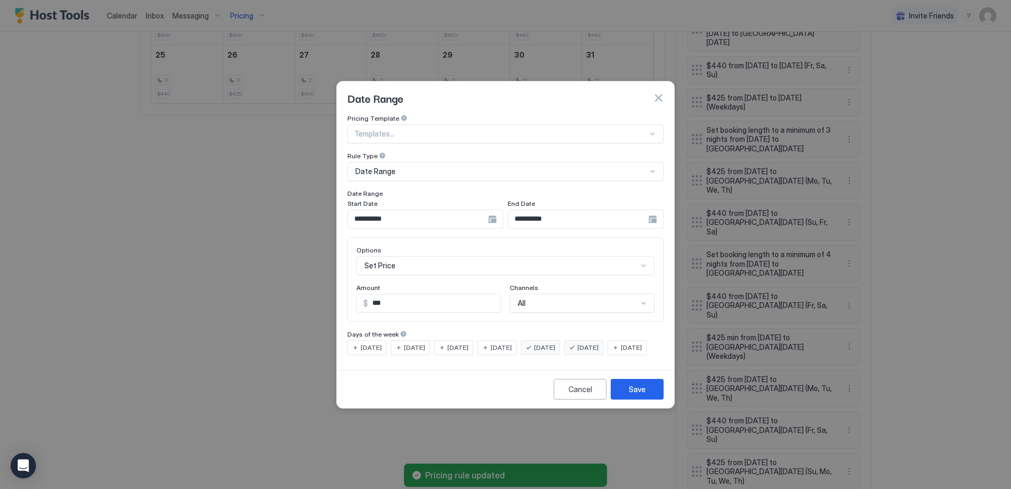
click at [491, 211] on div "**********" at bounding box center [425, 218] width 156 height 19
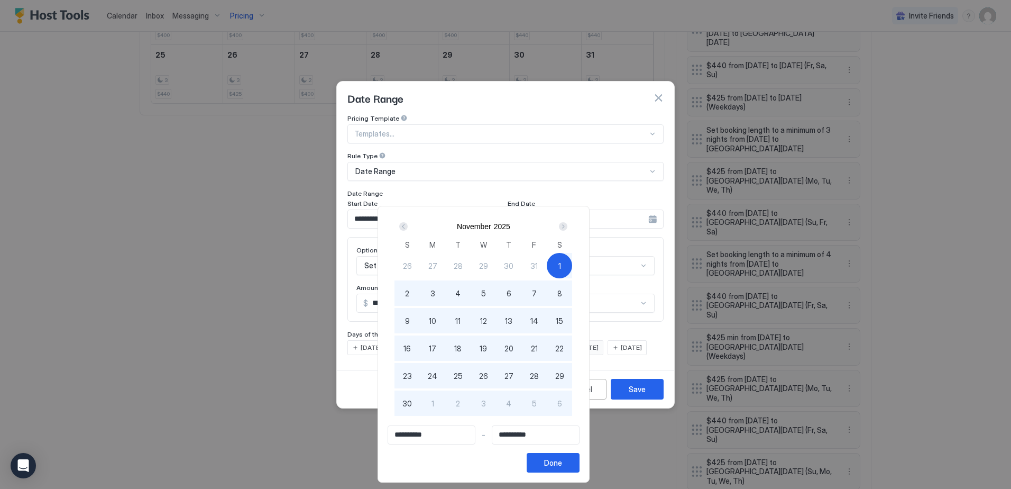
click at [567, 227] on div "Next" at bounding box center [563, 226] width 8 height 8
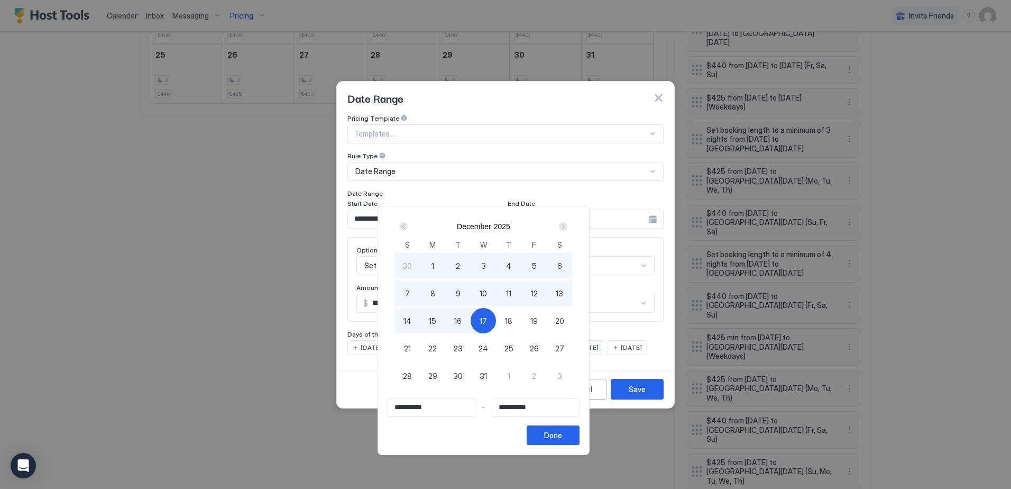
click at [567, 227] on div "Next" at bounding box center [563, 226] width 8 height 8
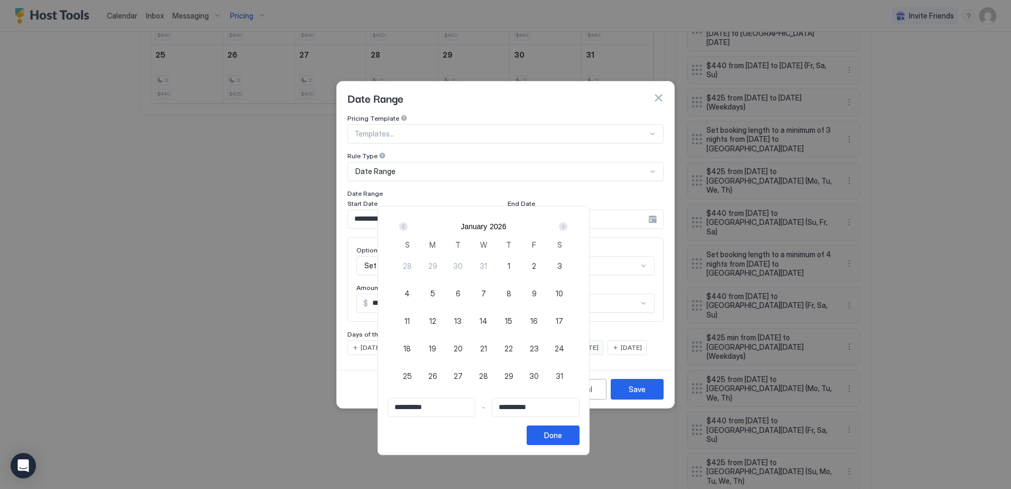
click at [567, 227] on div "Next" at bounding box center [563, 226] width 8 height 8
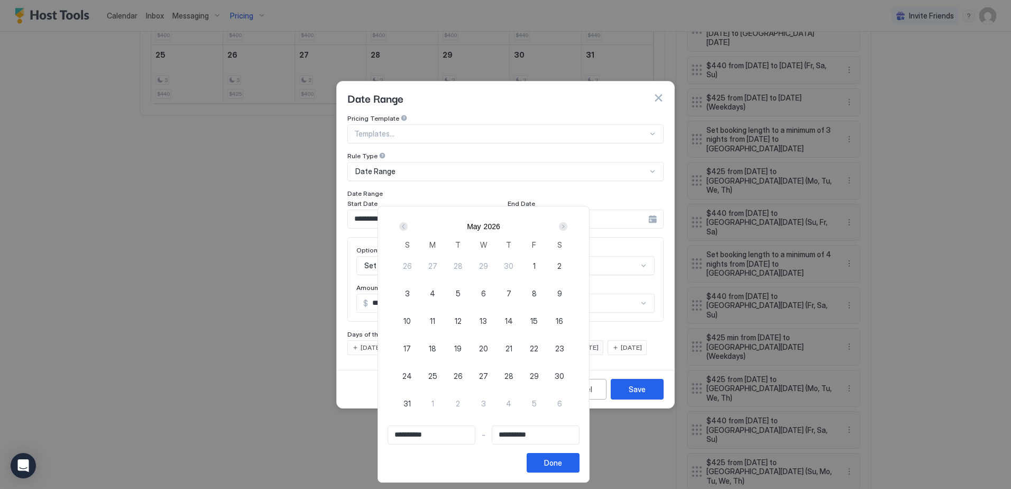
click at [536, 265] on span "1" at bounding box center [534, 265] width 3 height 11
type input "**********"
click at [435, 292] on span "4" at bounding box center [432, 293] width 5 height 11
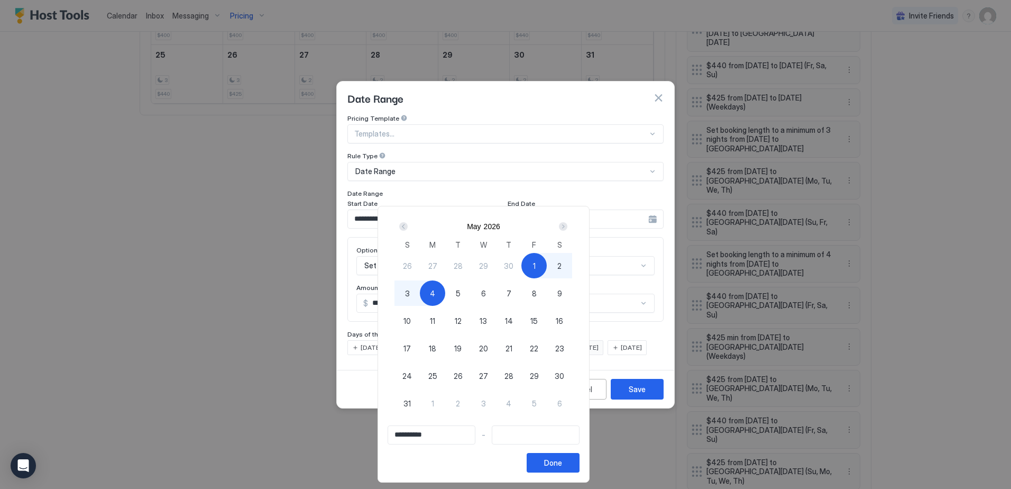
type input "**********"
click at [562, 465] on div "Done" at bounding box center [553, 462] width 18 height 11
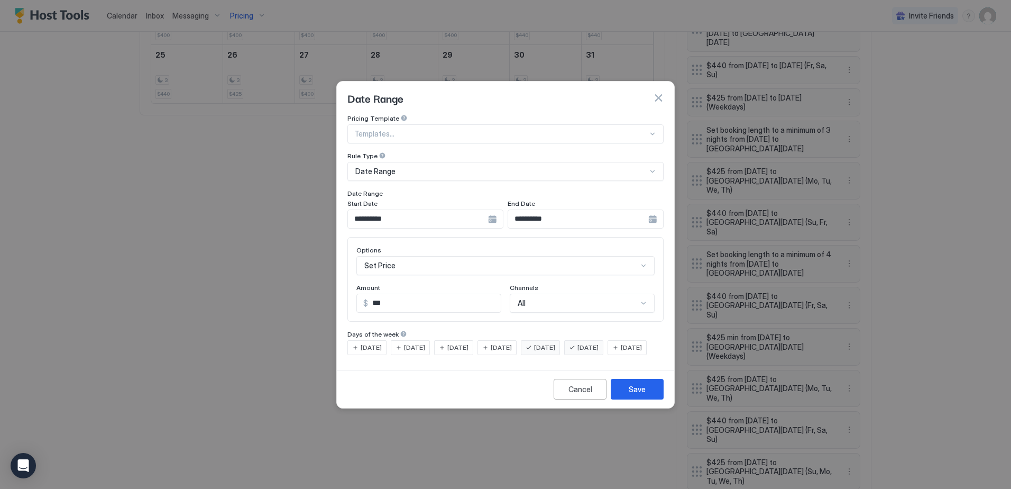
click at [397, 294] on input "***" at bounding box center [434, 303] width 133 height 18
drag, startPoint x: 399, startPoint y: 294, endPoint x: 369, endPoint y: 294, distance: 29.6
click at [369, 294] on input "***" at bounding box center [434, 303] width 133 height 18
type input "***"
click at [634, 395] on div "Save" at bounding box center [637, 388] width 17 height 11
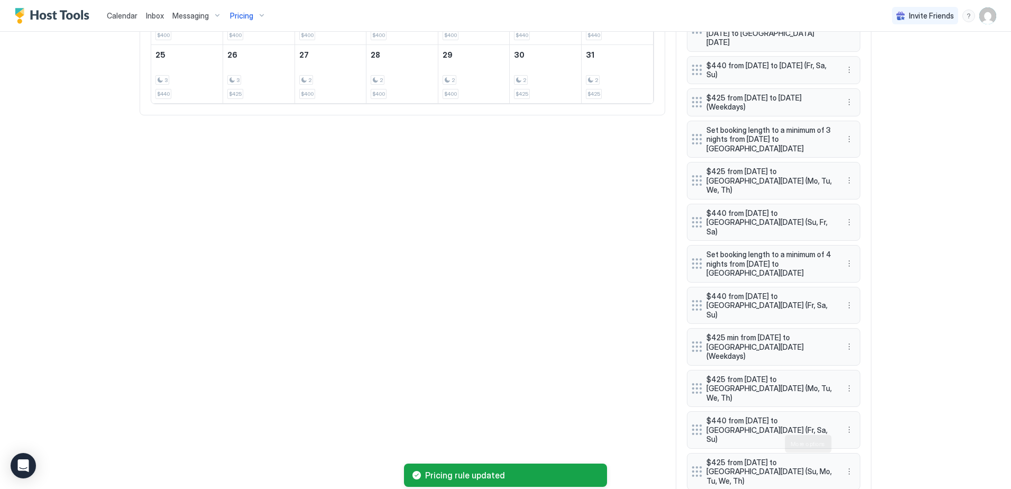
click at [862, 393] on span "Edit" at bounding box center [862, 394] width 12 height 8
drag, startPoint x: 862, startPoint y: 393, endPoint x: 850, endPoint y: 393, distance: 11.1
click at [850, 393] on div "Edit" at bounding box center [855, 394] width 23 height 8
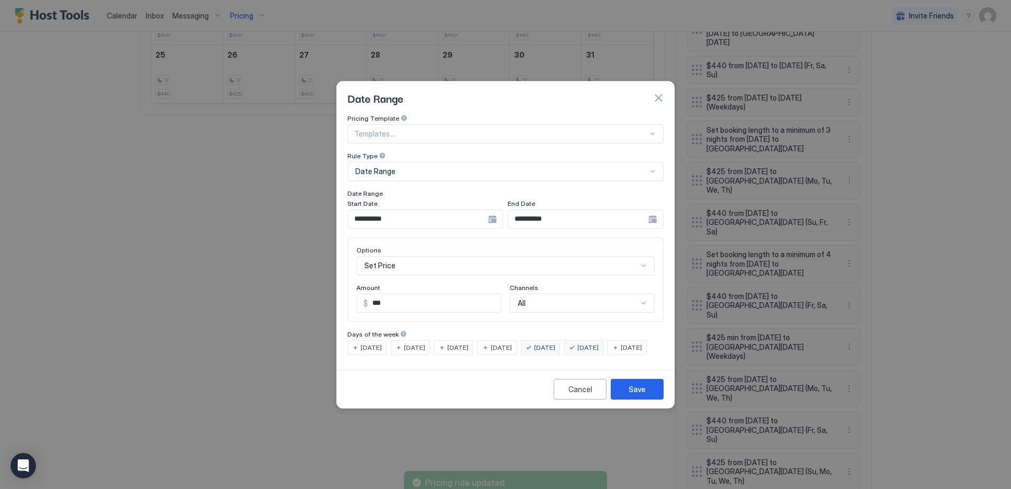
drag, startPoint x: 369, startPoint y: 356, endPoint x: 430, endPoint y: 373, distance: 63.6
click at [621, 352] on span "[DATE]" at bounding box center [631, 348] width 21 height 10
click at [647, 399] on button "Save" at bounding box center [637, 389] width 53 height 21
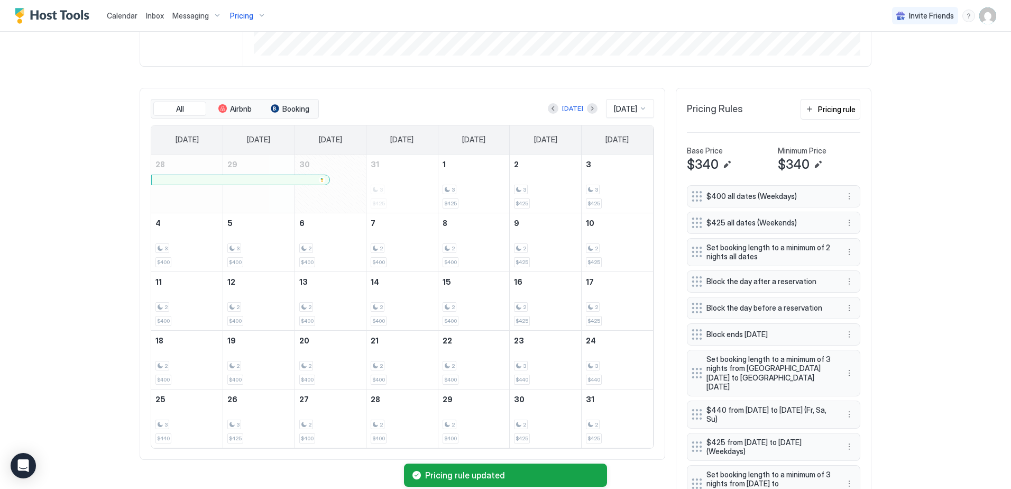
scroll to position [241, 0]
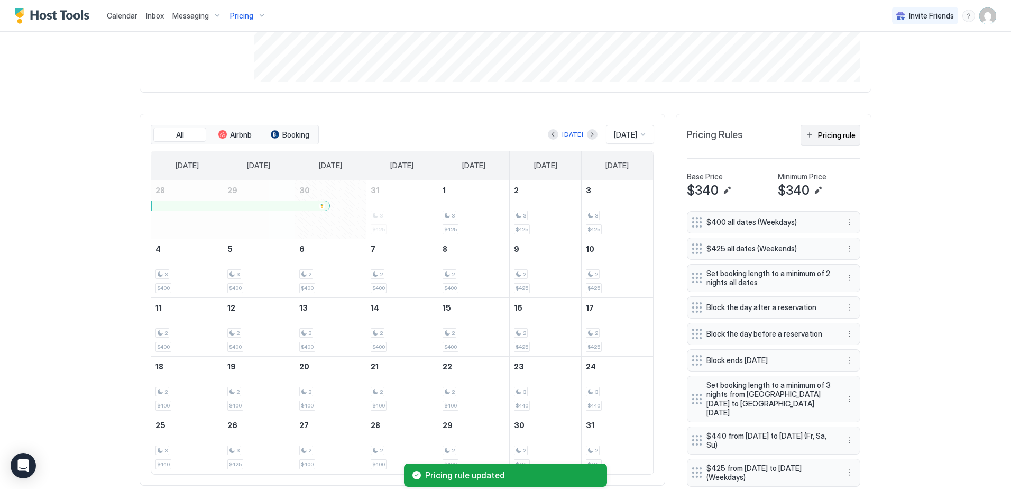
click at [818, 135] on div "Pricing rule" at bounding box center [837, 135] width 38 height 11
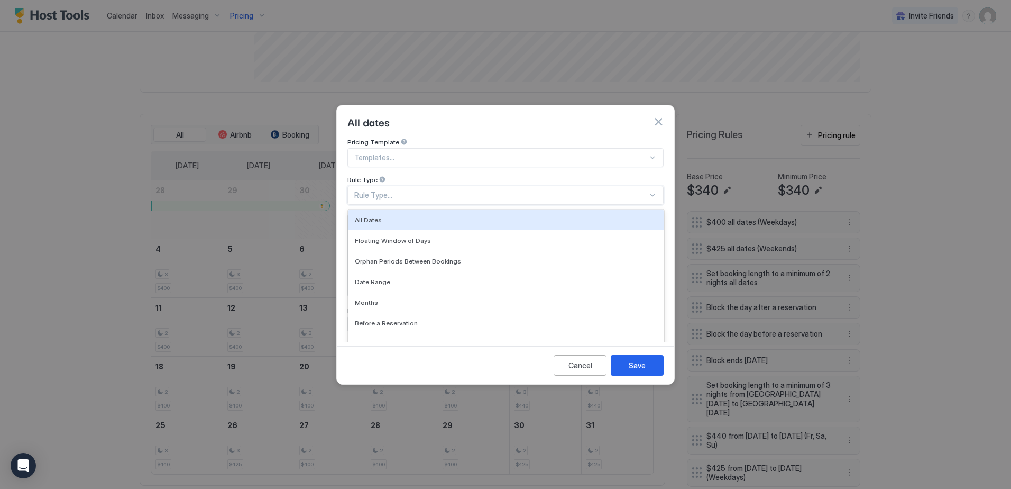
click at [382, 190] on div "Rule Type..." at bounding box center [501, 195] width 294 height 10
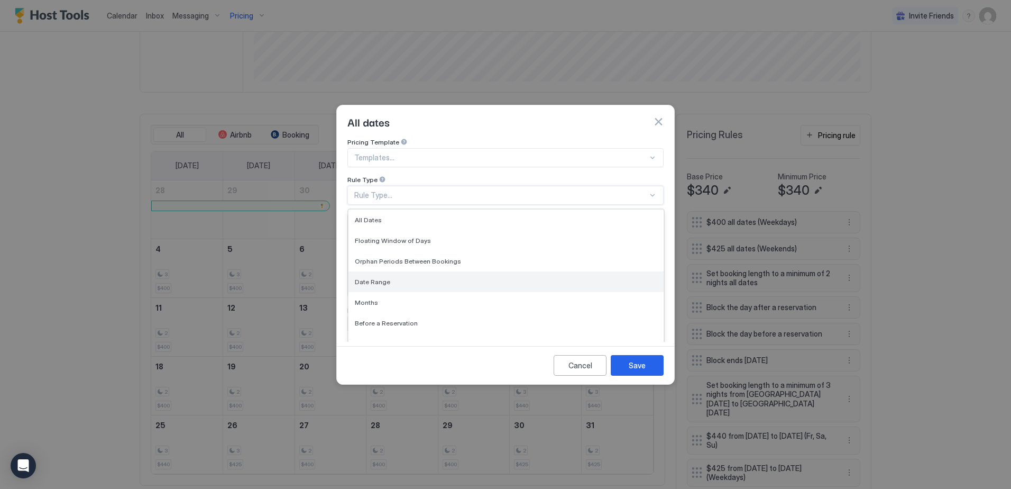
click at [384, 278] on span "Date Range" at bounding box center [372, 282] width 35 height 8
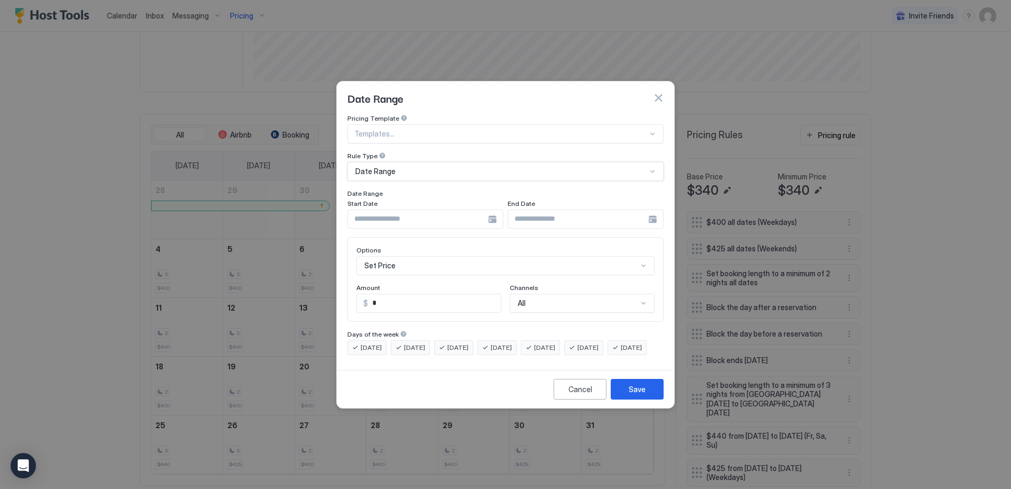
click at [494, 210] on div at bounding box center [425, 218] width 156 height 19
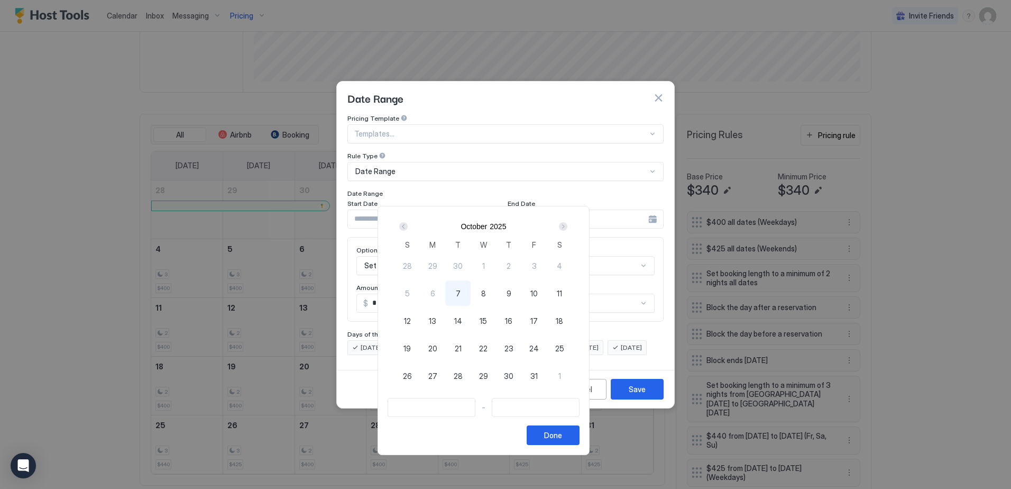
click at [567, 227] on div "Next" at bounding box center [563, 226] width 8 height 8
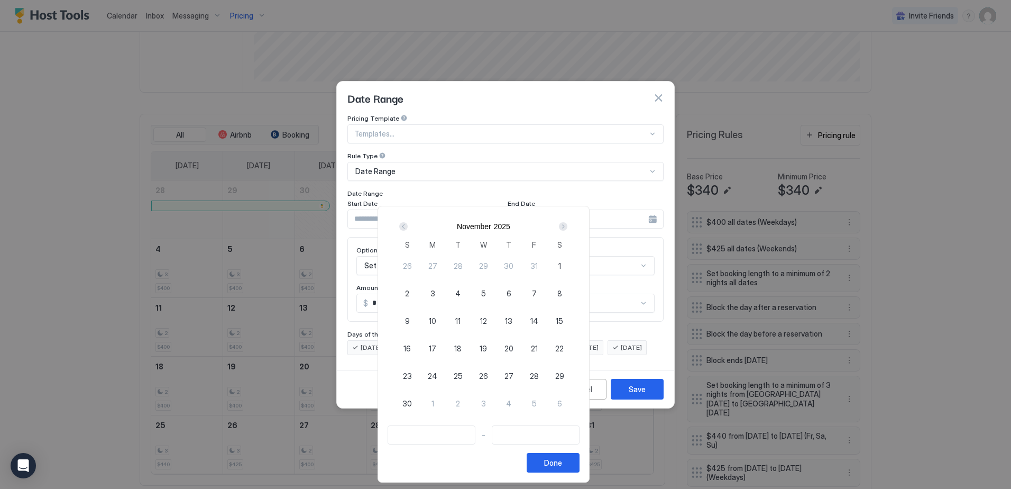
click at [567, 227] on div "Next" at bounding box center [563, 226] width 8 height 8
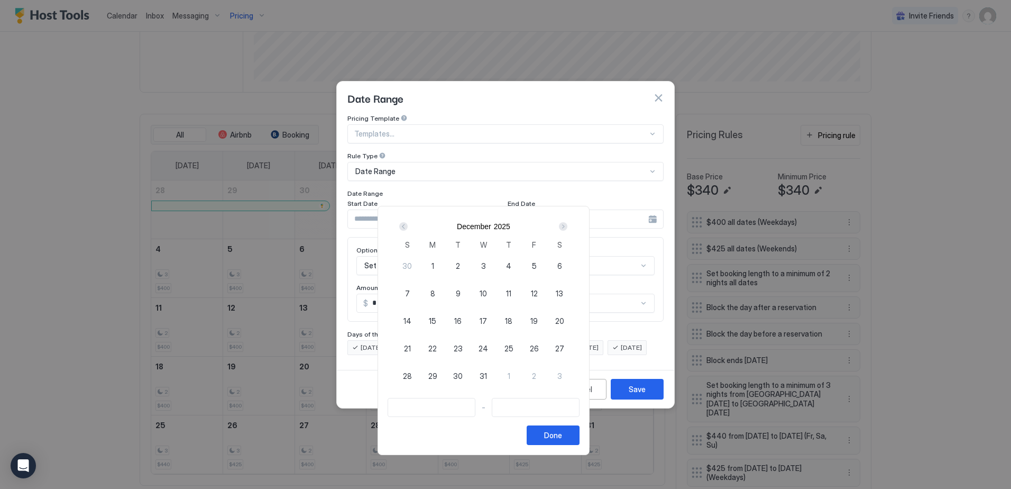
click at [567, 227] on div "Next" at bounding box center [563, 226] width 8 height 8
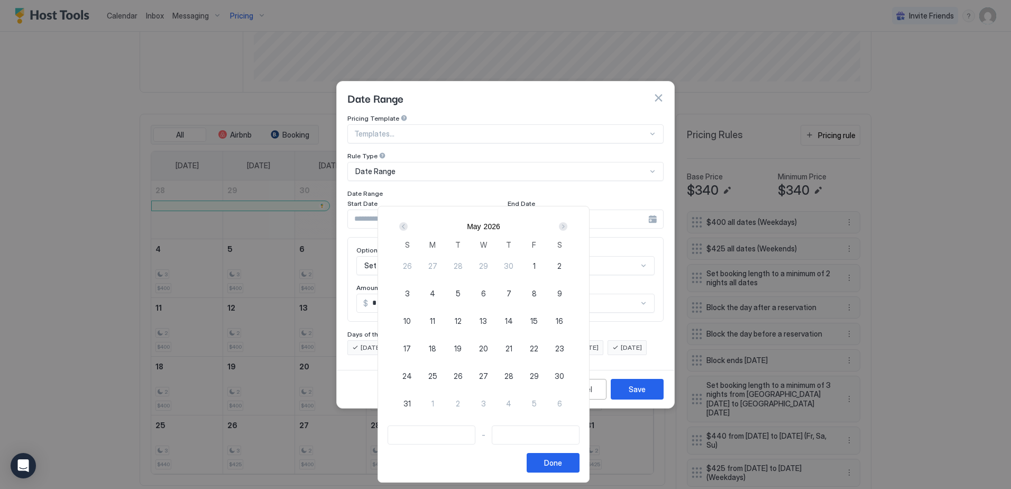
click at [567, 227] on div "Next" at bounding box center [563, 226] width 8 height 8
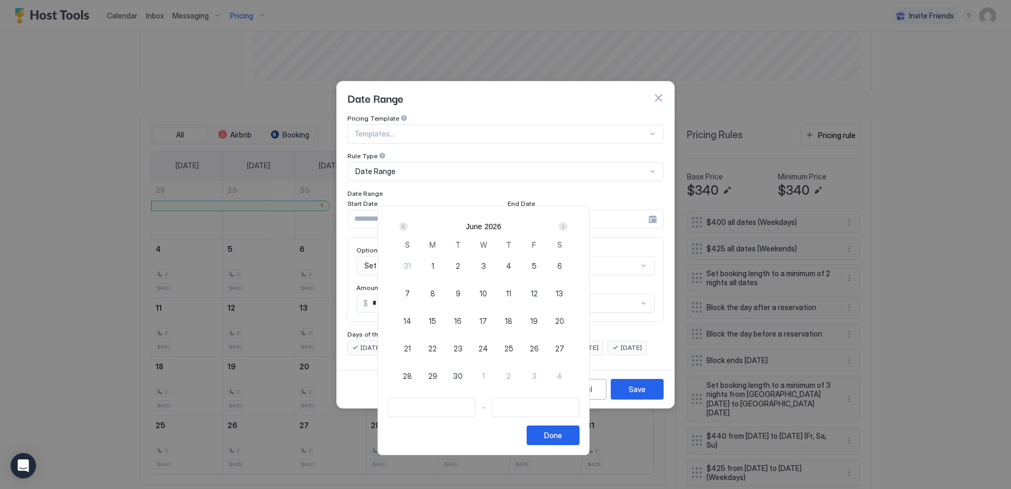
click at [408, 223] on div "Prev" at bounding box center [403, 226] width 8 height 8
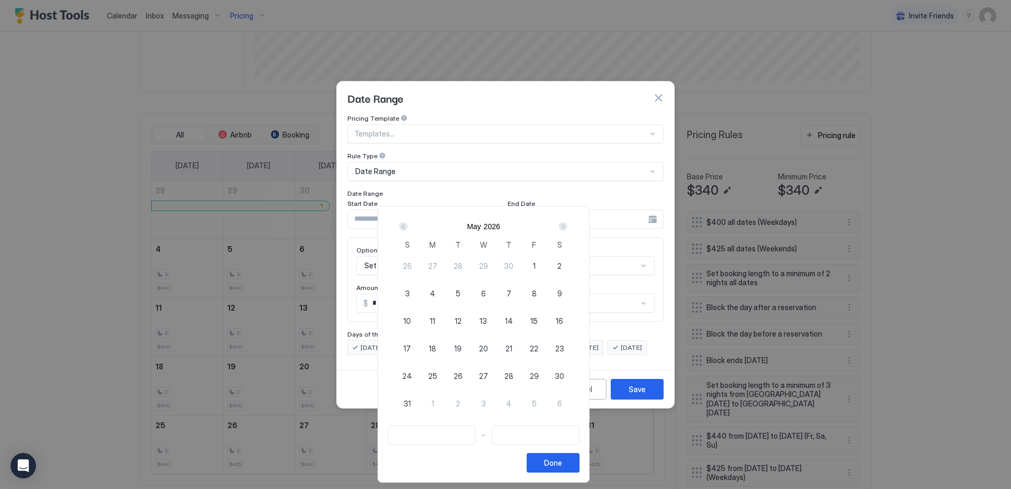
click at [408, 223] on div "Prev" at bounding box center [403, 226] width 8 height 8
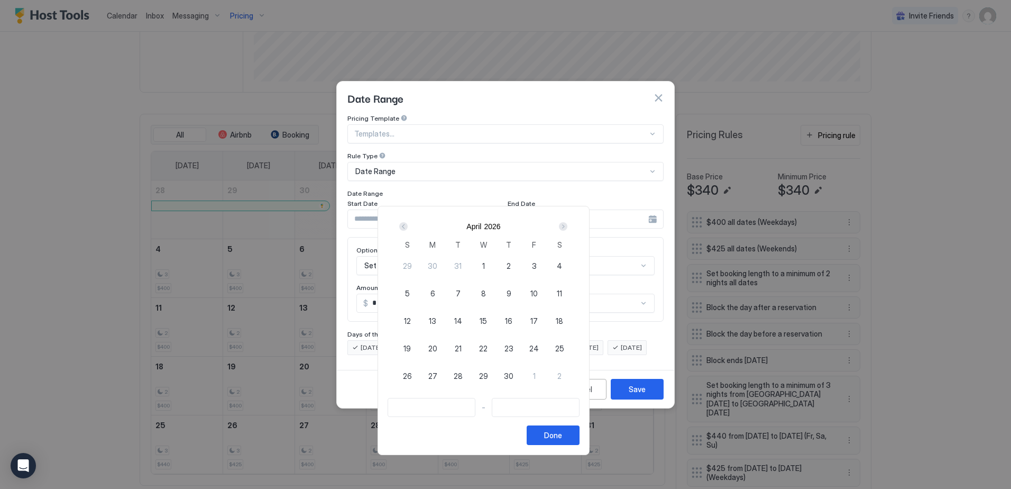
click at [408, 223] on div "Prev" at bounding box center [403, 226] width 8 height 8
click at [567, 224] on div "Next" at bounding box center [563, 226] width 8 height 8
click at [539, 351] on span "24" at bounding box center [534, 348] width 10 height 11
type input "**********"
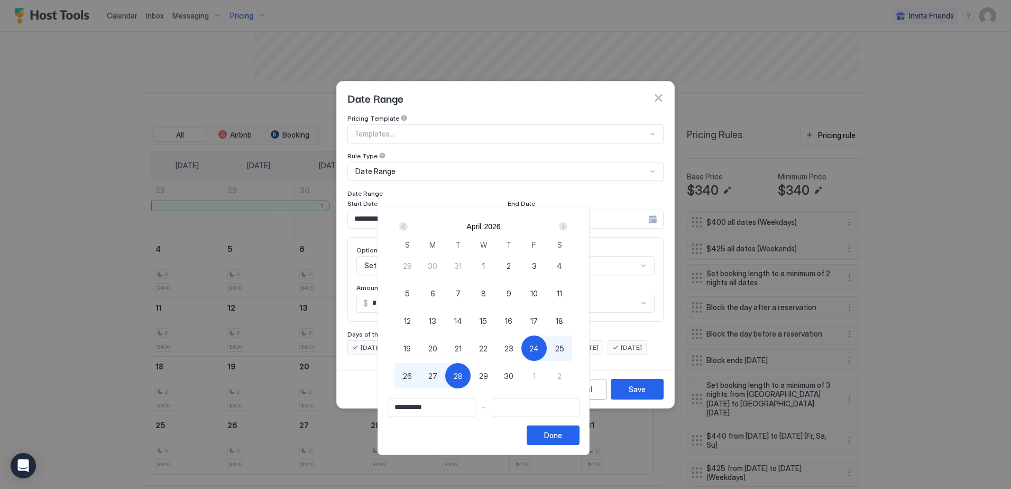
type input "**********"
click at [437, 376] on span "27" at bounding box center [432, 375] width 9 height 11
type input "**********"
click at [562, 438] on div "Done" at bounding box center [553, 434] width 18 height 11
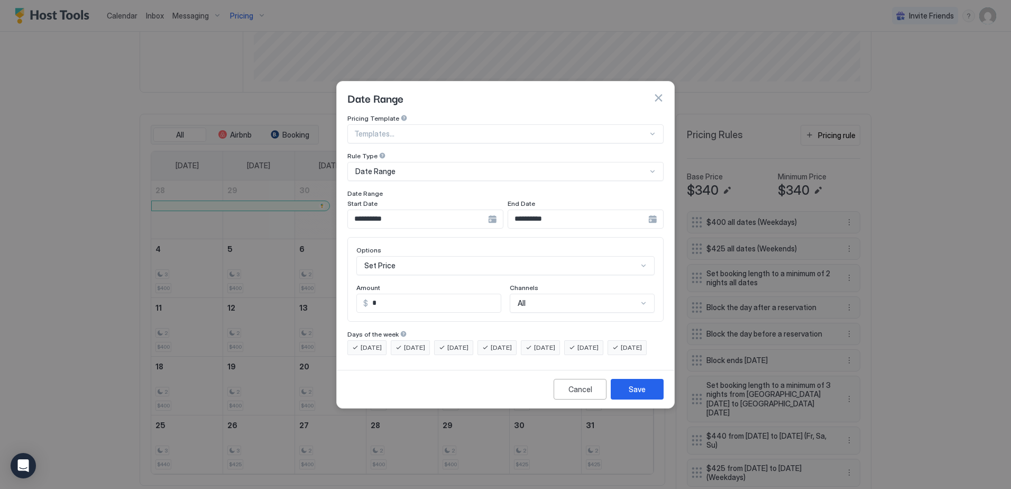
click at [398, 256] on div "Set Price" at bounding box center [505, 265] width 298 height 19
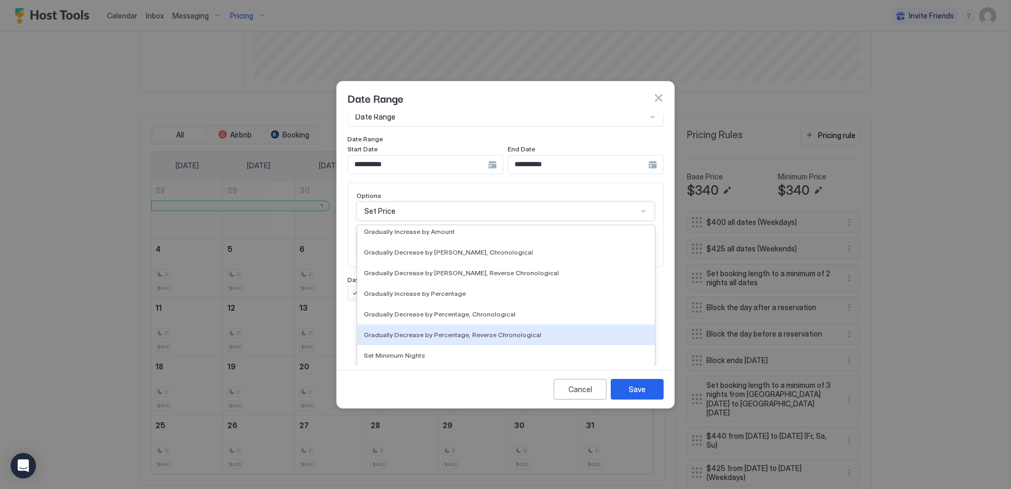
scroll to position [192, 0]
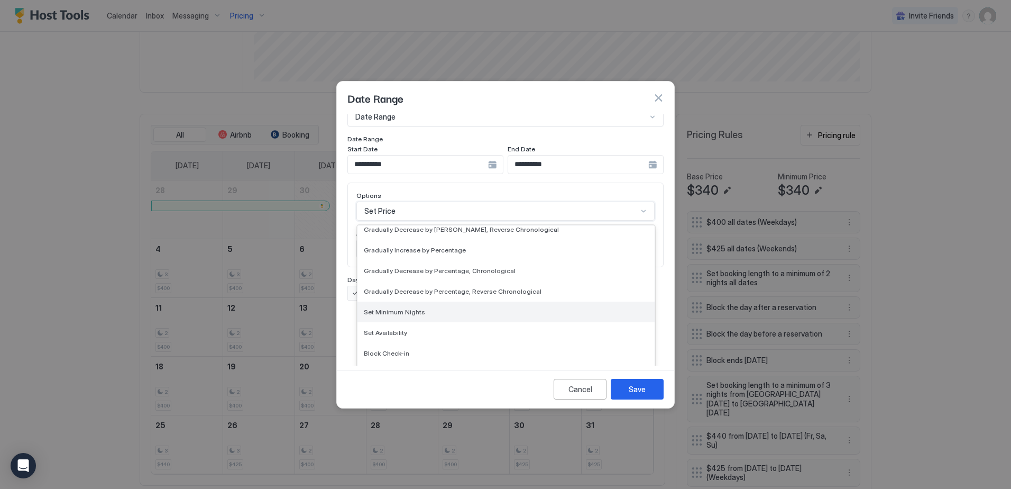
click at [415, 308] on span "Set Minimum Nights" at bounding box center [394, 312] width 61 height 8
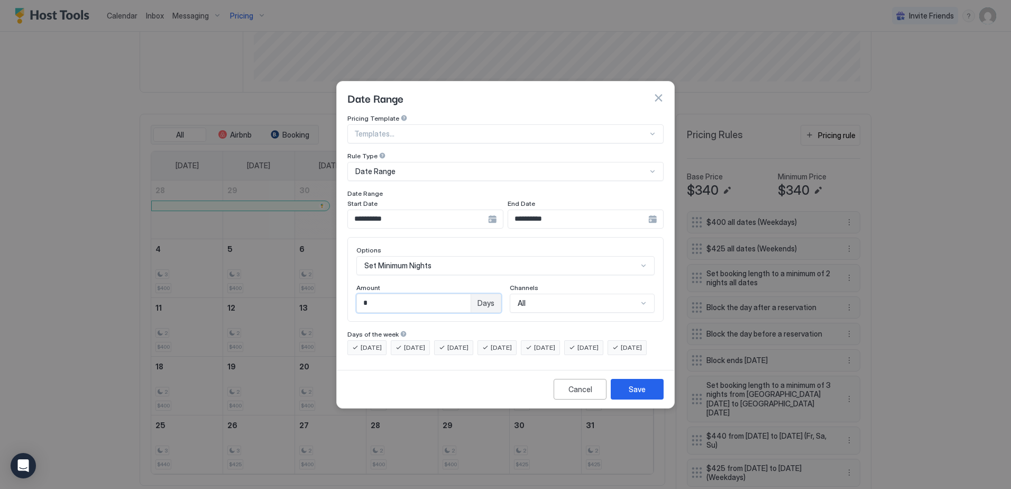
drag, startPoint x: 378, startPoint y: 291, endPoint x: 336, endPoint y: 280, distance: 42.6
click at [336, 280] on div "**********" at bounding box center [505, 244] width 338 height 327
type input "*"
click at [637, 395] on div "Save" at bounding box center [637, 388] width 17 height 11
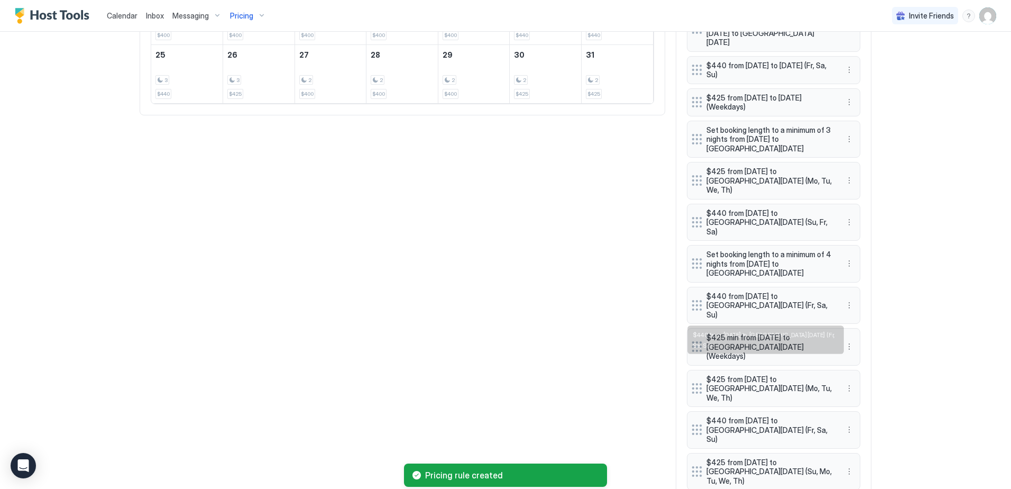
scroll to position [662, 0]
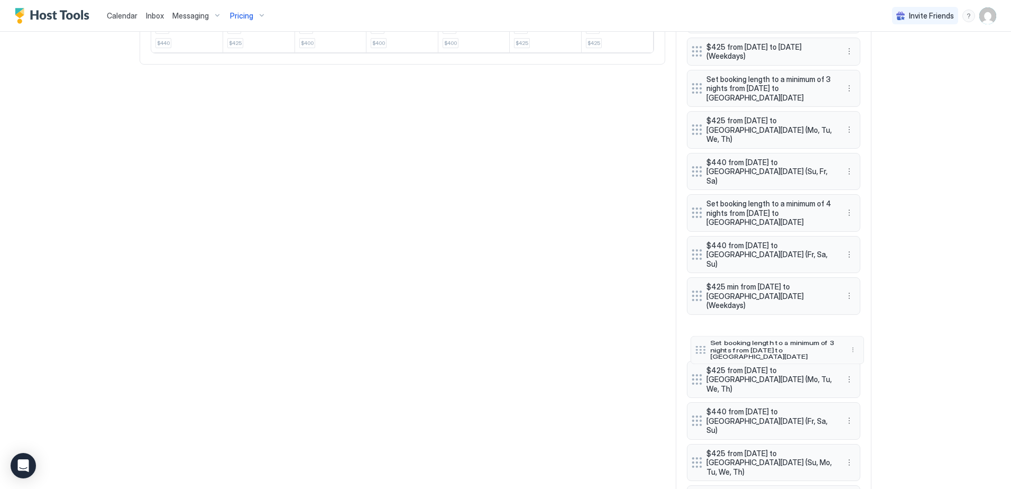
drag, startPoint x: 690, startPoint y: 427, endPoint x: 693, endPoint y: 283, distance: 144.4
click at [695, 346] on div at bounding box center [700, 350] width 11 height 8
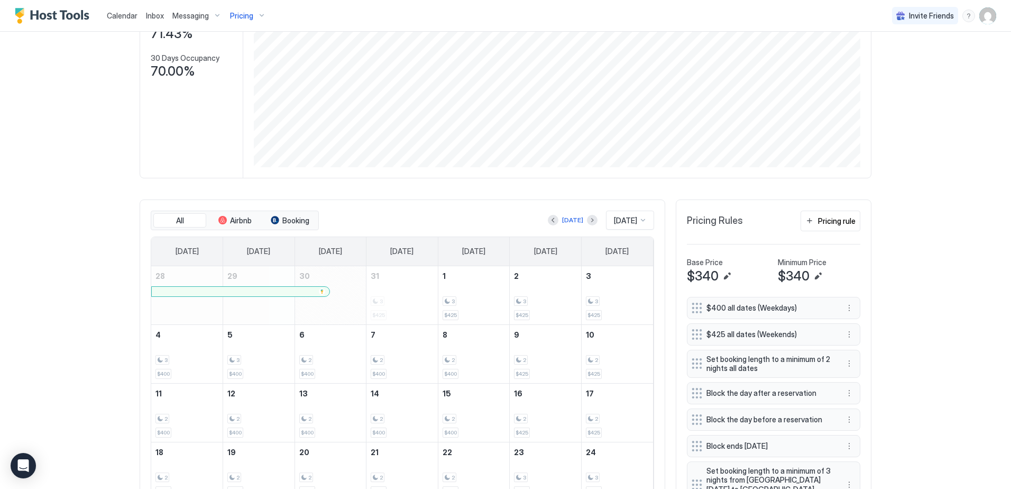
scroll to position [133, 0]
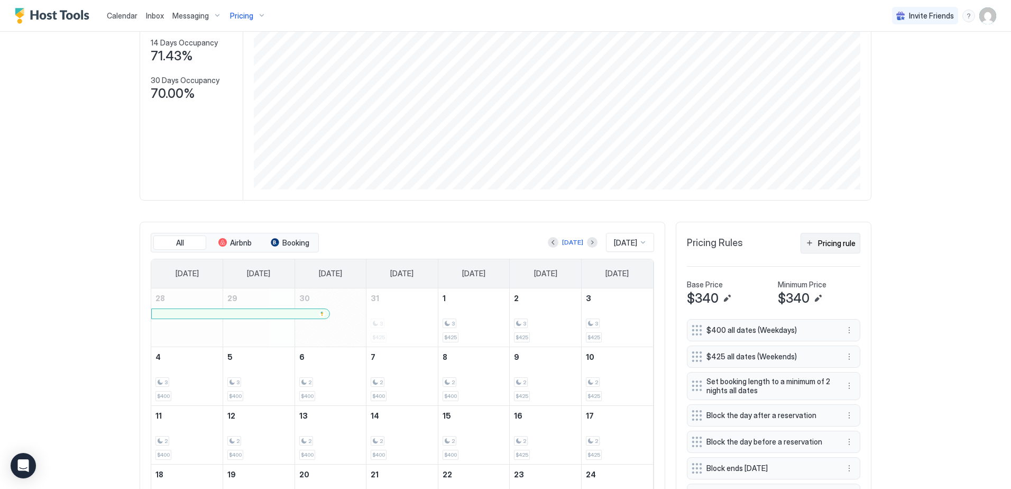
click at [820, 237] on div "Pricing rule" at bounding box center [837, 242] width 38 height 11
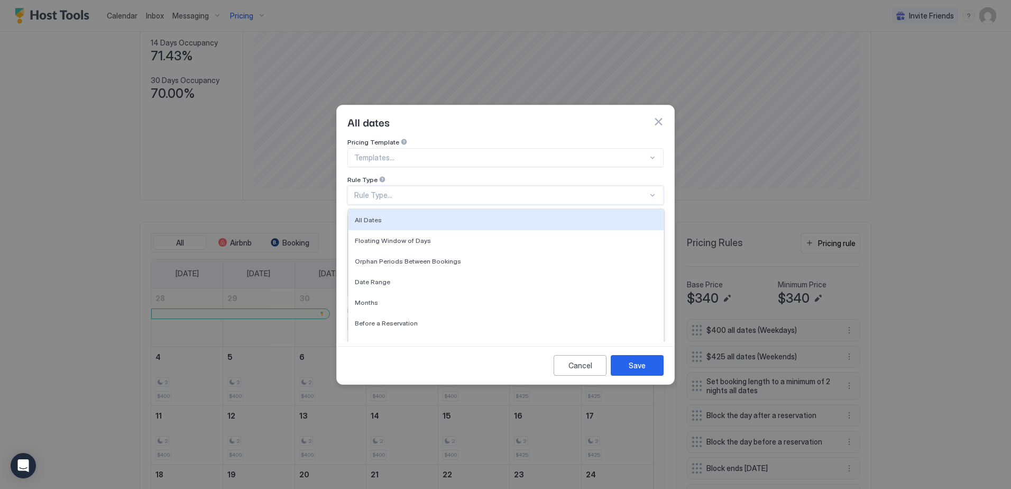
click at [389, 190] on div "Rule Type..." at bounding box center [501, 195] width 294 height 10
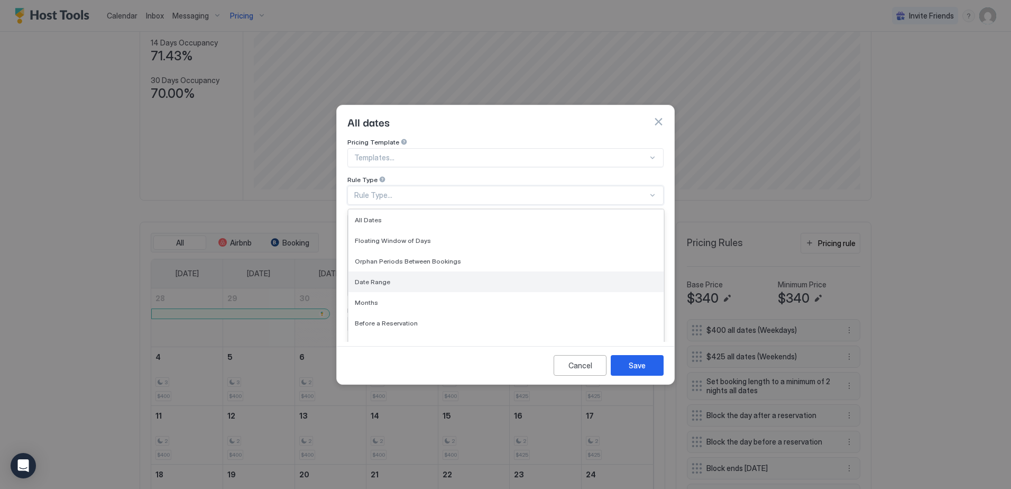
click at [408, 278] on div "Date Range" at bounding box center [506, 282] width 303 height 8
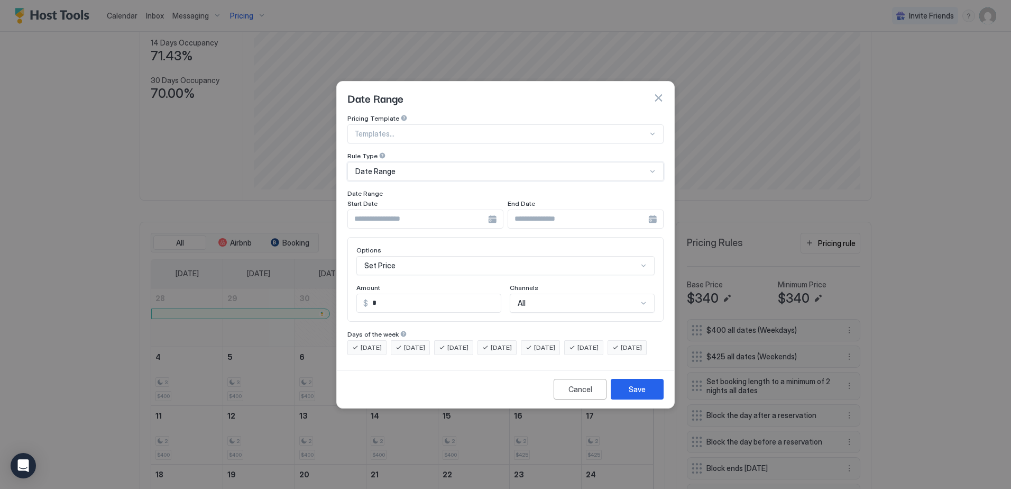
click at [494, 209] on div at bounding box center [425, 218] width 156 height 19
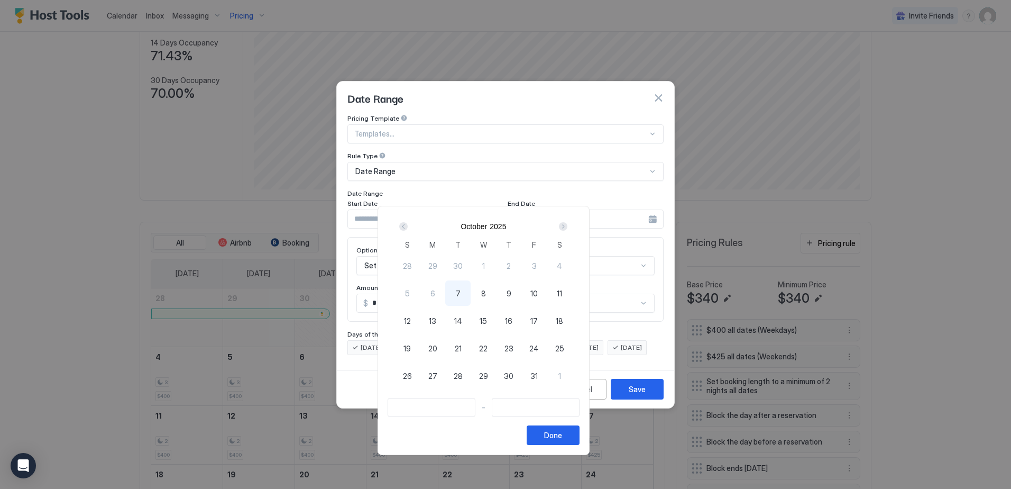
click at [567, 227] on div "Next" at bounding box center [563, 226] width 8 height 8
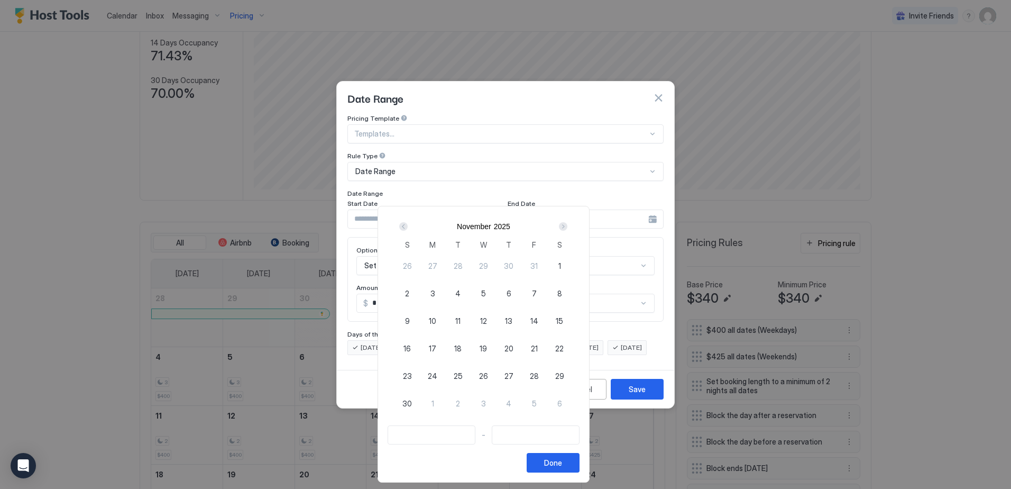
click at [567, 227] on div "Next" at bounding box center [563, 226] width 8 height 8
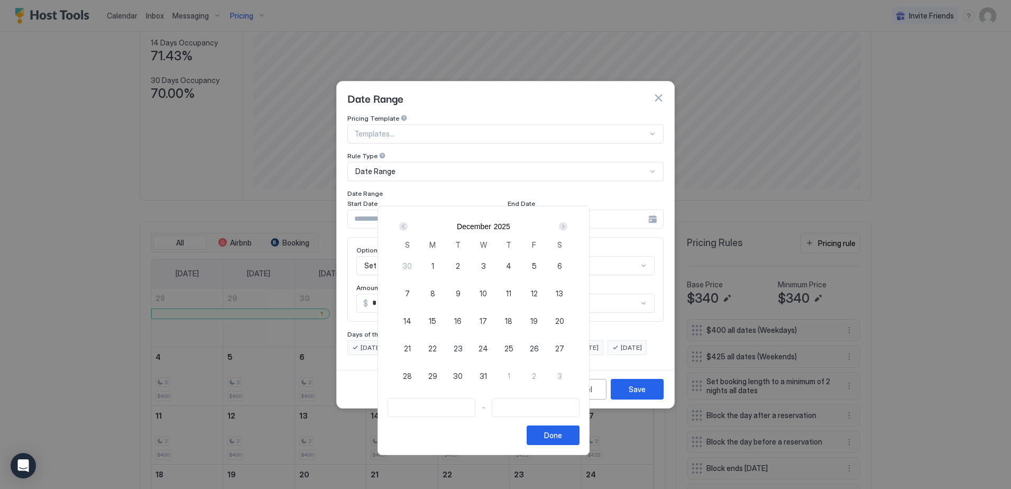
click at [567, 227] on div "Next" at bounding box center [563, 226] width 8 height 8
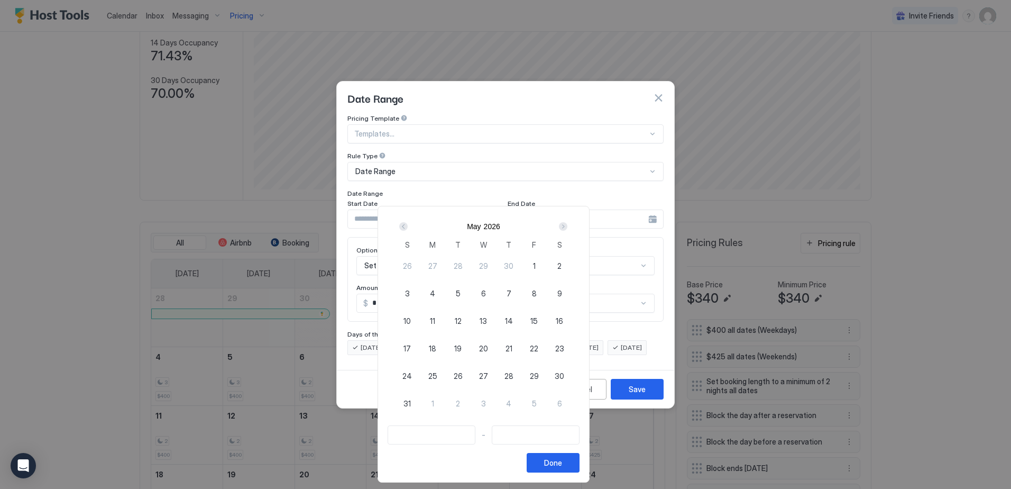
click at [567, 227] on div "Next" at bounding box center [563, 226] width 8 height 8
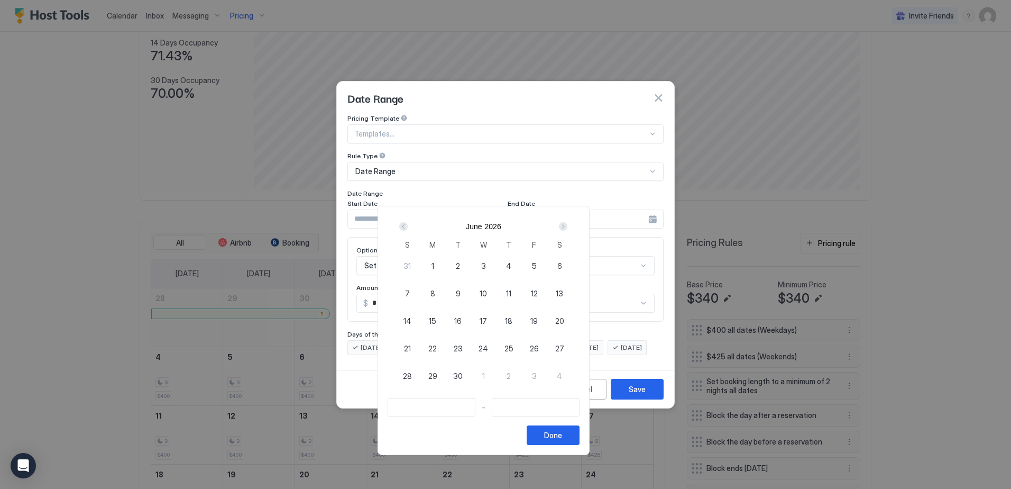
click at [408, 227] on div "Prev" at bounding box center [403, 226] width 8 height 8
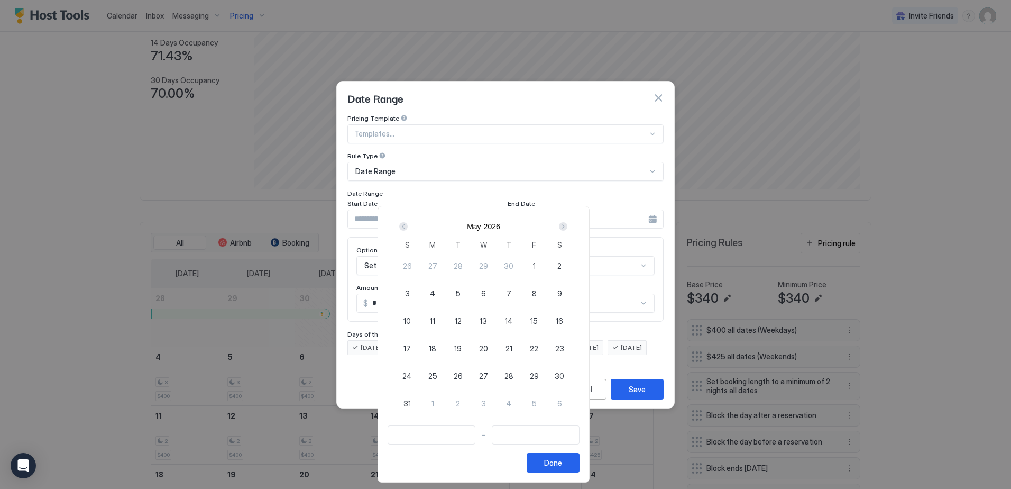
click at [536, 268] on span "1" at bounding box center [534, 265] width 3 height 11
type input "**********"
click at [445, 293] on div "4" at bounding box center [432, 292] width 25 height 25
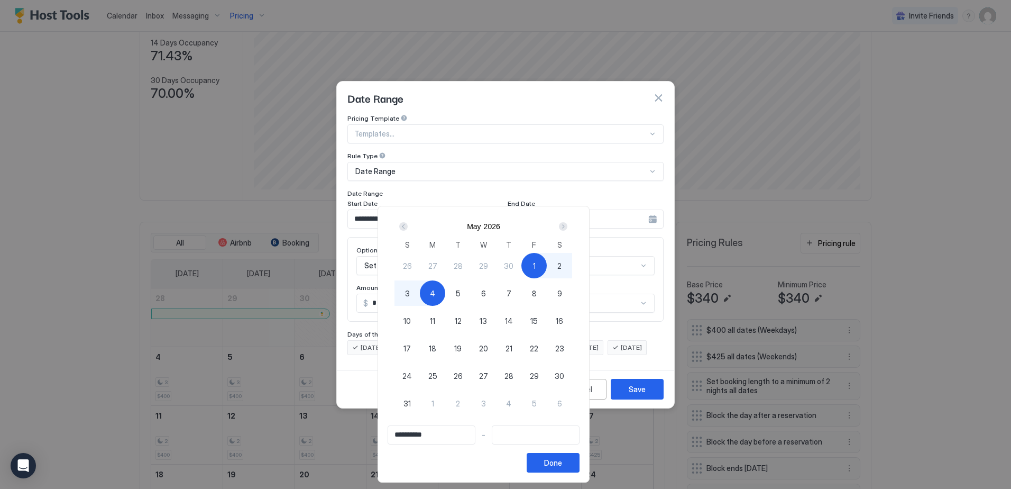
type input "**********"
click at [562, 463] on div "Done" at bounding box center [553, 462] width 18 height 11
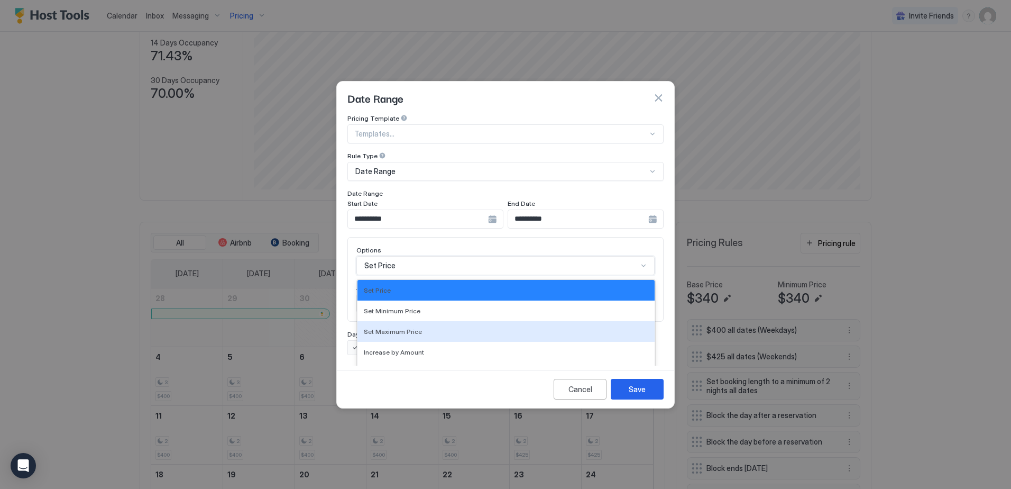
click at [386, 259] on div "17 results available. Use Up and Down to choose options, press Enter to select …" at bounding box center [505, 265] width 298 height 19
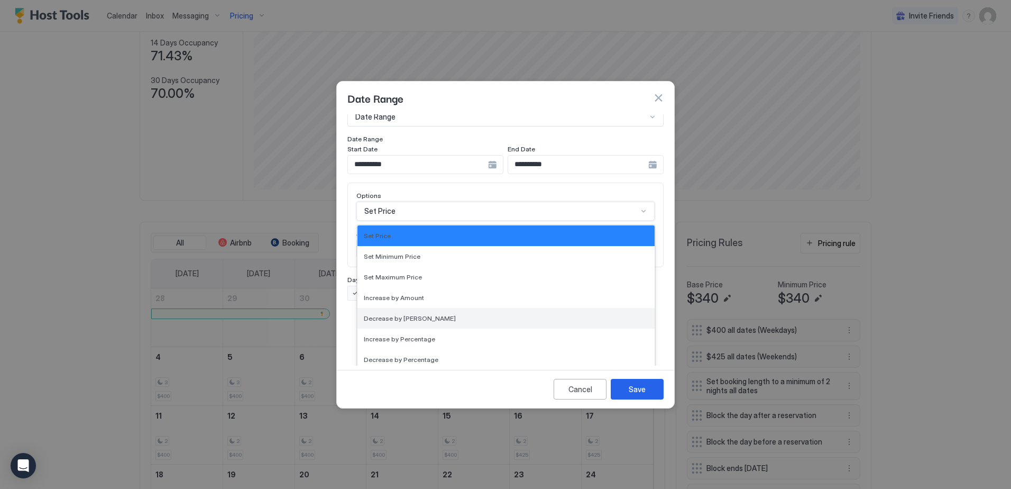
scroll to position [192, 0]
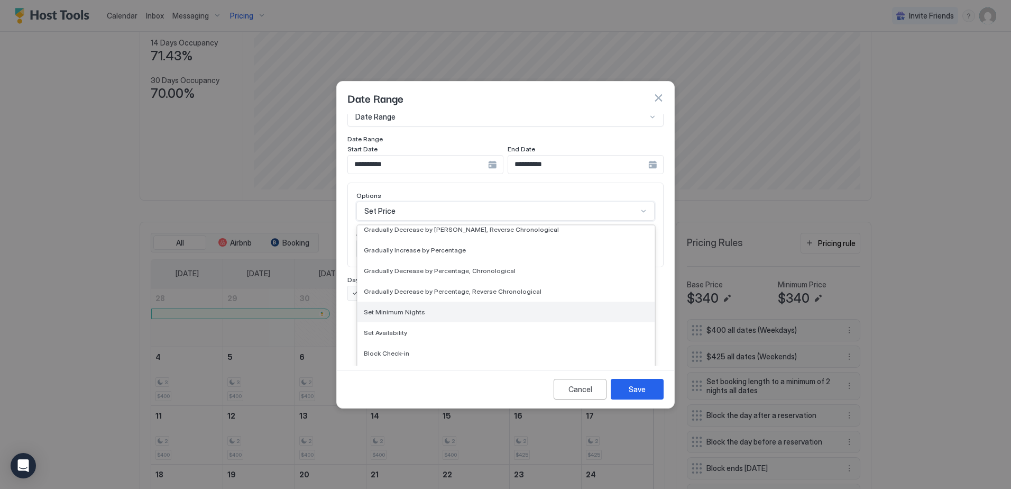
click at [413, 308] on span "Set Minimum Nights" at bounding box center [394, 312] width 61 height 8
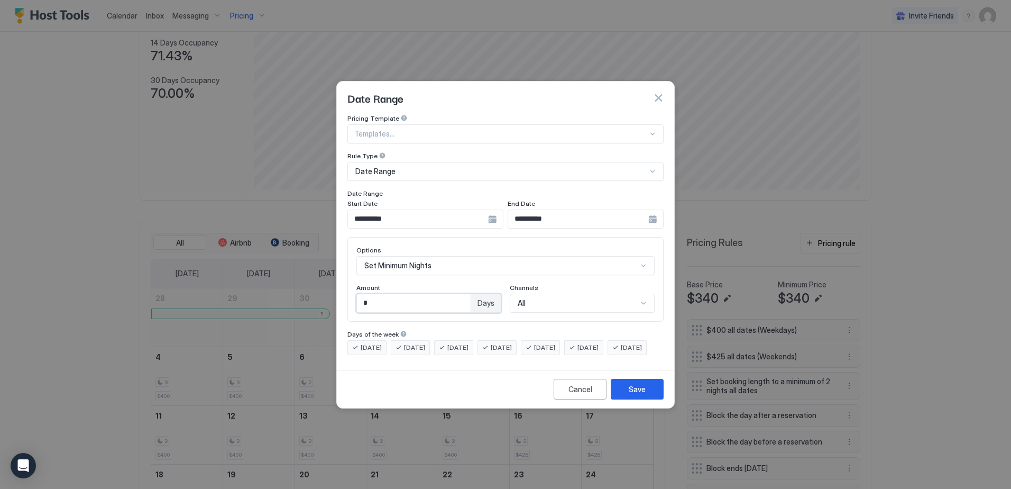
click at [370, 298] on input "*" at bounding box center [414, 303] width 114 height 18
drag, startPoint x: 378, startPoint y: 295, endPoint x: 333, endPoint y: 291, distance: 45.2
click at [333, 291] on div "**********" at bounding box center [505, 244] width 1011 height 489
type input "*"
click at [638, 395] on div "Save" at bounding box center [637, 388] width 17 height 11
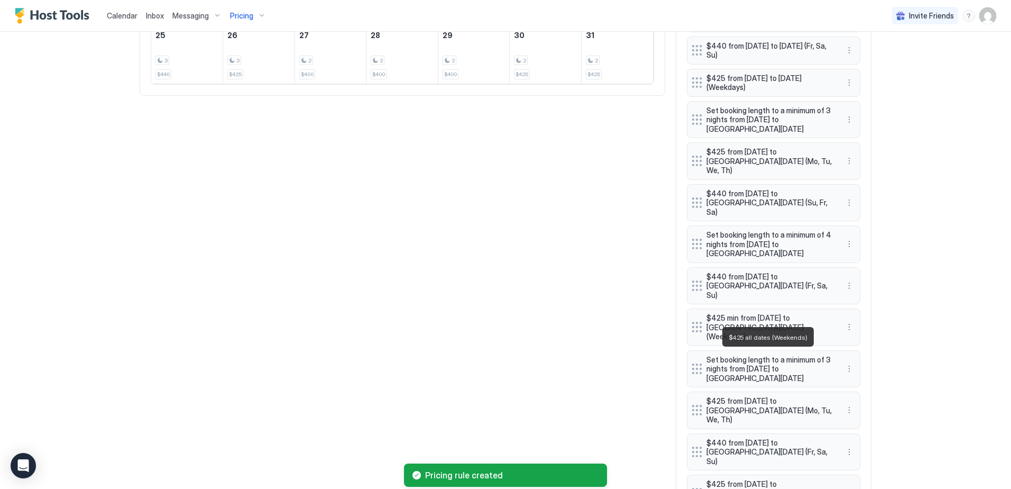
scroll to position [704, 0]
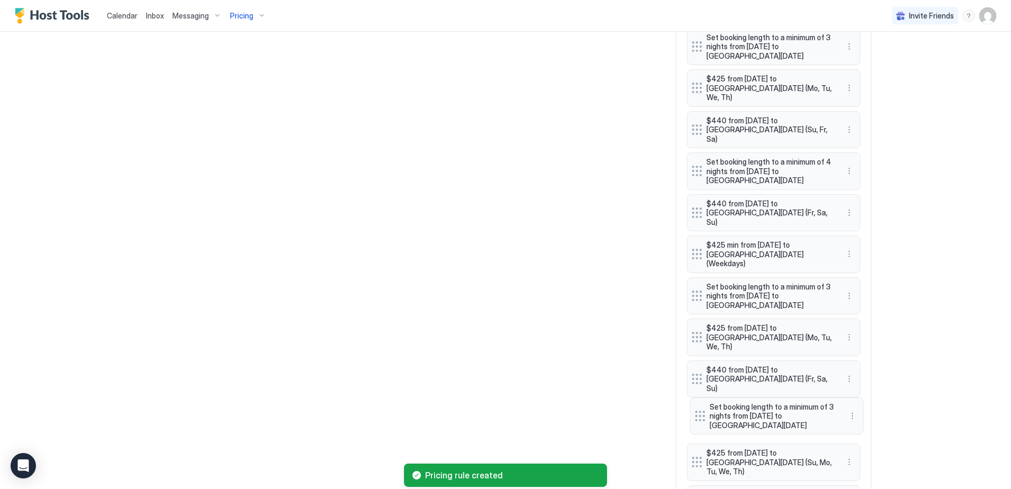
drag, startPoint x: 696, startPoint y: 430, endPoint x: 699, endPoint y: 350, distance: 80.4
click at [699, 410] on div at bounding box center [700, 415] width 11 height 11
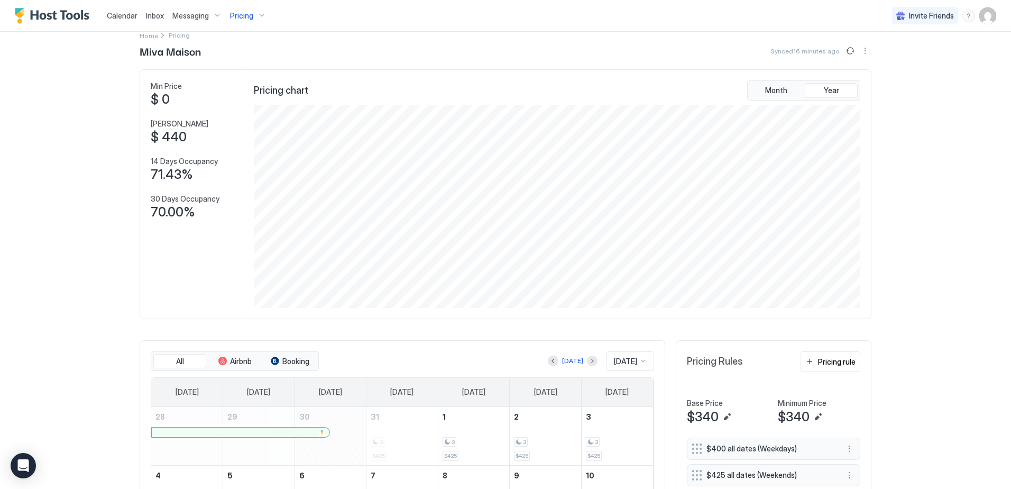
scroll to position [0, 0]
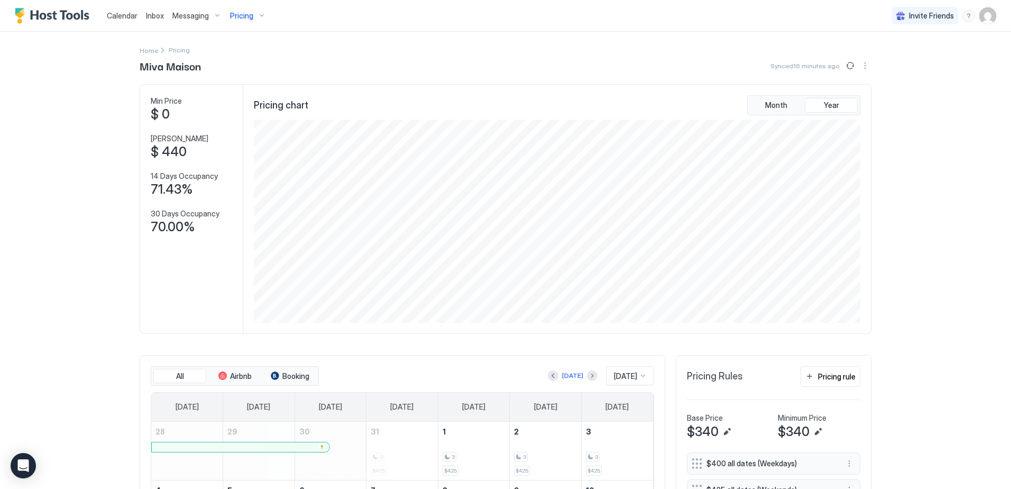
click at [979, 15] on img "User profile" at bounding box center [987, 15] width 17 height 17
click at [872, 63] on div "Settings" at bounding box center [921, 59] width 134 height 19
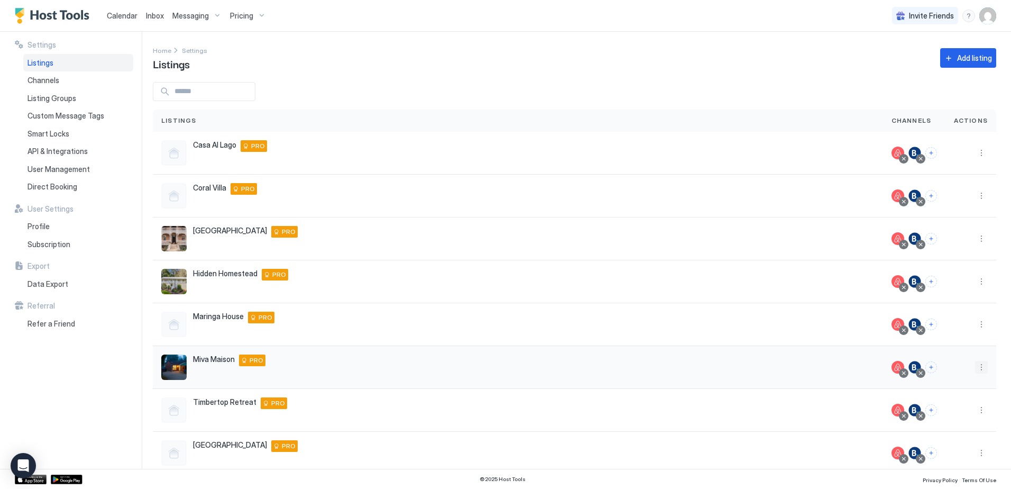
click at [975, 368] on button "More options" at bounding box center [981, 367] width 13 height 13
click at [922, 454] on div "Airbnb Settings" at bounding box center [946, 450] width 72 height 17
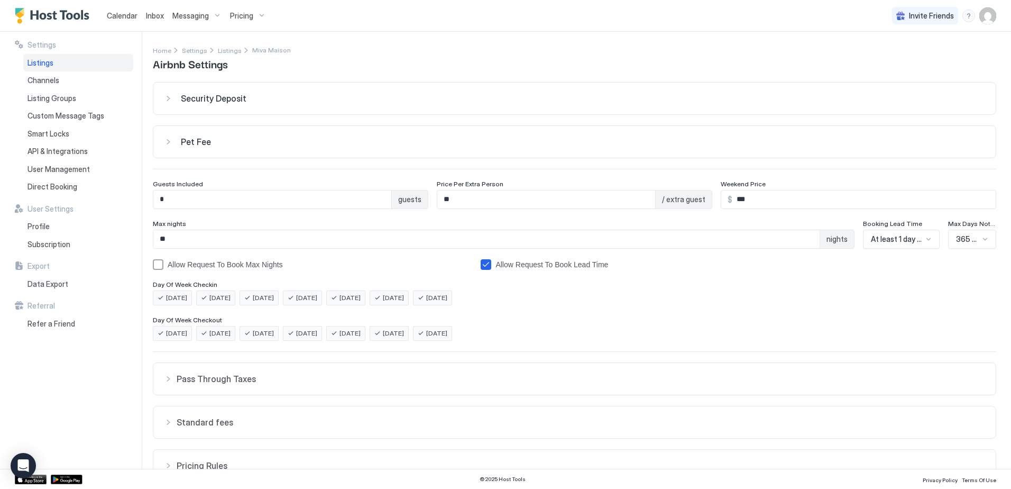
click at [117, 21] on div "Calendar" at bounding box center [122, 16] width 39 height 20
click at [120, 16] on span "Calendar" at bounding box center [122, 15] width 31 height 9
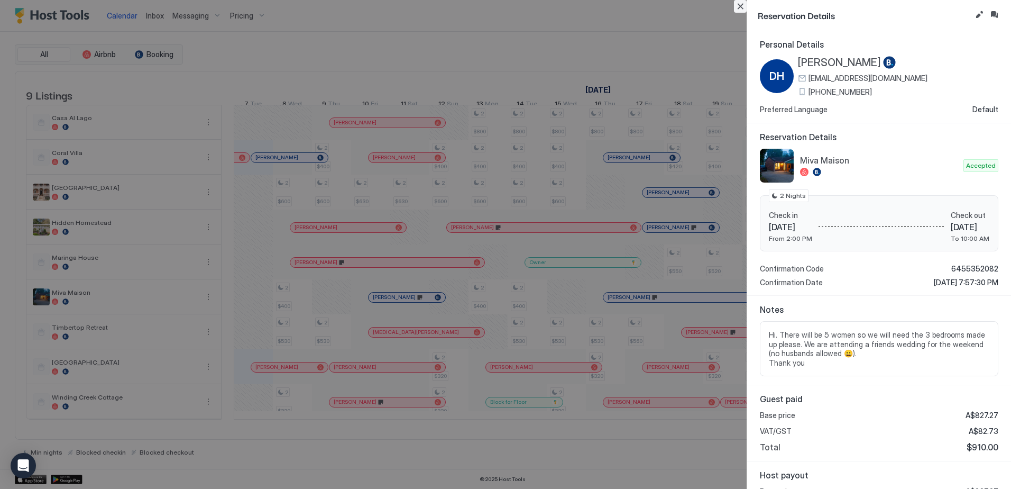
drag, startPoint x: 745, startPoint y: 7, endPoint x: 470, endPoint y: 349, distance: 438.7
click at [745, 7] on button "Close" at bounding box center [740, 6] width 13 height 13
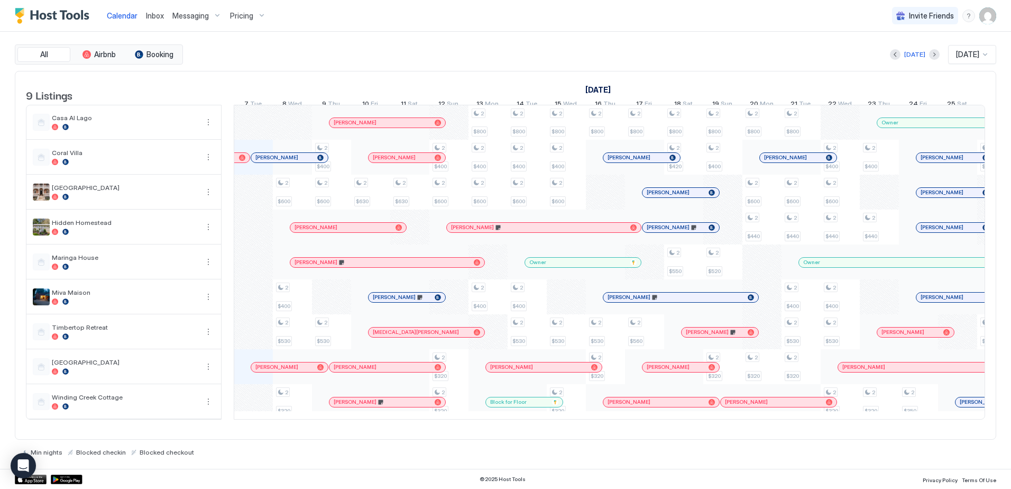
click at [648, 300] on div "[PERSON_NAME]" at bounding box center [676, 297] width 136 height 7
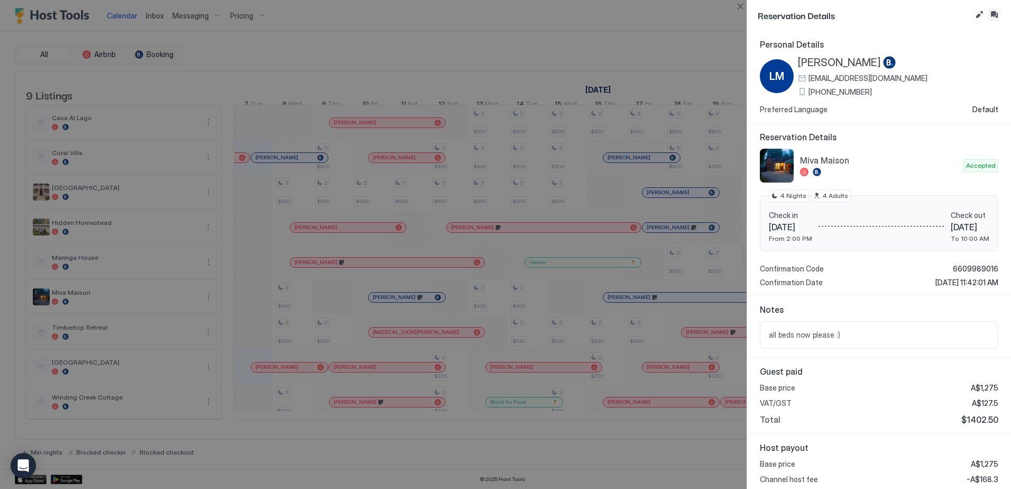
click at [997, 16] on button "Inbox" at bounding box center [994, 14] width 13 height 13
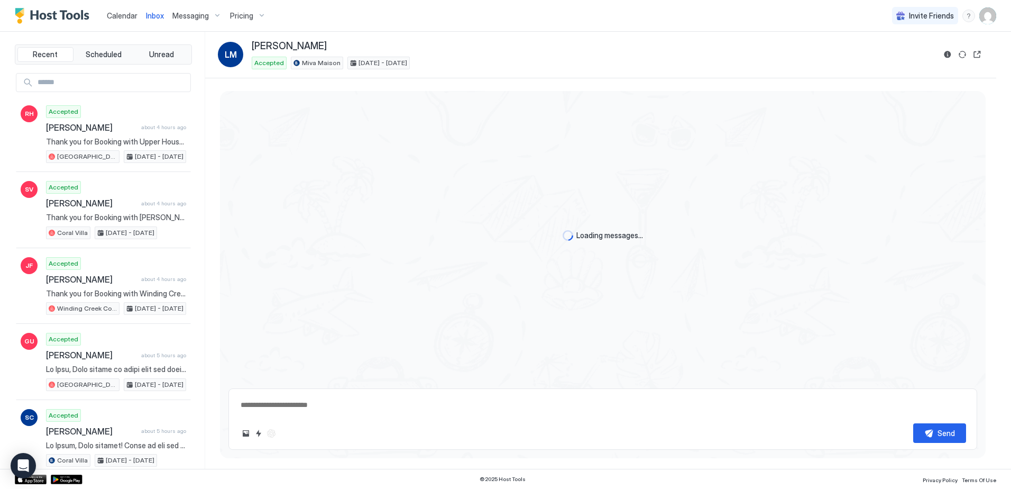
scroll to position [384, 0]
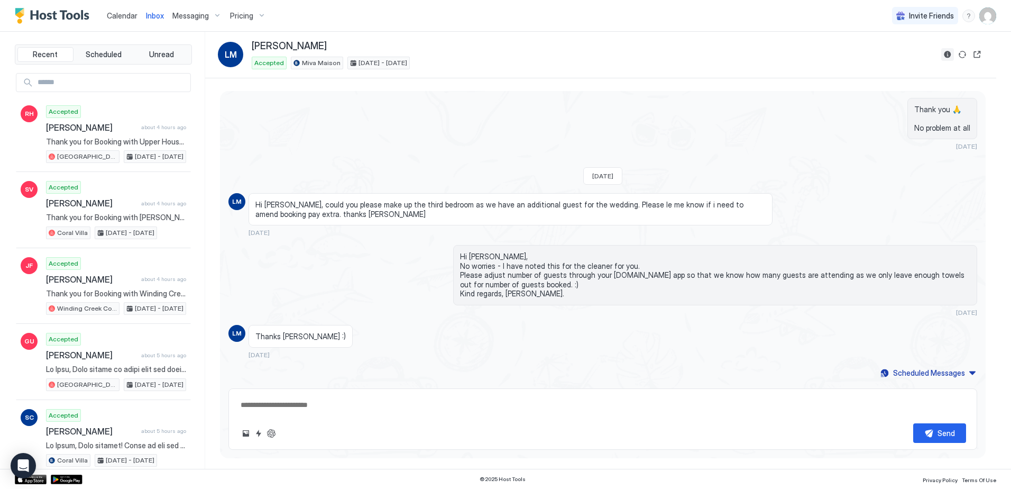
click at [948, 54] on button "Reservation information" at bounding box center [947, 54] width 13 height 13
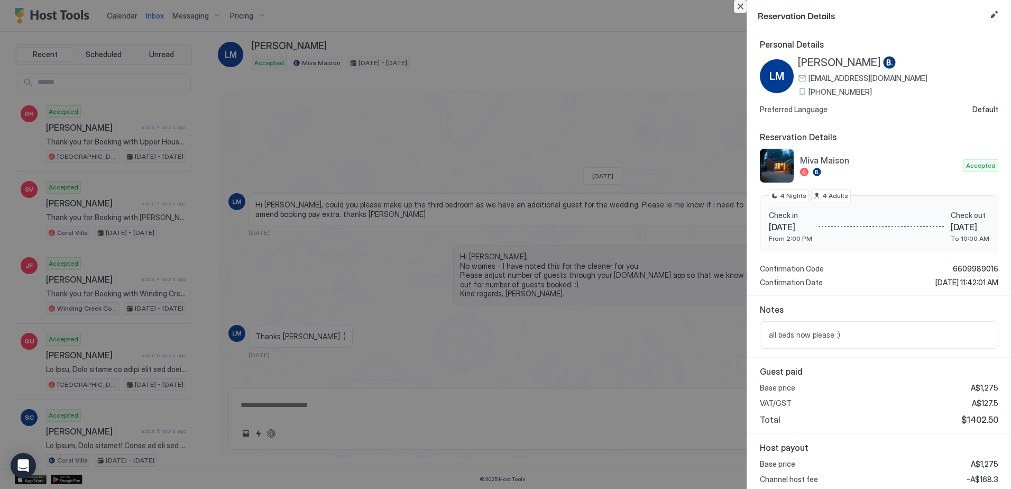
click at [740, 5] on button "Close" at bounding box center [740, 6] width 13 height 13
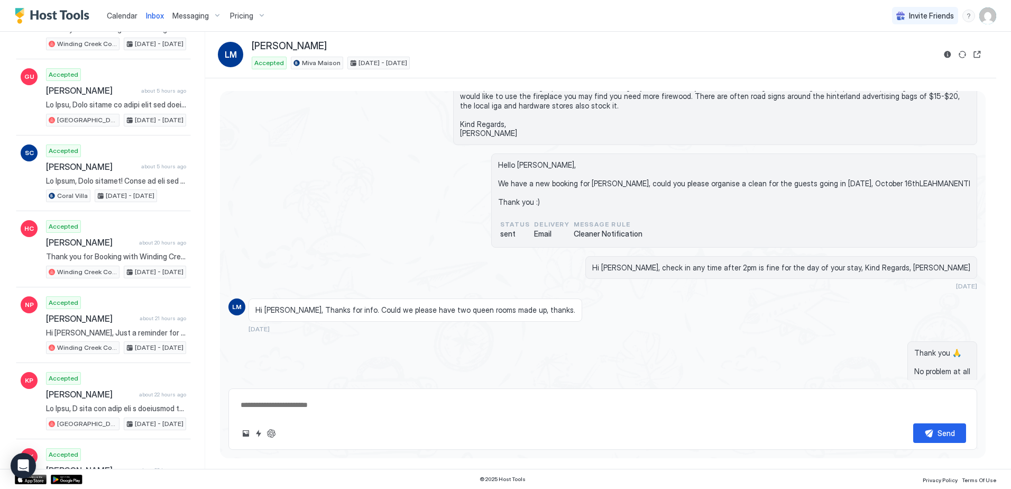
scroll to position [0, 0]
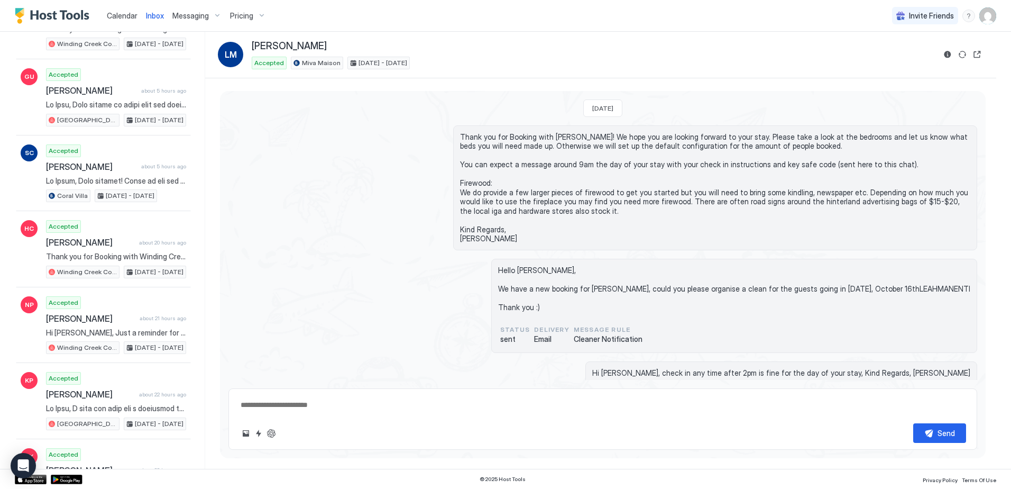
click at [120, 18] on span "Calendar" at bounding box center [122, 15] width 31 height 9
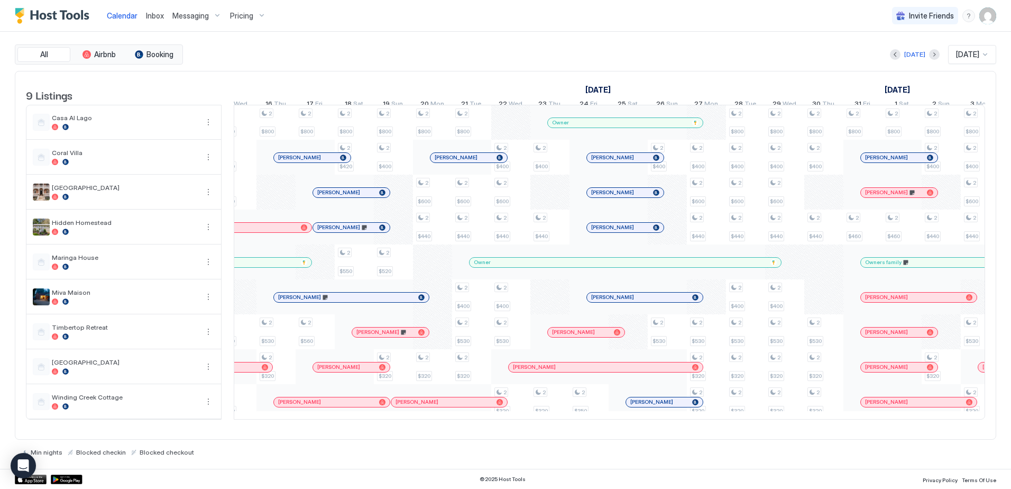
scroll to position [0, 930]
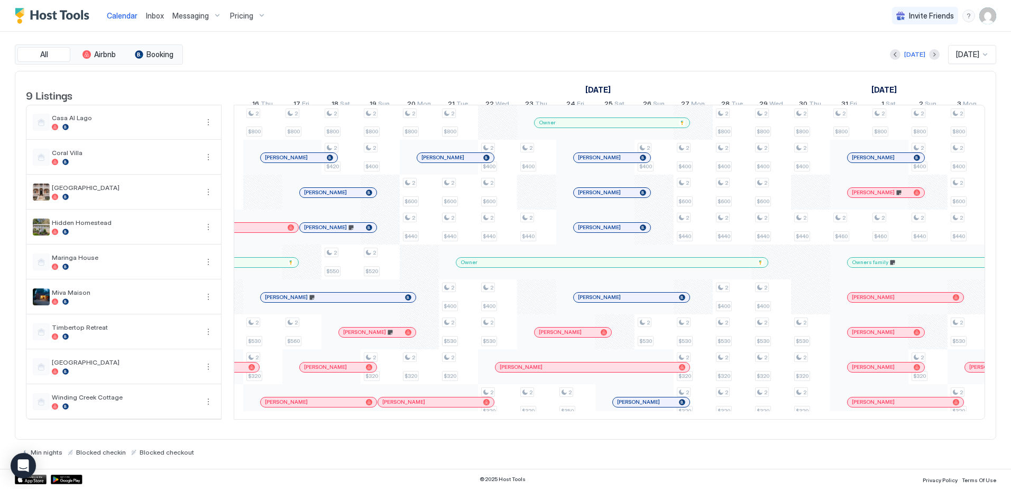
click at [620, 300] on div "[PERSON_NAME]" at bounding box center [626, 297] width 97 height 7
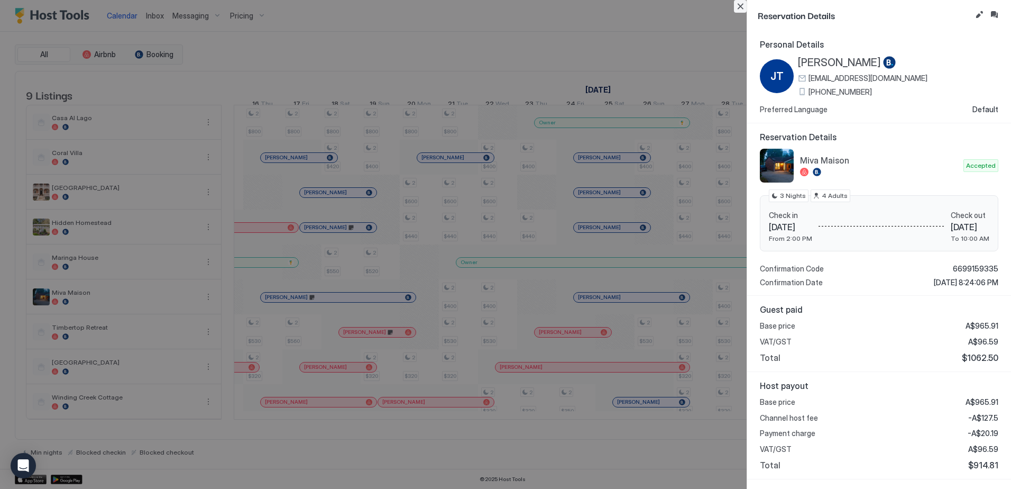
click at [740, 4] on button "Close" at bounding box center [740, 6] width 13 height 13
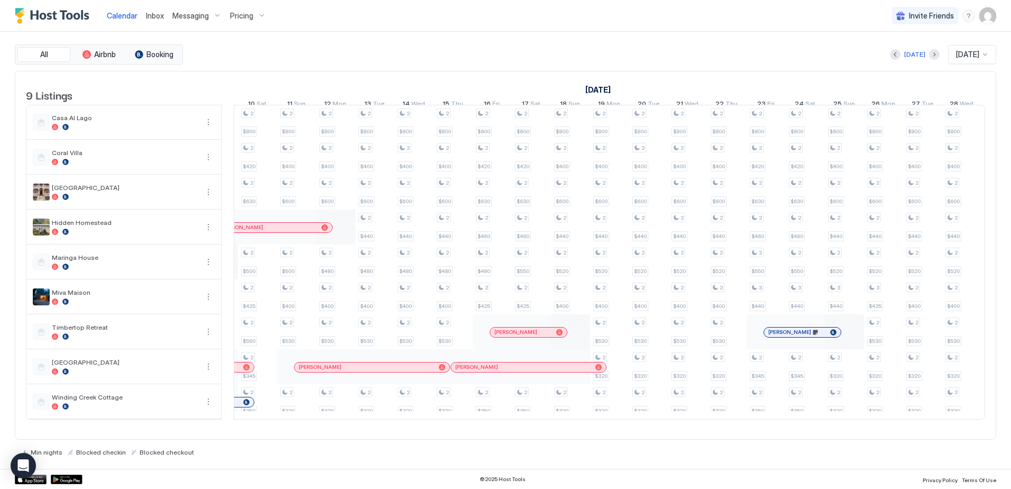
scroll to position [0, 381]
click at [117, 12] on span "Calendar" at bounding box center [122, 15] width 31 height 9
click at [148, 12] on span "Inbox" at bounding box center [155, 15] width 18 height 9
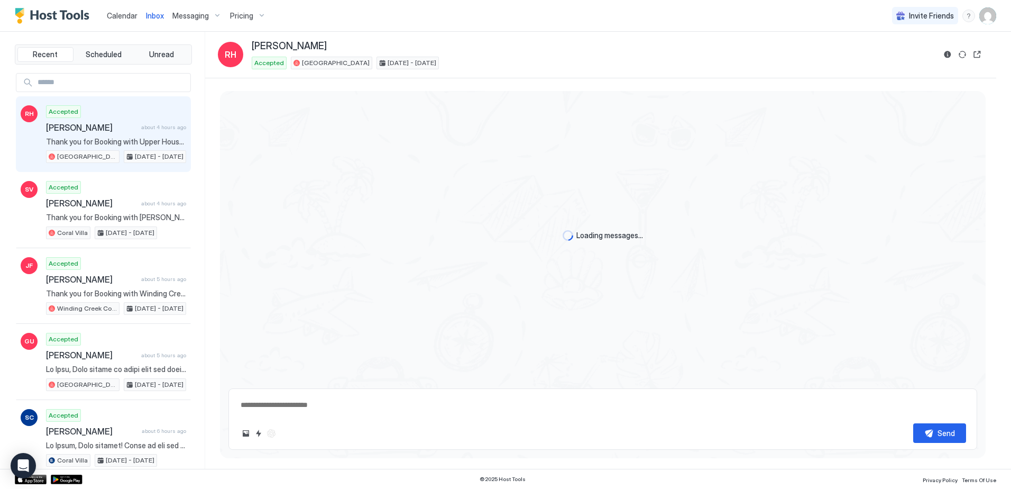
click at [118, 15] on span "Calendar" at bounding box center [122, 15] width 31 height 9
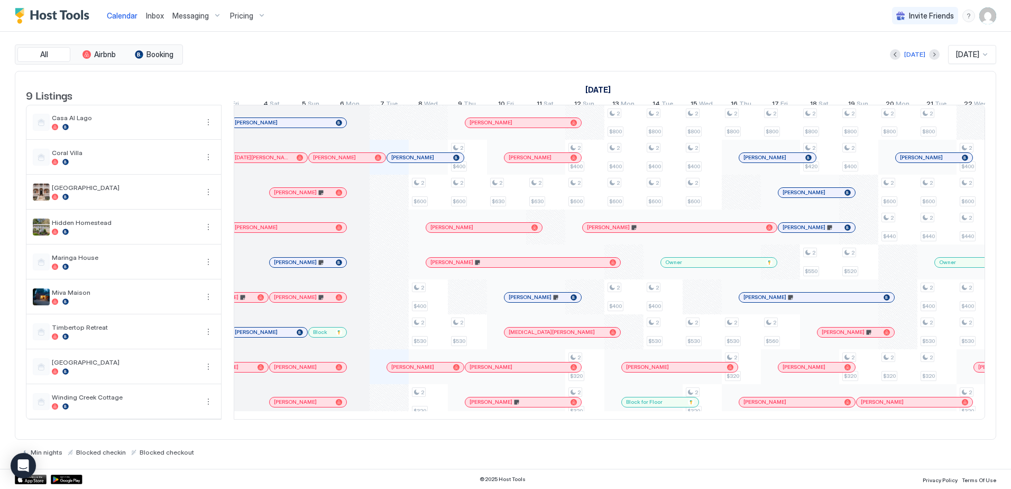
scroll to position [0, 442]
